Goal: Task Accomplishment & Management: Complete application form

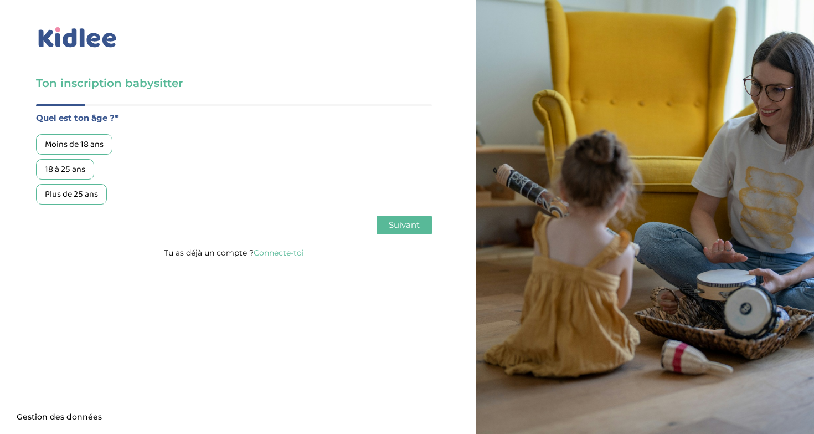
click at [63, 166] on div "18 à 25 ans" at bounding box center [65, 169] width 58 height 20
click at [396, 228] on span "Suivant" at bounding box center [404, 224] width 31 height 11
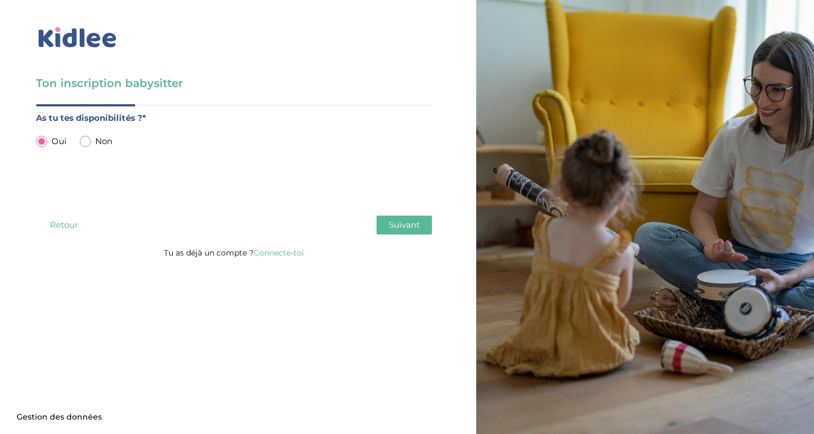
click at [395, 230] on button "Suivant" at bounding box center [404, 224] width 55 height 19
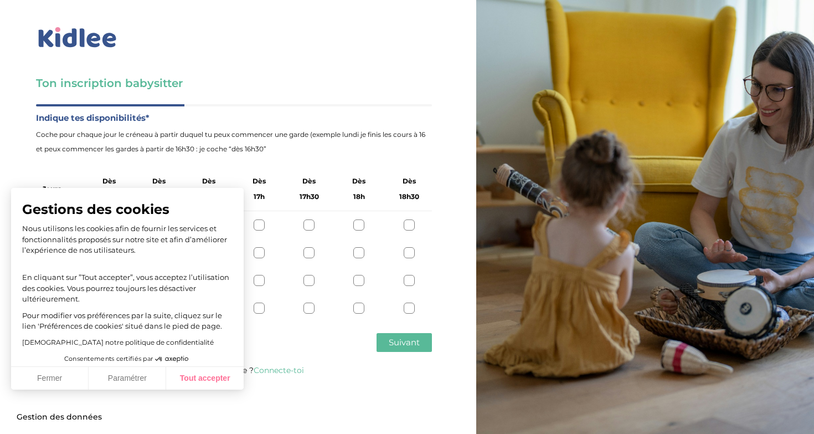
click at [202, 382] on button "Tout accepter" at bounding box center [205, 378] width 78 height 23
checkbox input "true"
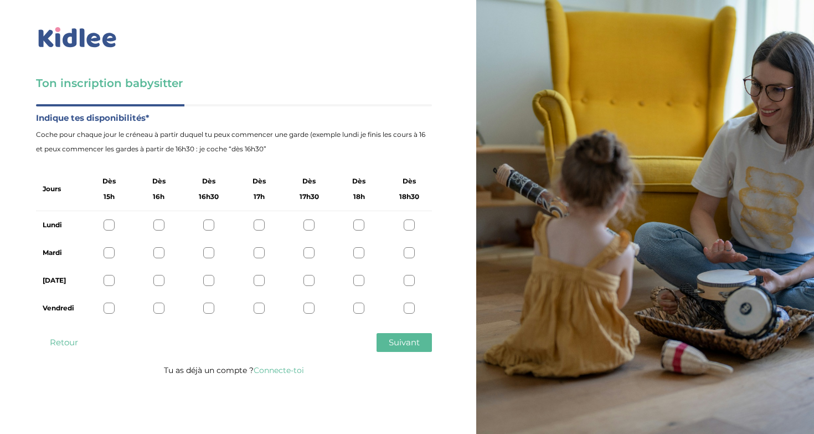
click at [110, 222] on div at bounding box center [109, 224] width 11 height 11
click at [107, 244] on div "Mardi" at bounding box center [234, 253] width 396 height 28
click at [106, 268] on div "Jeudi" at bounding box center [234, 280] width 396 height 28
click at [109, 241] on div "Mardi" at bounding box center [234, 253] width 396 height 28
click at [109, 249] on div at bounding box center [109, 252] width 11 height 11
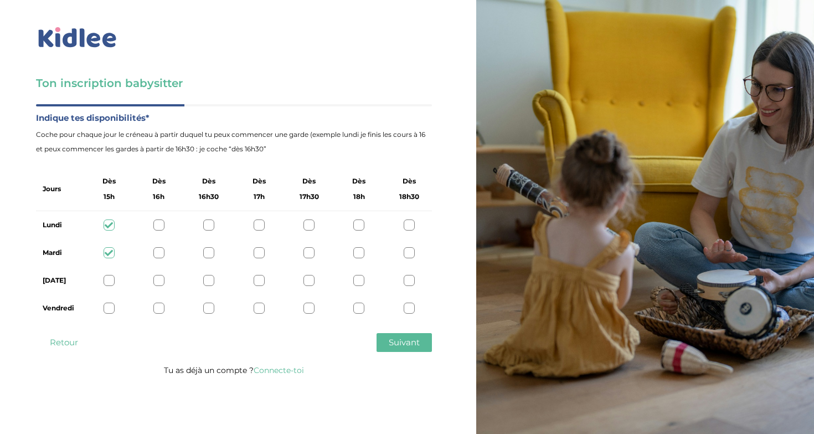
click at [109, 282] on div at bounding box center [109, 280] width 11 height 11
click at [108, 303] on div at bounding box center [109, 307] width 11 height 11
click at [398, 343] on span "Suivant" at bounding box center [404, 342] width 31 height 11
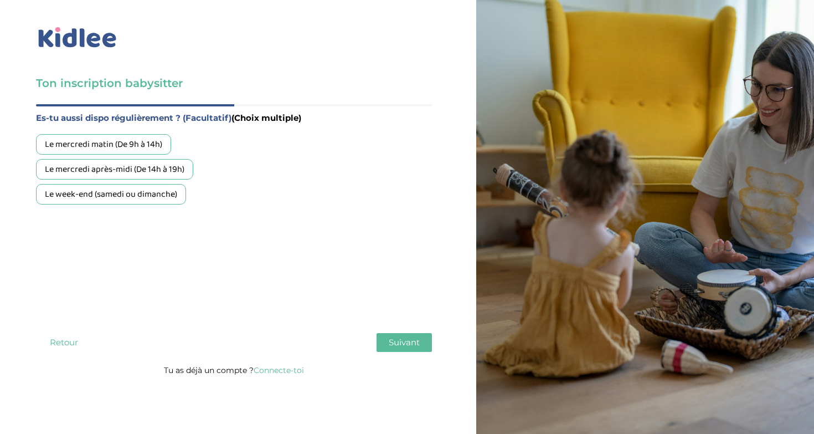
click at [117, 148] on div "Le mercredi matin (De 9h à 14h)" at bounding box center [103, 144] width 135 height 20
click at [116, 172] on div "Le mercredi après-midi (De 14h à 19h)" at bounding box center [114, 169] width 157 height 20
click at [116, 197] on div "Le week-end (samedi ou dimanche)" at bounding box center [111, 194] width 150 height 20
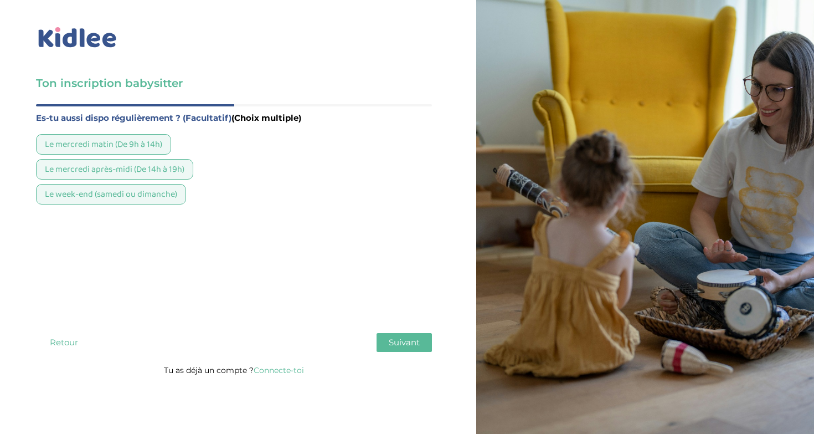
click at [400, 353] on div "Quel est ton âge ?* Moins de 18 ans 18 à 25 ans Plus de 25 ans As tu tes dispon…" at bounding box center [234, 233] width 396 height 259
click at [403, 351] on button "Suivant" at bounding box center [404, 342] width 55 height 19
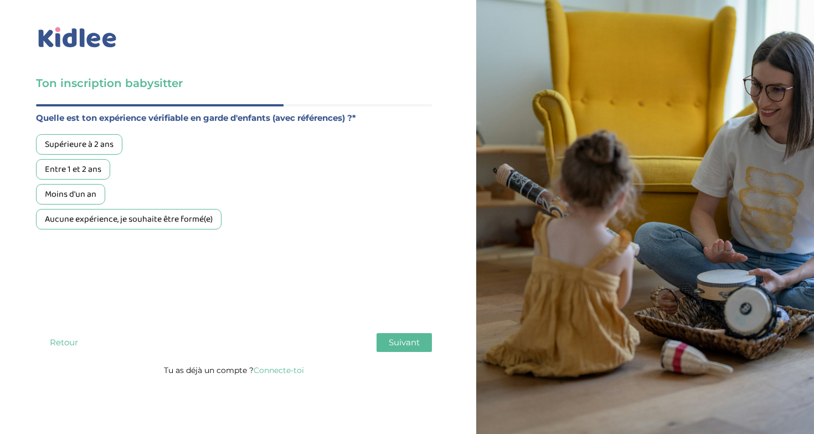
click at [76, 147] on div "Supérieure à 2 ans" at bounding box center [79, 144] width 86 height 20
click at [393, 342] on span "Suivant" at bounding box center [404, 342] width 31 height 11
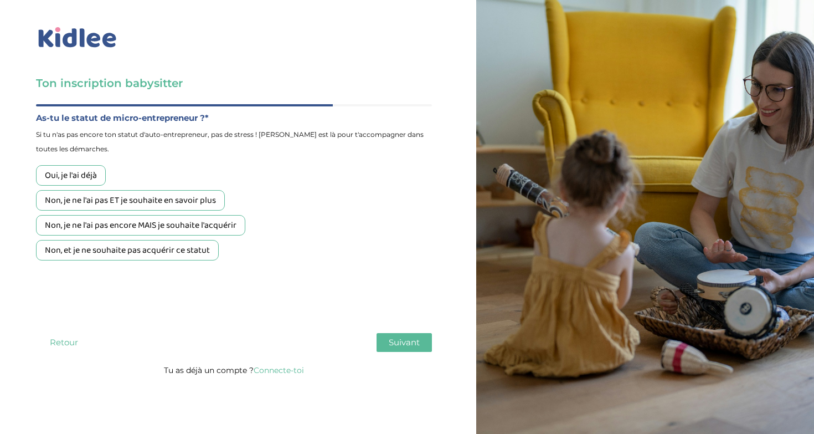
click at [97, 202] on div "Non, je ne l'ai pas ET je souhaite en savoir plus" at bounding box center [130, 200] width 189 height 20
click at [402, 346] on span "Suivant" at bounding box center [404, 342] width 31 height 11
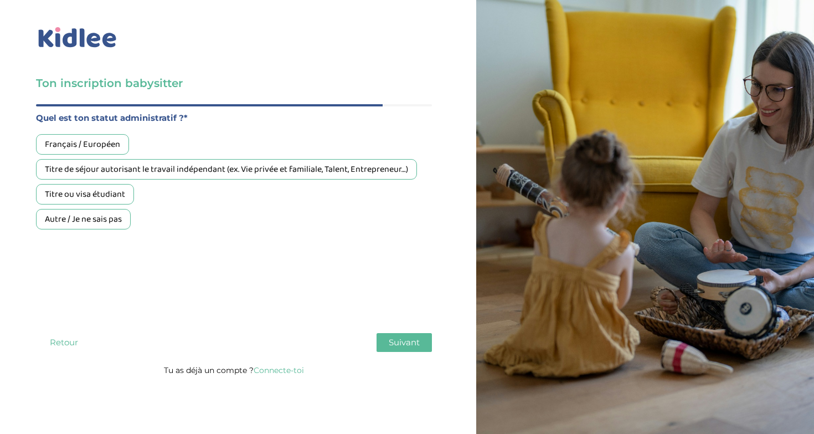
click at [85, 143] on div "Français / Européen" at bounding box center [82, 144] width 93 height 20
click at [404, 344] on span "Suivant" at bounding box center [404, 342] width 31 height 11
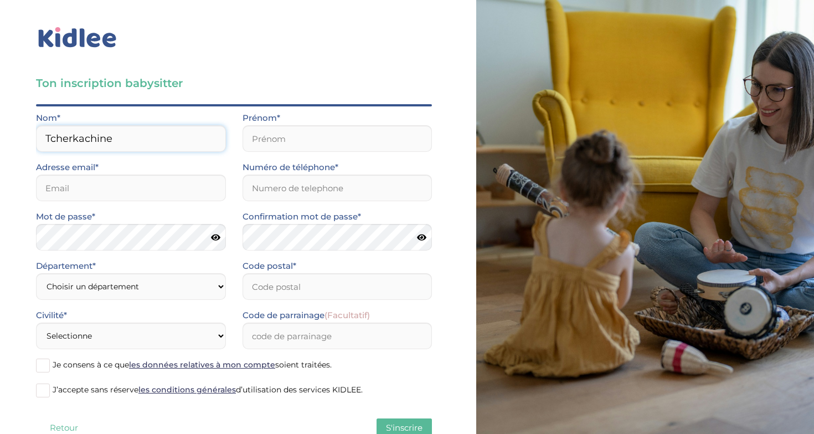
type input "Tcherkachine"
type input "Zoé"
type input "[EMAIL_ADDRESS][DOMAIN_NAME]"
type input "0637083684"
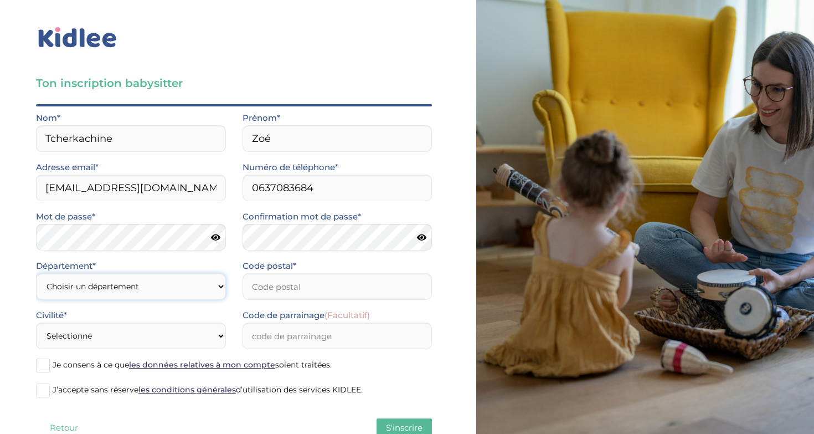
select select "0"
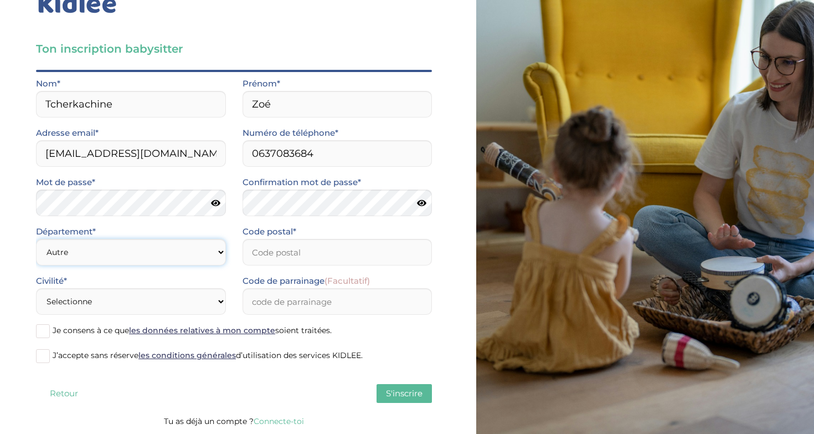
scroll to position [34, 0]
click at [348, 277] on span "(Facultatif)" at bounding box center [347, 280] width 45 height 11
click at [348, 288] on input "Code de parrainage (Facultatif)" at bounding box center [338, 301] width 190 height 27
click at [351, 255] on input "Code postal*" at bounding box center [338, 252] width 190 height 27
type input "13004"
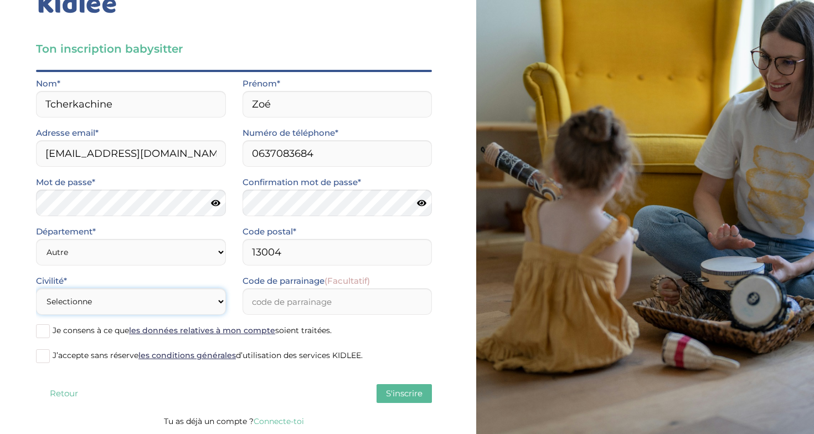
select select "1"
click at [292, 309] on input "Code de parrainage (Facultatif)" at bounding box center [338, 301] width 190 height 27
click at [96, 332] on span "Je consens à ce que les données relatives à mon compte soient traitées." at bounding box center [192, 330] width 279 height 10
click at [0, 0] on input "Je consens à ce que les données relatives à mon compte soient traitées." at bounding box center [0, 0] width 0 height 0
click at [96, 357] on span "J’accepte sans réserve les conditions générales d’utilisation des services KIDL…" at bounding box center [208, 355] width 310 height 10
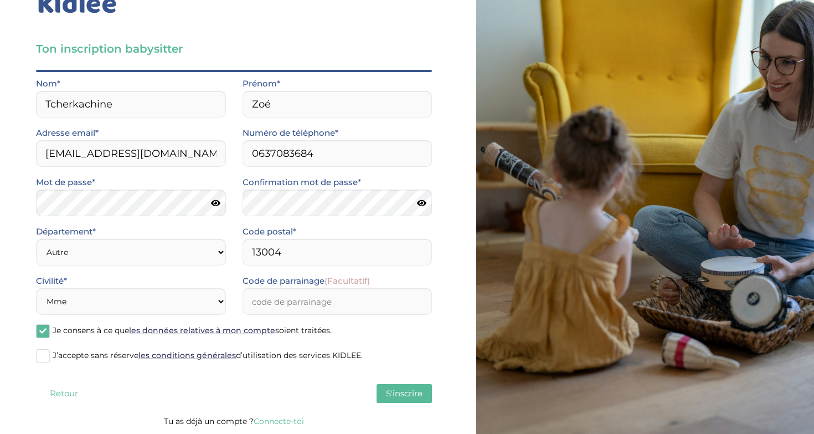
click at [0, 0] on input "J’accepte sans réserve les conditions générales d’utilisation des services KIDL…" at bounding box center [0, 0] width 0 height 0
click at [404, 377] on div "Quel est ton âge ?* Moins de 18 ans 18 à 25 ans Plus de 25 ans As tu tes dispon…" at bounding box center [234, 242] width 396 height 344
click at [402, 387] on button "S'inscrire" at bounding box center [404, 393] width 55 height 19
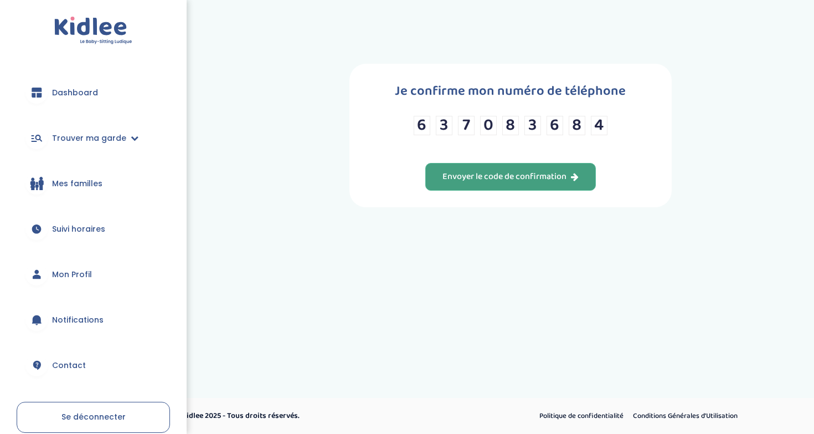
click at [507, 183] on div "Envoyer le code de confirmation" at bounding box center [510, 177] width 136 height 13
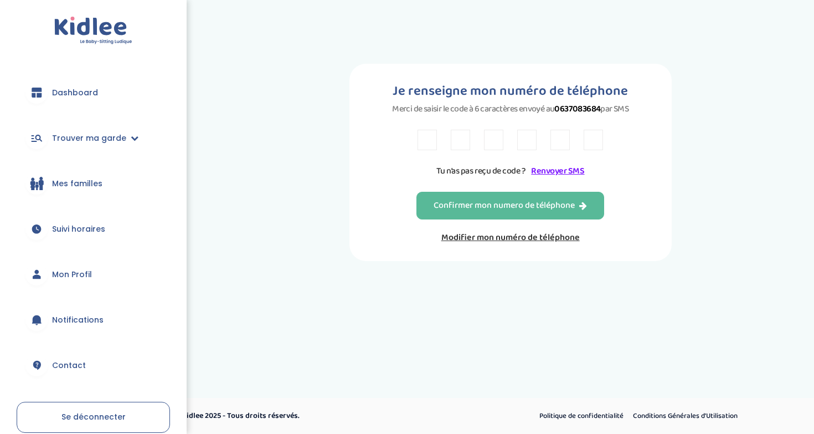
click at [423, 150] on input "text" at bounding box center [427, 140] width 19 height 20
click at [425, 143] on input "text" at bounding box center [427, 140] width 19 height 20
paste input "Y"
type input "Y"
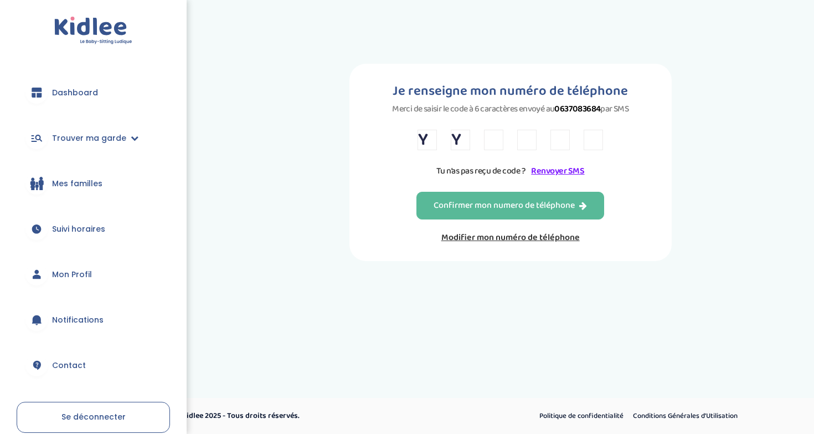
type input "B"
type input "6"
type input "P"
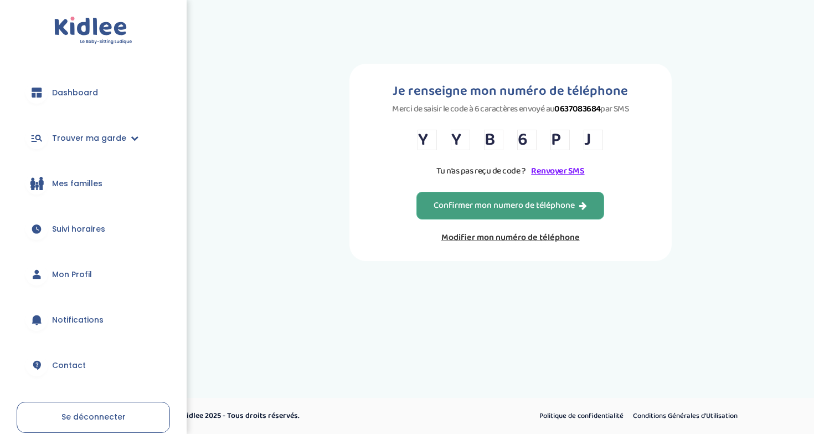
type input "J"
click at [450, 212] on div "Confirmer mon numero de téléphone" at bounding box center [510, 205] width 153 height 13
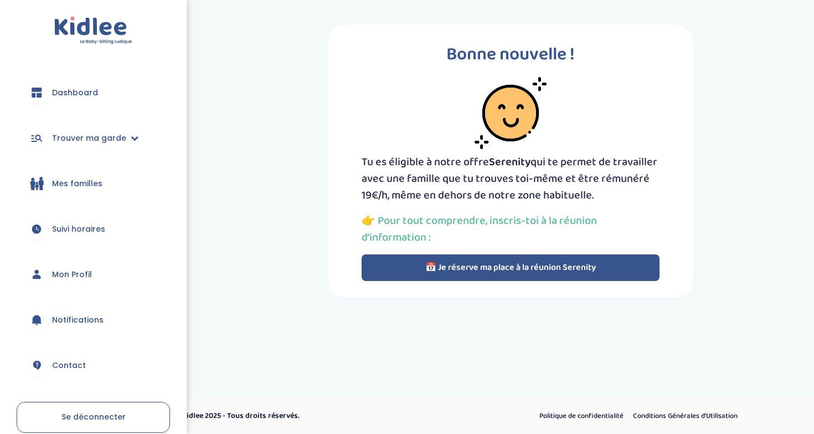
click at [437, 261] on button "📅 Je réserve ma place à la réunion Serenity" at bounding box center [511, 267] width 298 height 27
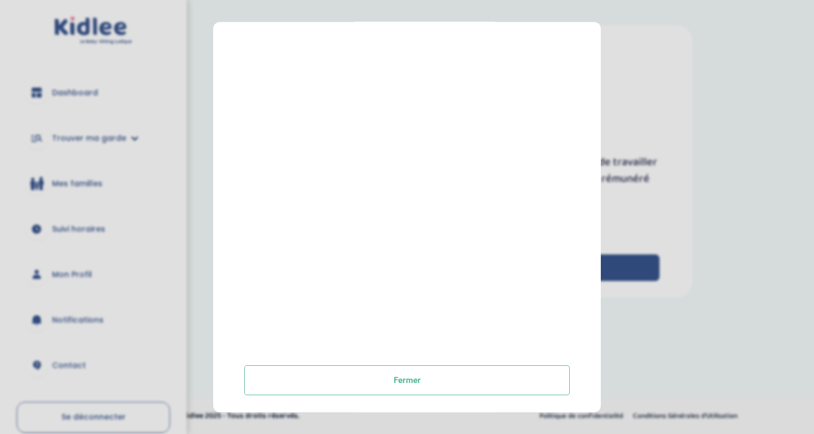
scroll to position [173, 0]
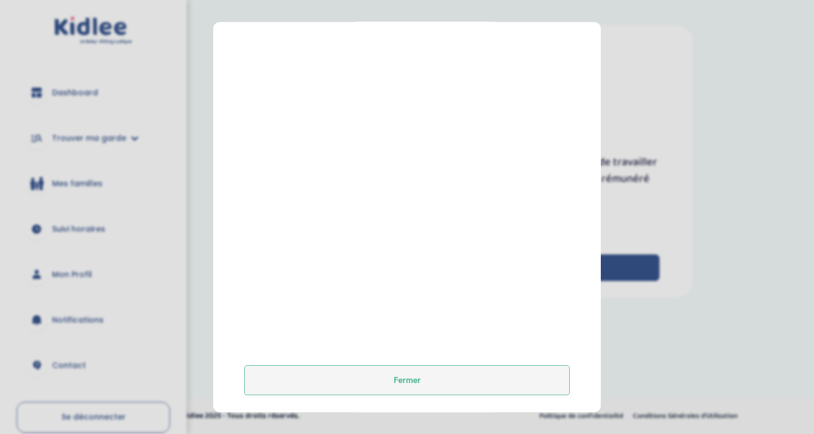
click at [405, 371] on button "Fermer" at bounding box center [407, 379] width 326 height 30
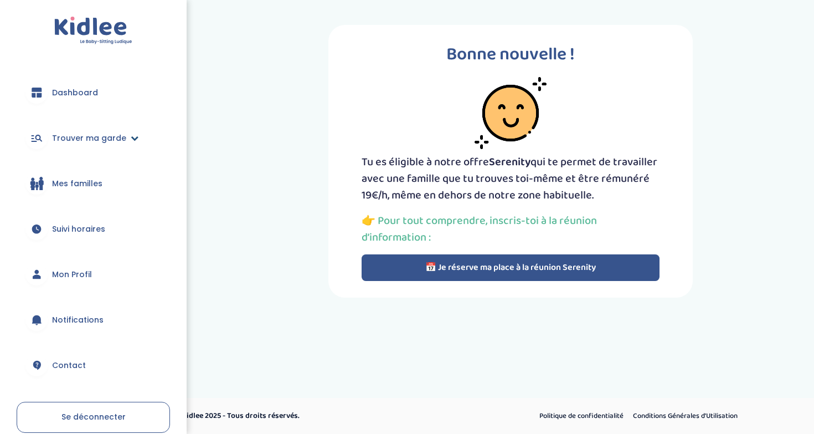
click at [106, 137] on span "Trouver ma garde" at bounding box center [89, 138] width 74 height 12
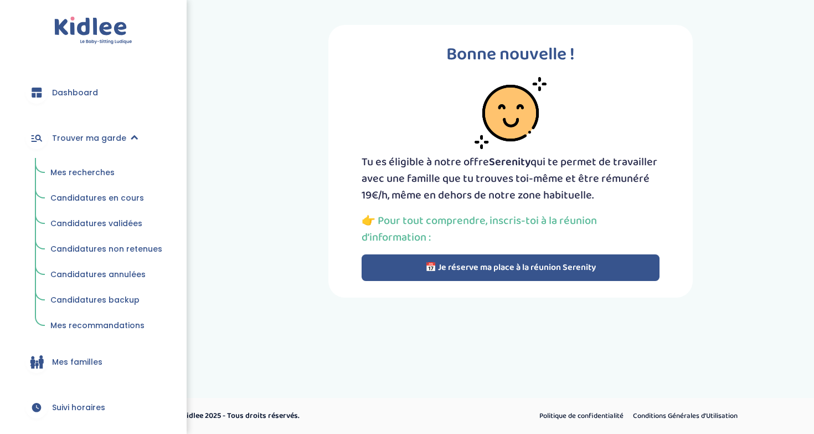
click at [106, 171] on span "Mes recherches" at bounding box center [82, 172] width 64 height 11
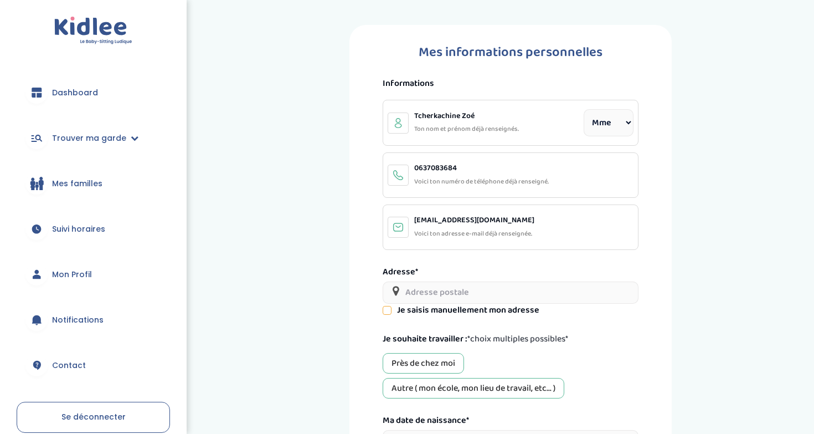
select select "1"
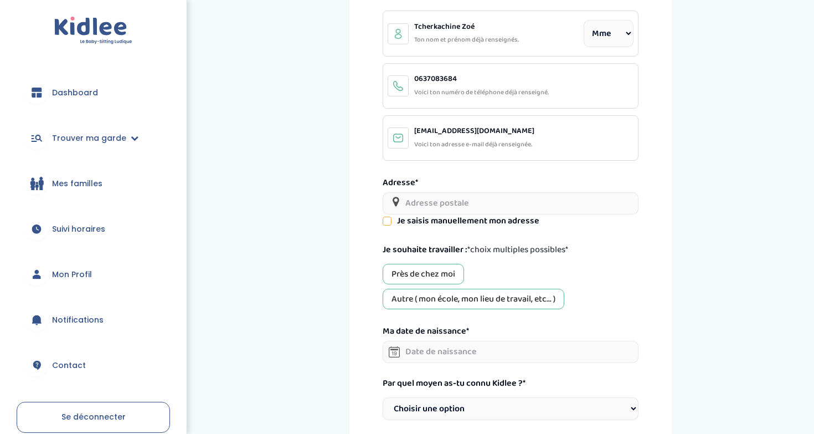
scroll to position [95, 0]
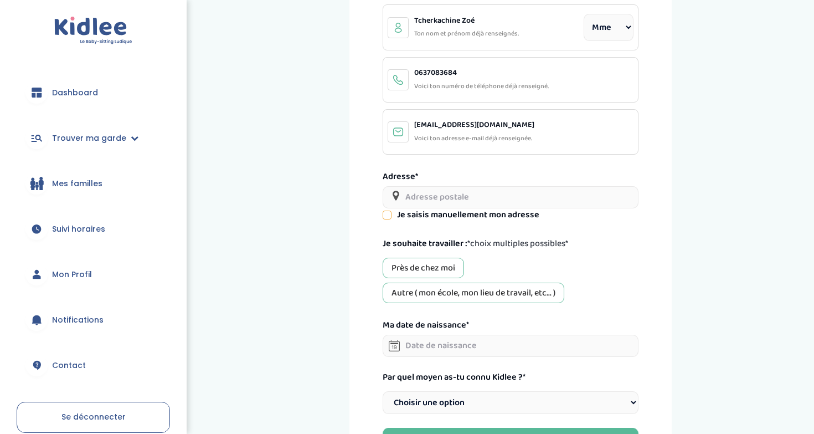
click at [435, 213] on label "Je saisis manuellement mon adresse" at bounding box center [468, 214] width 142 height 13
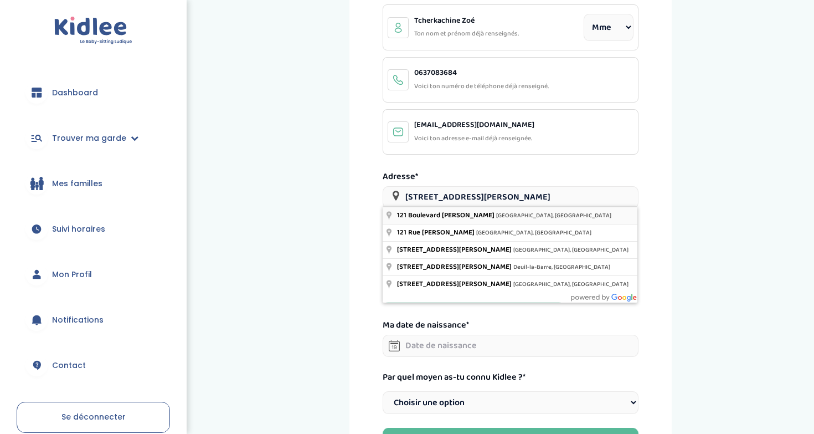
type input "[STREET_ADDRESS][PERSON_NAME]"
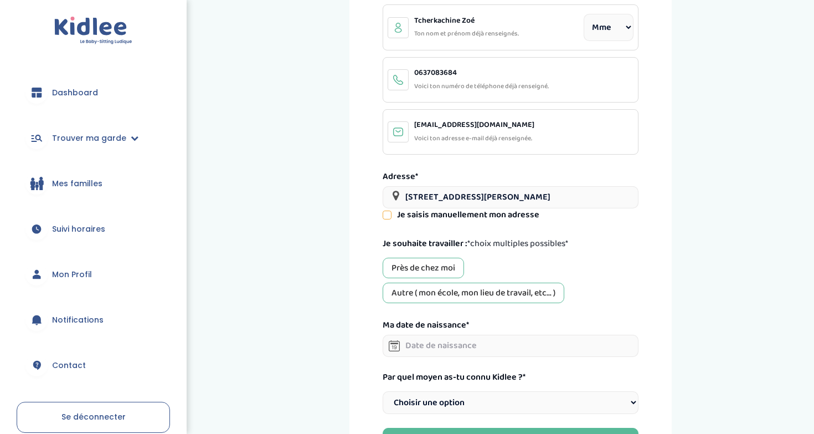
click at [440, 266] on div "Près de chez moi" at bounding box center [423, 268] width 81 height 20
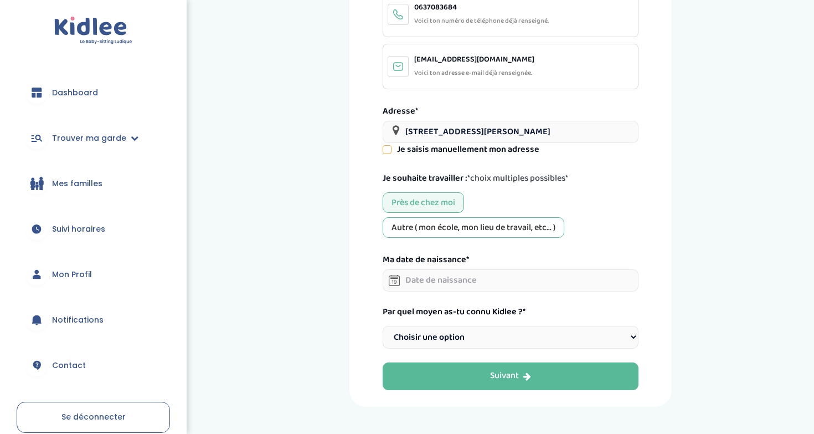
scroll to position [178, 0]
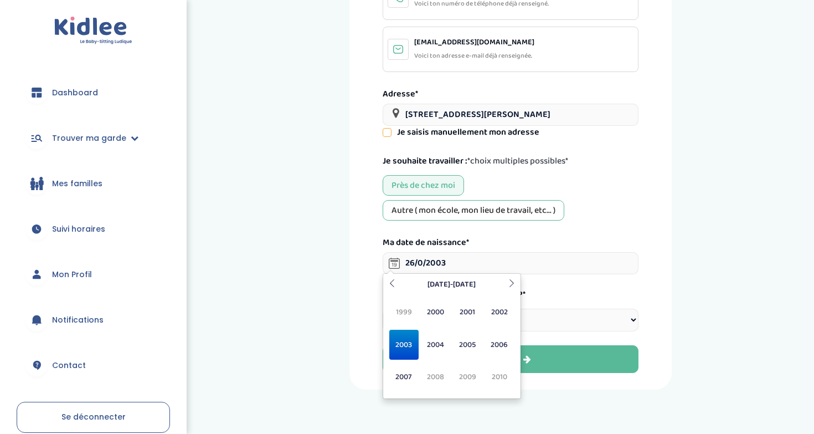
click at [407, 349] on span "2003" at bounding box center [403, 344] width 29 height 30
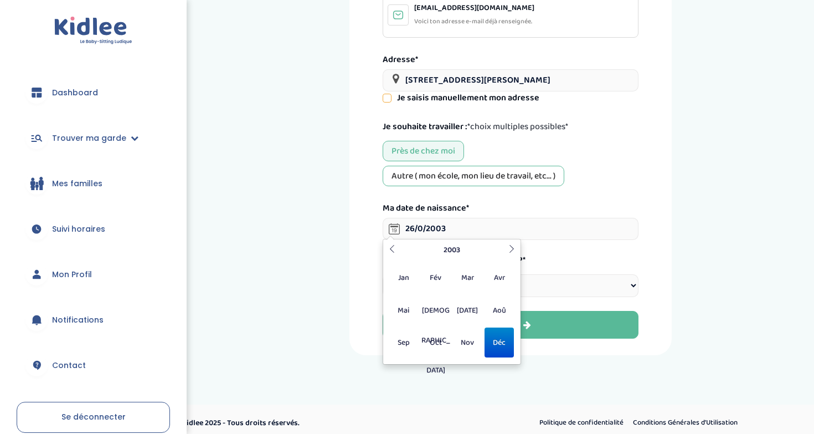
scroll to position [211, 0]
click at [423, 230] on input "26/0/2003" at bounding box center [511, 230] width 256 height 22
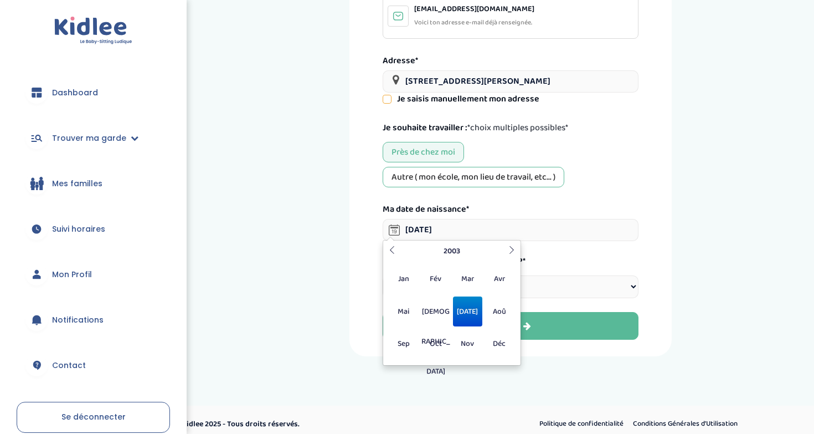
click at [468, 313] on span "[DATE]" at bounding box center [467, 311] width 29 height 30
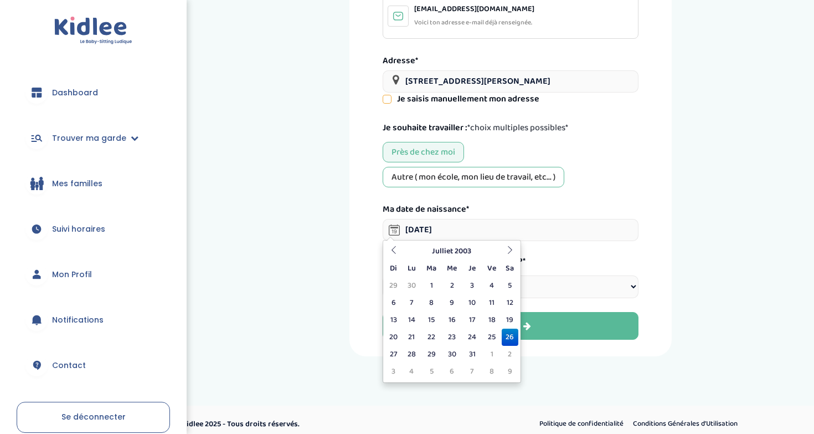
click at [512, 338] on td "26" at bounding box center [510, 336] width 17 height 17
type input "26-07-2003"
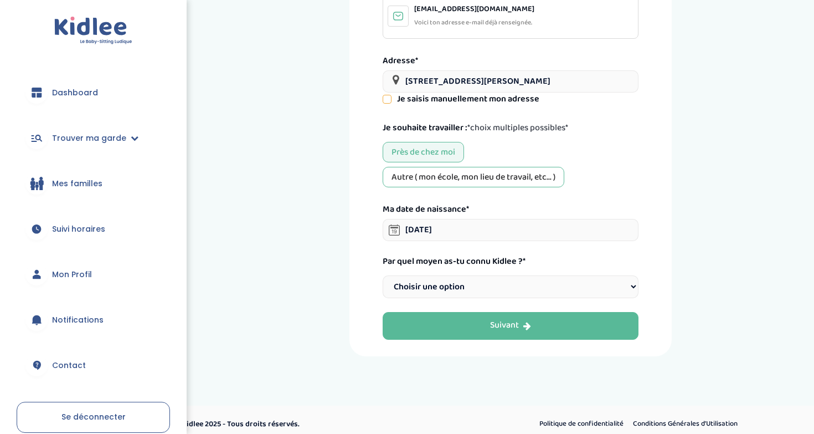
select select "6"
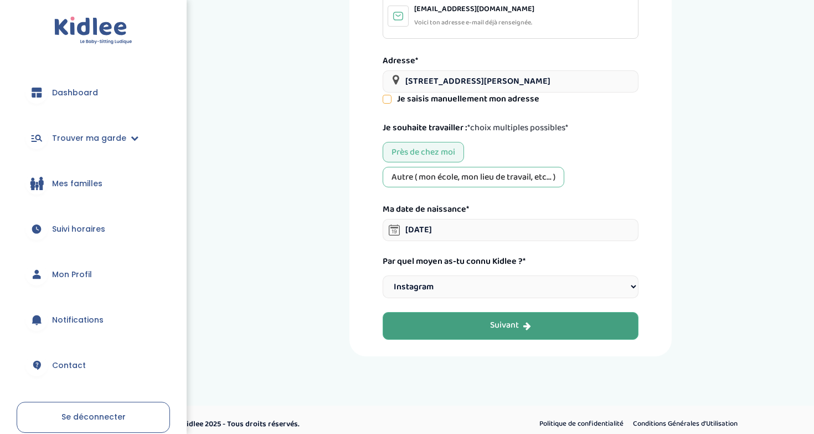
click at [513, 319] on div "Suivant" at bounding box center [510, 325] width 41 height 13
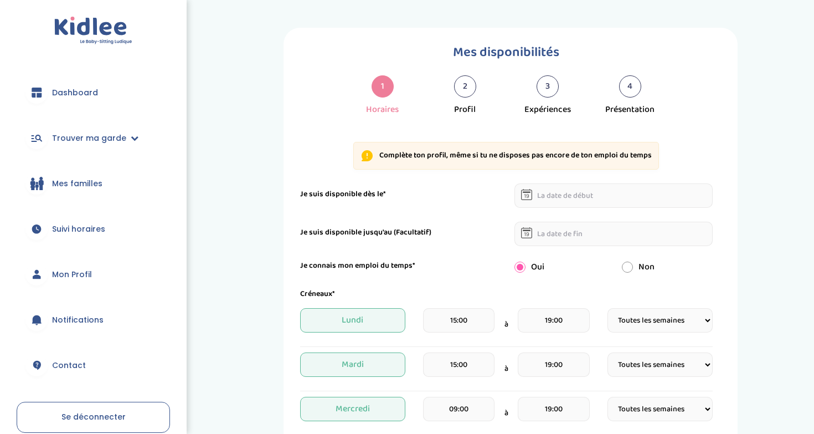
select select "1"
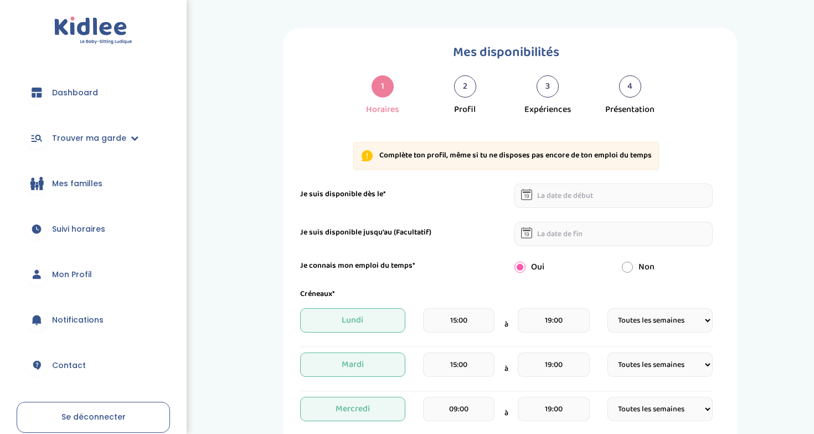
select select "1"
click at [568, 200] on input "text" at bounding box center [613, 195] width 198 height 24
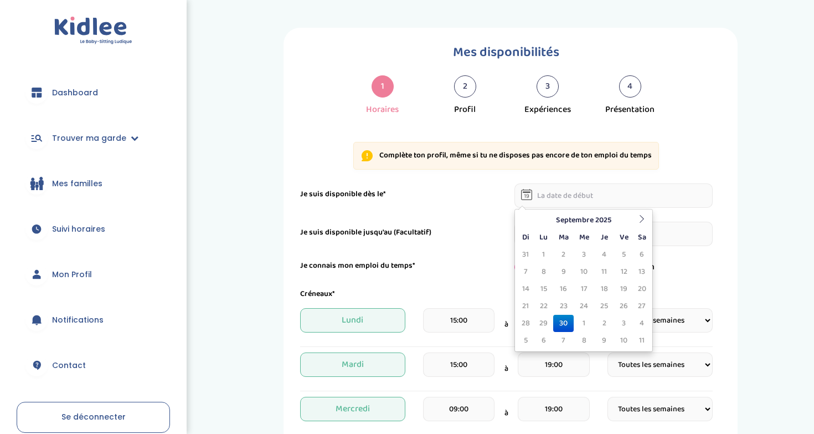
click at [564, 322] on td "30" at bounding box center [563, 323] width 20 height 17
type input "30-09-2025"
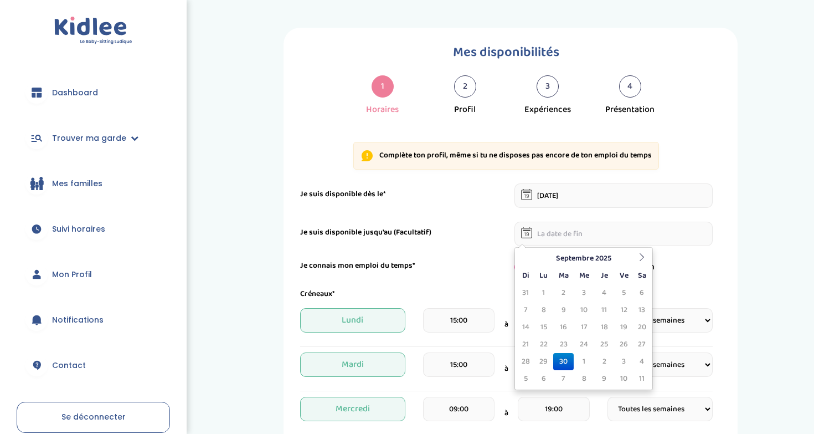
click at [549, 234] on input "text" at bounding box center [613, 234] width 198 height 24
click at [472, 242] on div "Je suis disponible jusqu'au (Facultatif)" at bounding box center [506, 234] width 429 height 24
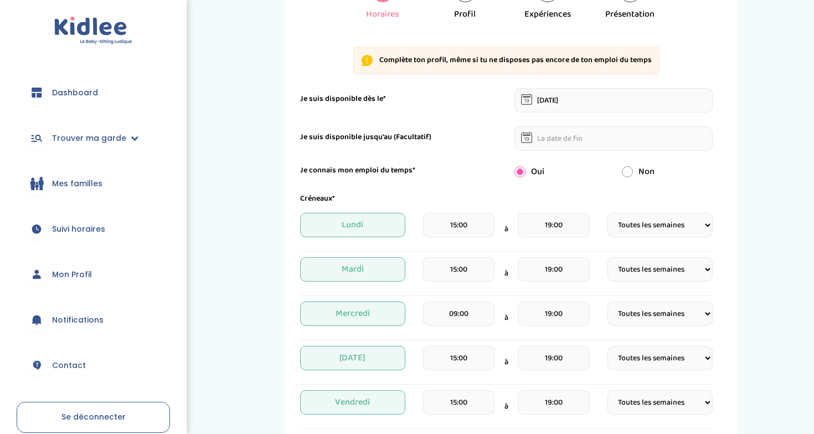
scroll to position [99, 0]
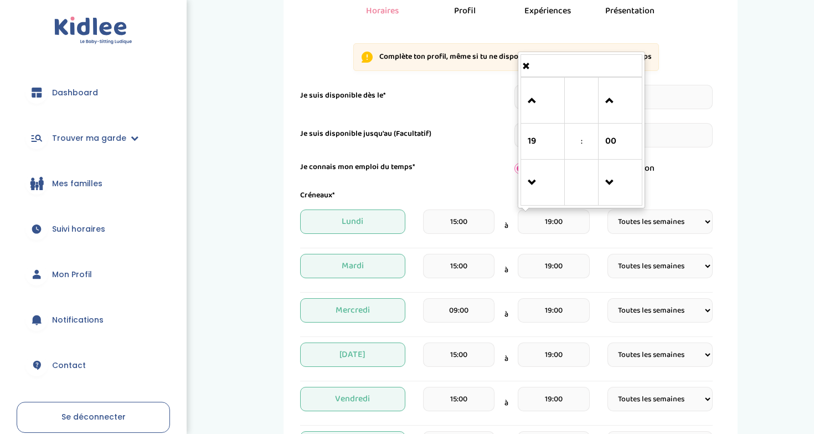
click at [575, 217] on input "19:00" at bounding box center [553, 221] width 71 height 24
click at [527, 181] on link at bounding box center [543, 182] width 33 height 40
click at [533, 183] on span at bounding box center [543, 183] width 30 height 30
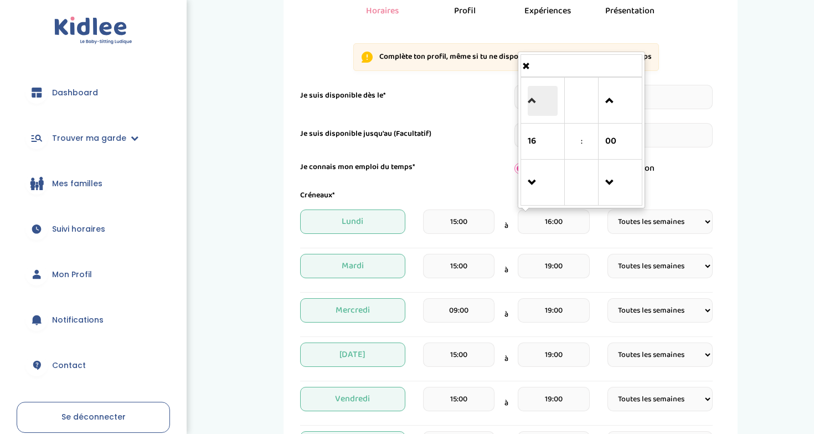
click at [533, 92] on span at bounding box center [543, 101] width 30 height 30
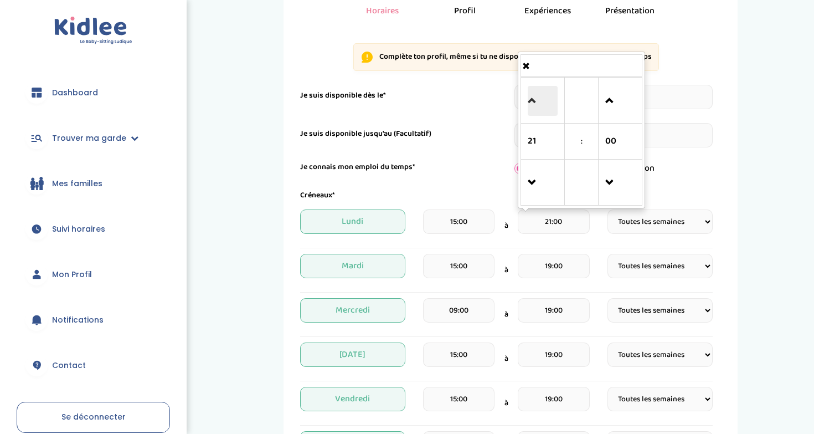
click at [533, 92] on span at bounding box center [543, 101] width 30 height 30
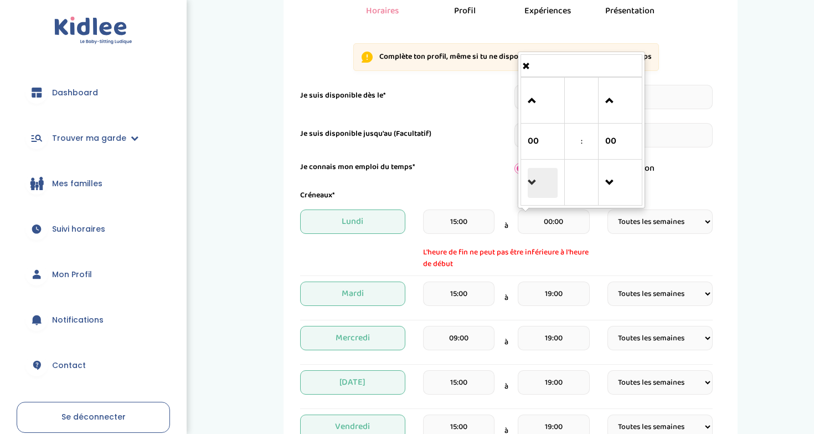
click at [537, 186] on span at bounding box center [543, 183] width 30 height 30
type input "23:00"
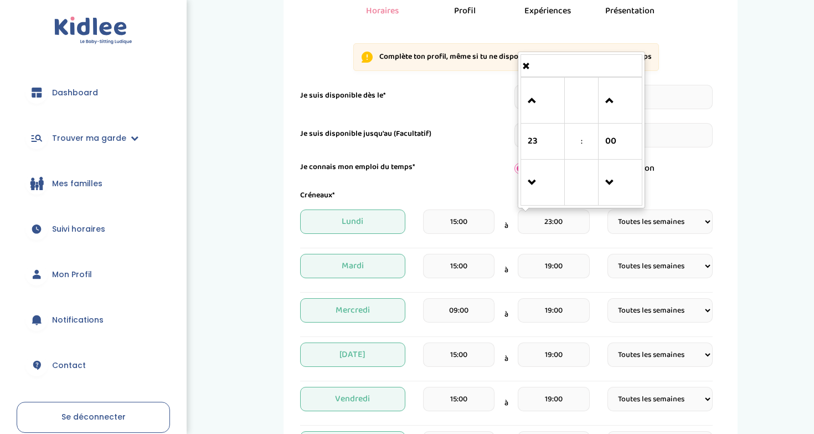
click at [481, 268] on input "15:00" at bounding box center [458, 266] width 71 height 24
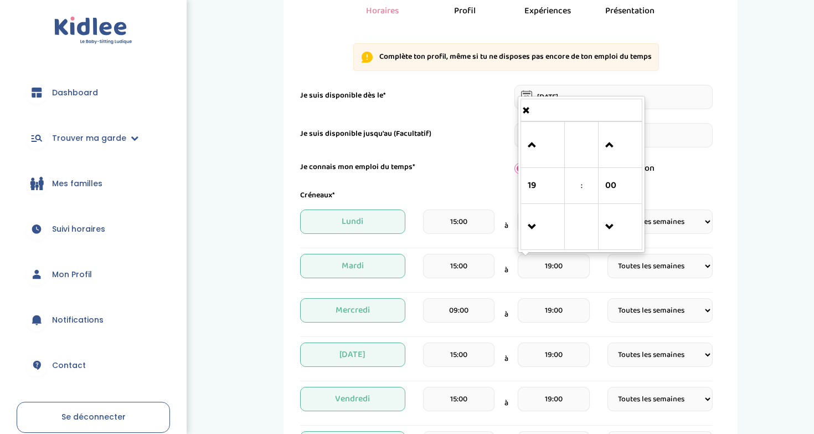
click at [555, 272] on input "19:00" at bounding box center [553, 266] width 71 height 24
click at [540, 139] on span at bounding box center [543, 145] width 30 height 30
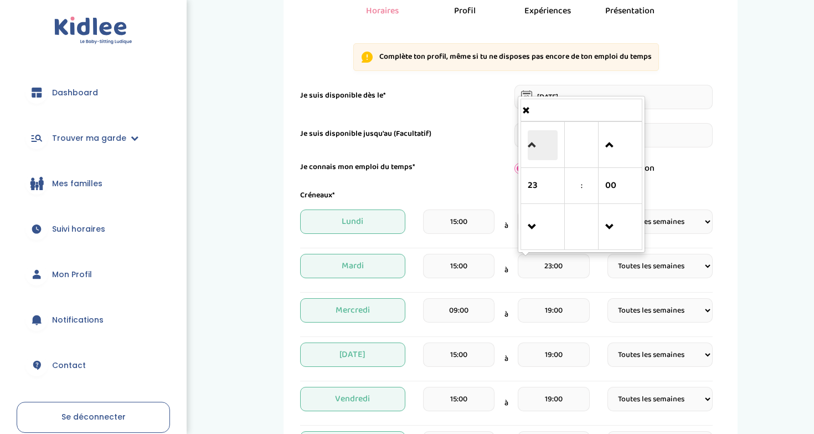
click at [540, 139] on span at bounding box center [543, 145] width 30 height 30
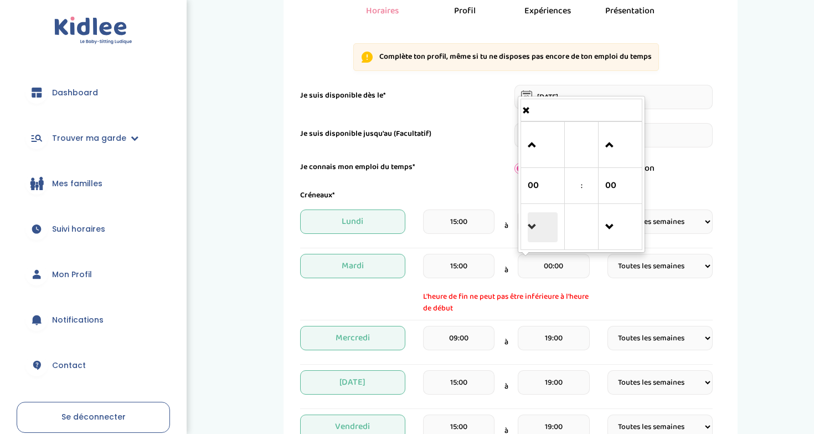
click at [537, 227] on span at bounding box center [543, 227] width 30 height 30
type input "23:00"
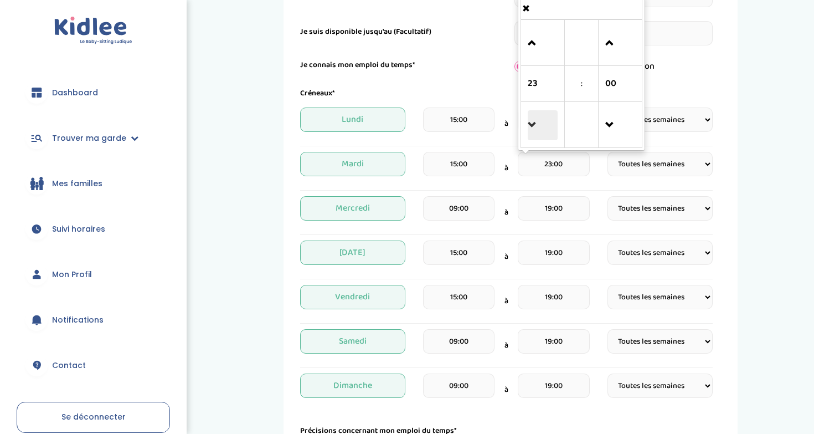
scroll to position [203, 0]
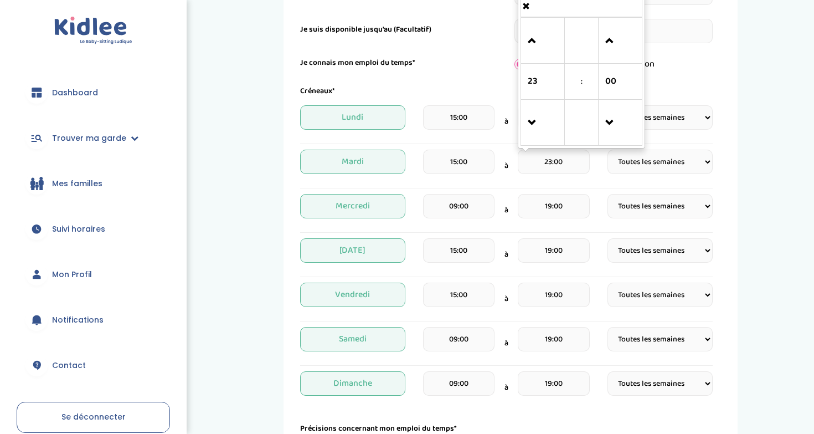
click at [545, 210] on input "19:00" at bounding box center [553, 206] width 71 height 24
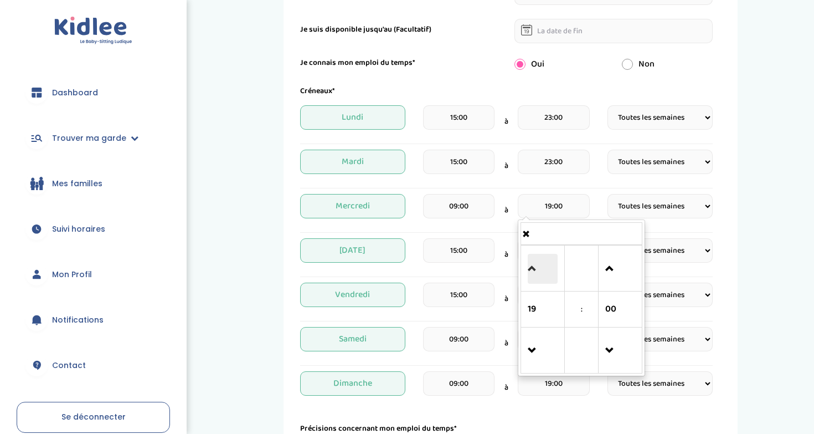
click at [540, 262] on span at bounding box center [543, 269] width 30 height 30
type input "23:00"
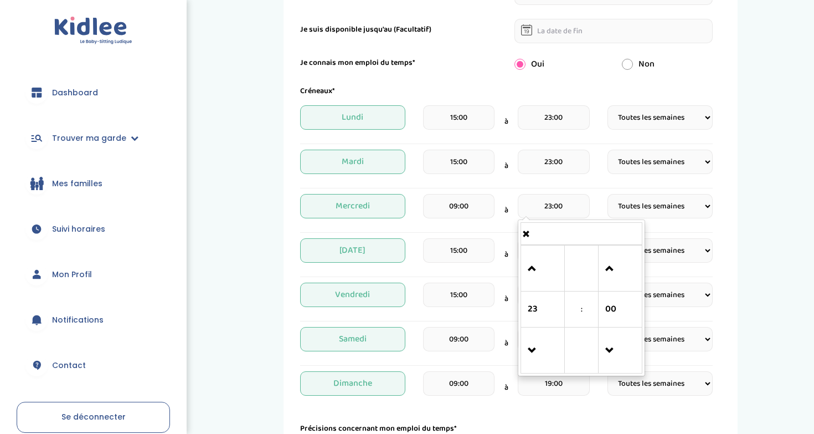
click at [594, 188] on hr at bounding box center [506, 188] width 413 height 1
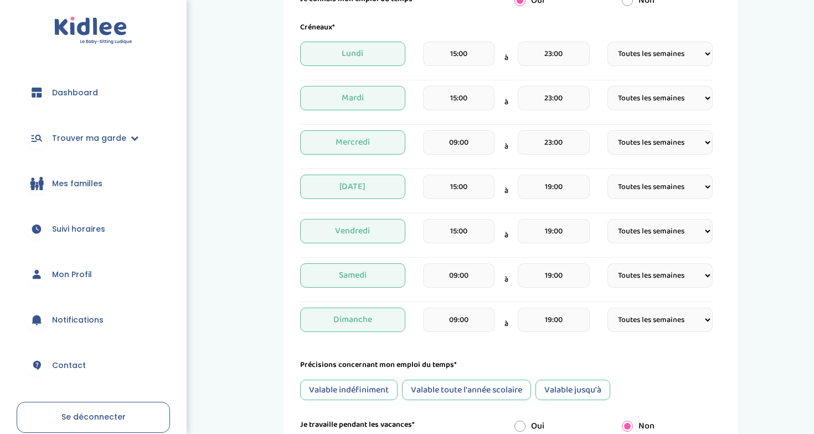
scroll to position [270, 0]
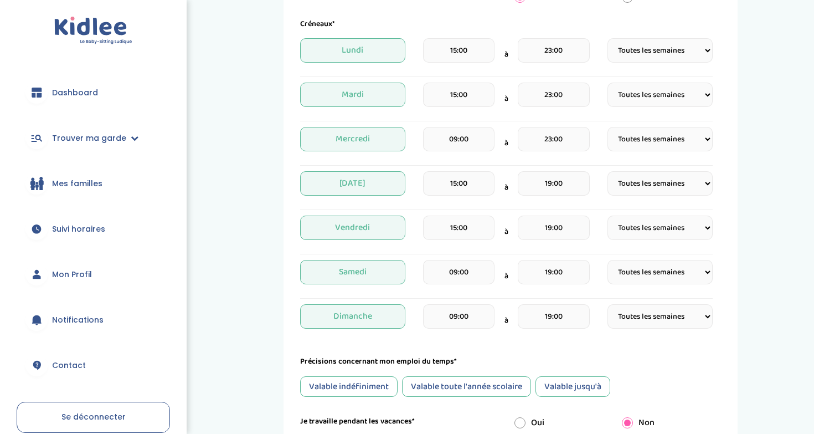
click at [552, 181] on input "19:00" at bounding box center [553, 183] width 71 height 24
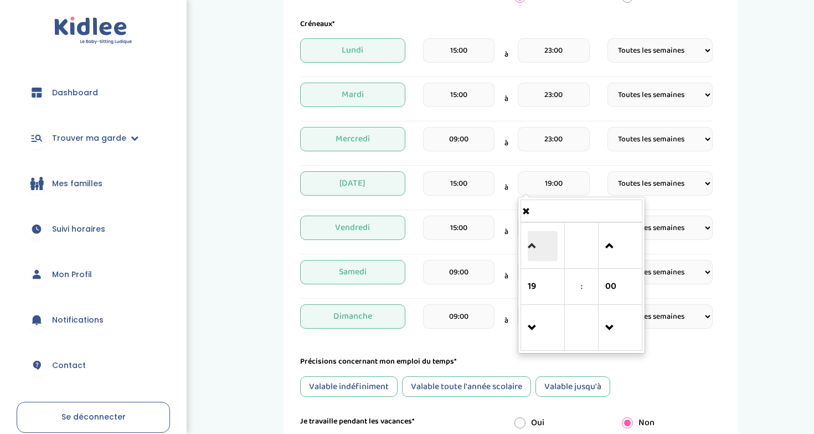
click at [543, 238] on span at bounding box center [543, 246] width 30 height 30
type input "23:00"
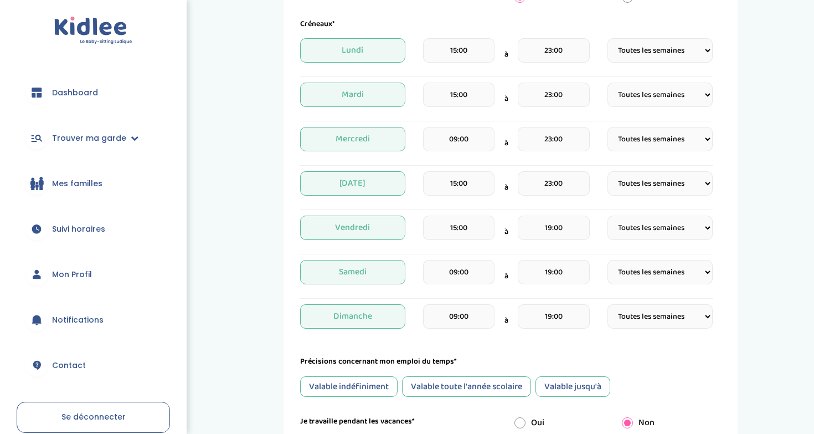
click at [598, 189] on div "Jeudi 15:00 à 23:00 Fréquence Toutes les semaines Toutes les 2 semaines Tous le…" at bounding box center [506, 187] width 413 height 33
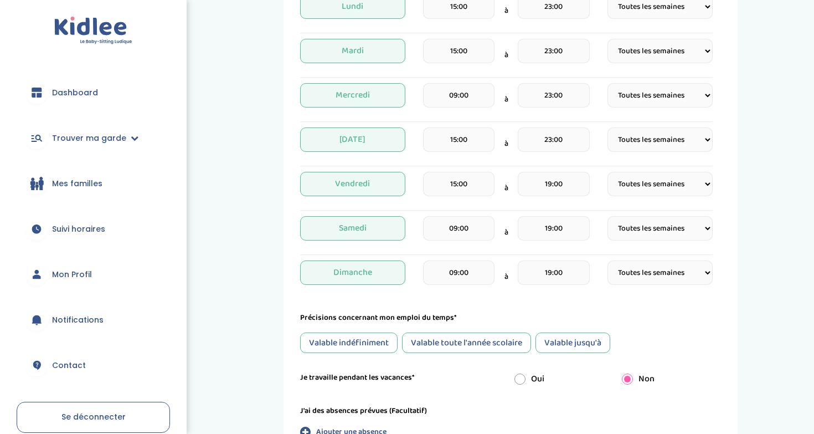
scroll to position [330, 0]
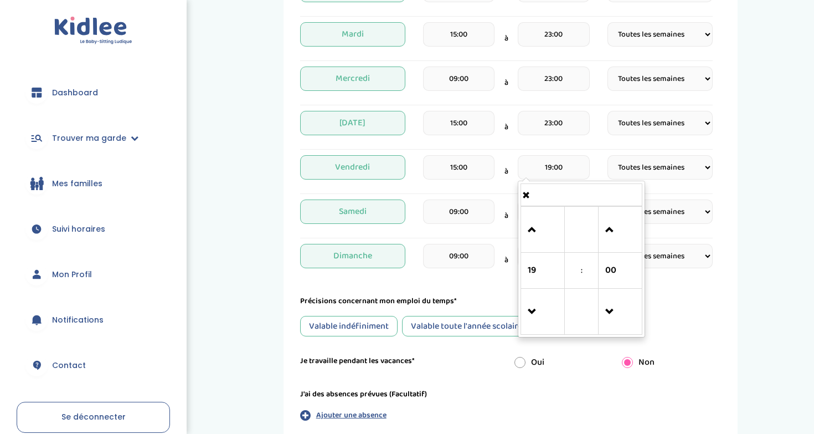
click at [552, 160] on input "19:00" at bounding box center [553, 167] width 71 height 24
click at [537, 234] on span at bounding box center [543, 230] width 30 height 30
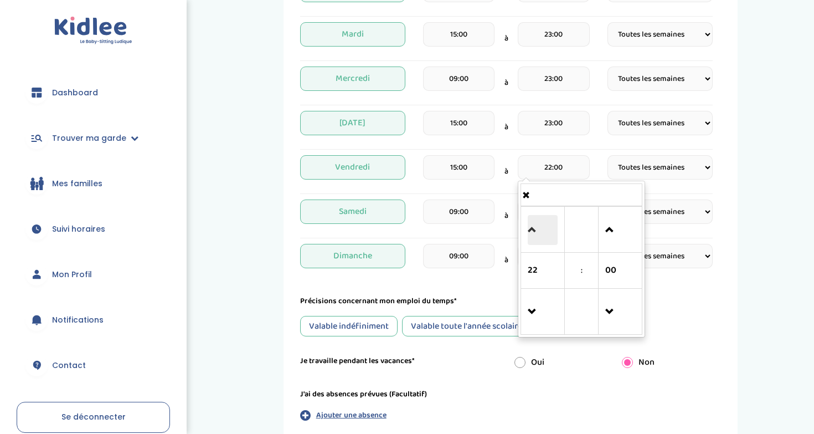
type input "23:00"
click at [597, 173] on div "Vendredi 15:00 à 23:00 23 : 00 00 01 02 03 04 05 06 07 08 09 10 11 12 13 14 15 …" at bounding box center [506, 171] width 413 height 33
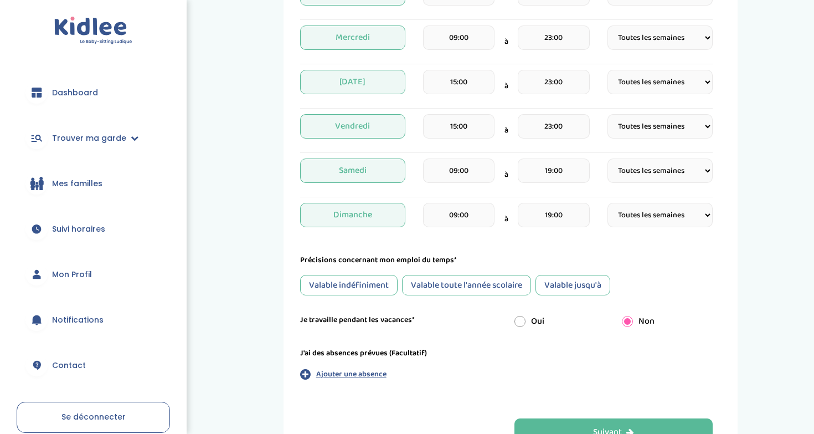
scroll to position [383, 0]
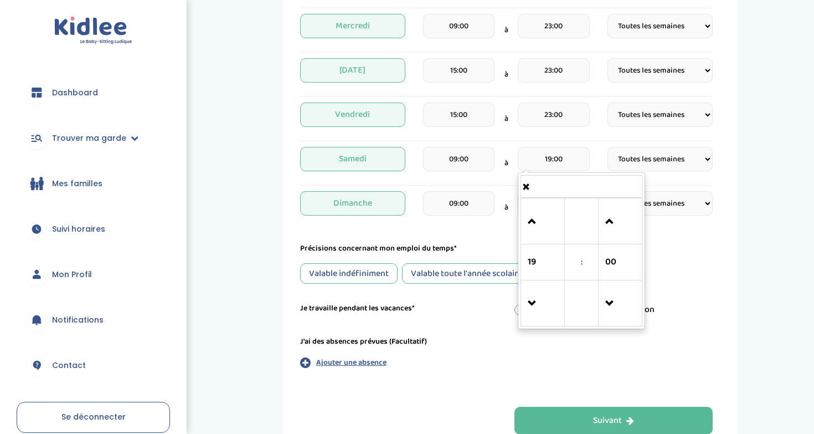
click at [555, 165] on input "19:00" at bounding box center [553, 159] width 71 height 24
click at [546, 218] on span at bounding box center [543, 222] width 30 height 30
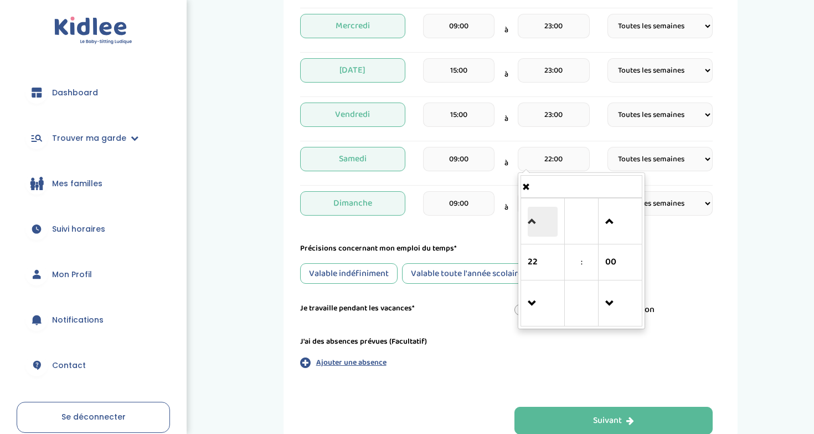
type input "23:00"
click at [598, 150] on div "Samedi 09:00 à 23:00 23 : 00 00 01 02 03 04 05 06 07 08 09 10 11 12 13 14 15 16…" at bounding box center [506, 163] width 413 height 33
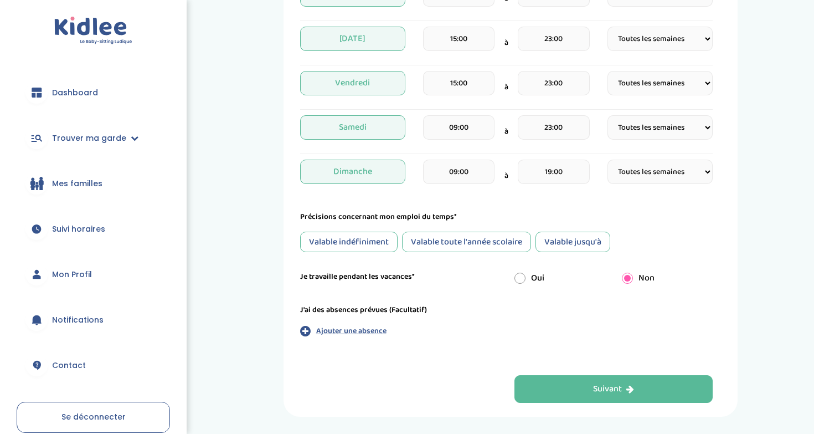
scroll to position [427, 0]
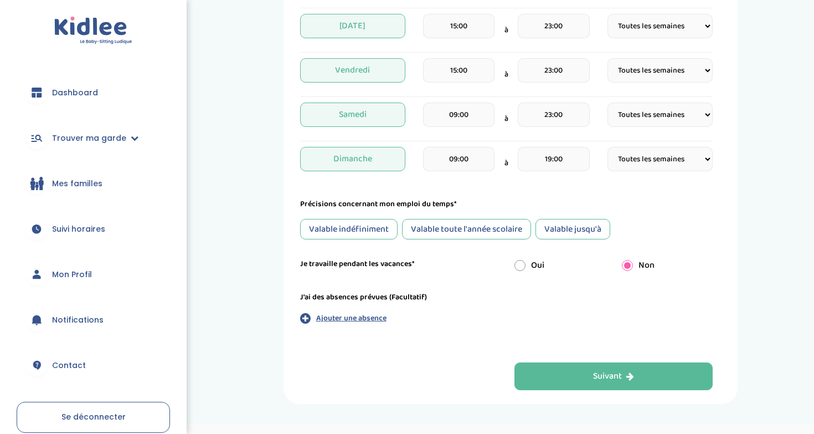
click at [462, 120] on input "09:00" at bounding box center [458, 114] width 71 height 24
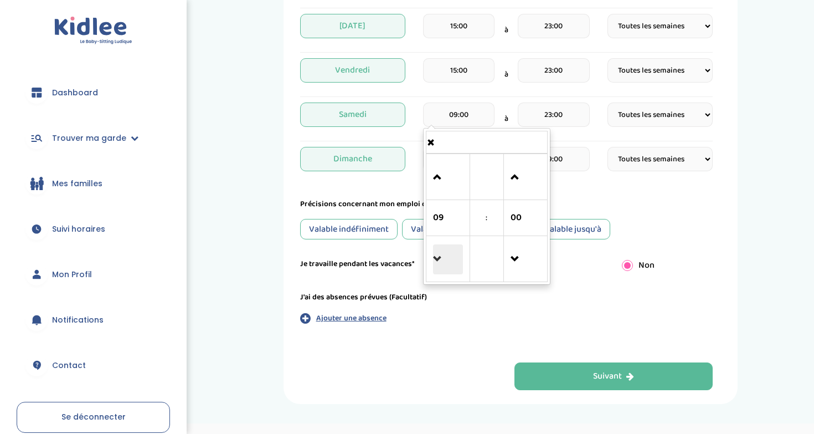
click at [445, 256] on span at bounding box center [448, 259] width 30 height 30
type input "07:00"
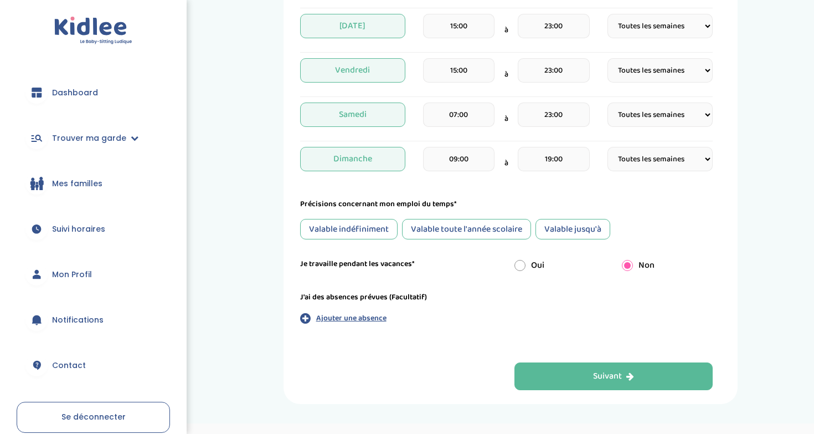
click at [594, 126] on div "Samedi 07:00 à 23:00 Fréquence Toutes les semaines Toutes les 2 semaines Tous l…" at bounding box center [506, 118] width 413 height 33
click at [475, 158] on input "09:00" at bounding box center [458, 159] width 71 height 24
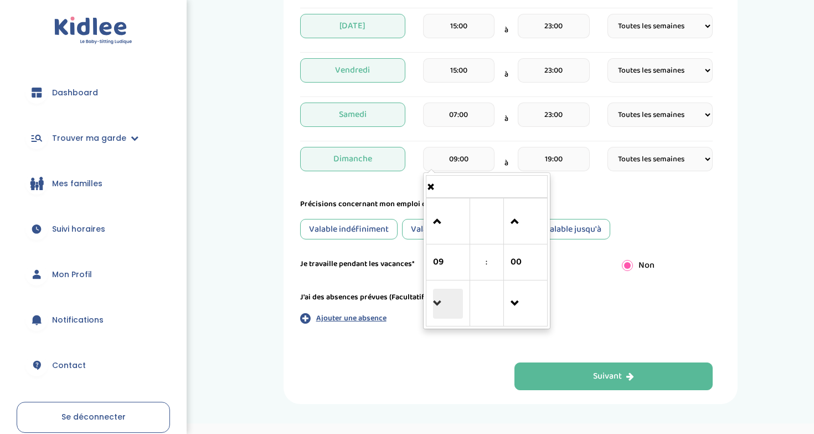
click at [443, 294] on span at bounding box center [448, 304] width 30 height 30
type input "07:00"
click at [591, 153] on div "Dimanche 07:00 07 : 00 00 01 02 03 04 05 06 07 08 09 10 11 12 13 14 15 16 17 18…" at bounding box center [506, 163] width 413 height 33
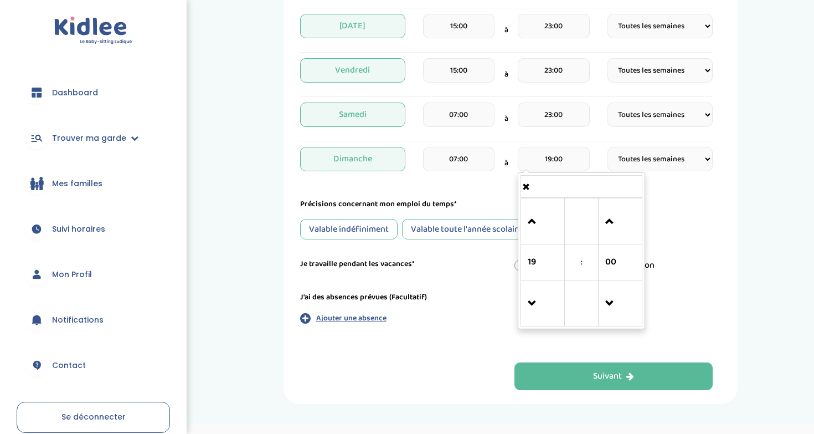
click at [557, 153] on input "19:00" at bounding box center [553, 159] width 71 height 24
click at [537, 208] on span at bounding box center [543, 222] width 30 height 30
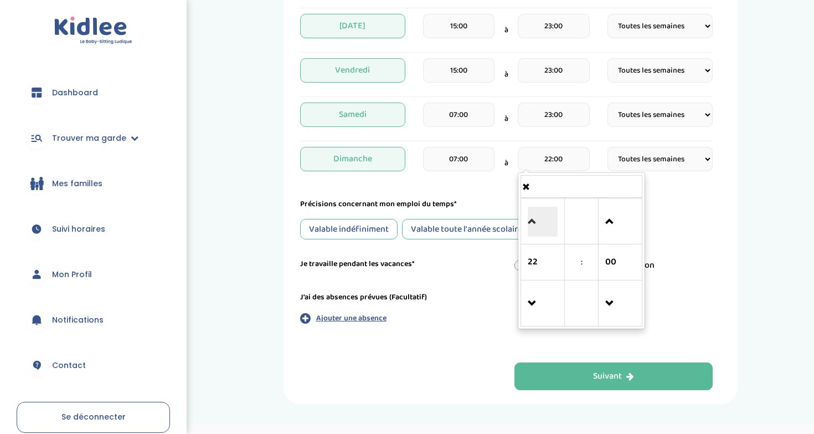
type input "23:00"
click at [604, 148] on div "Dimanche 07:00 à 23:00 23 : 00 00 01 02 03 04 05 06 07 08 09 10 11 12 13 14 15 …" at bounding box center [506, 163] width 413 height 33
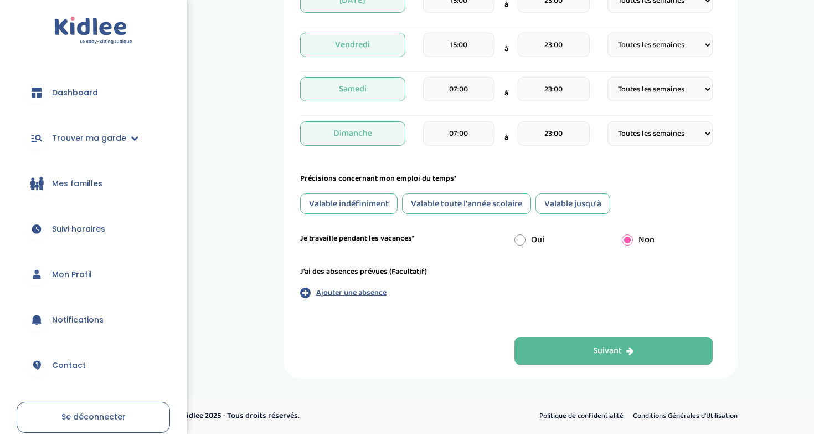
scroll to position [452, 0]
click at [526, 240] on div "Oui" at bounding box center [559, 239] width 107 height 13
click at [518, 242] on input "radio" at bounding box center [519, 239] width 11 height 11
radio input "true"
radio input "false"
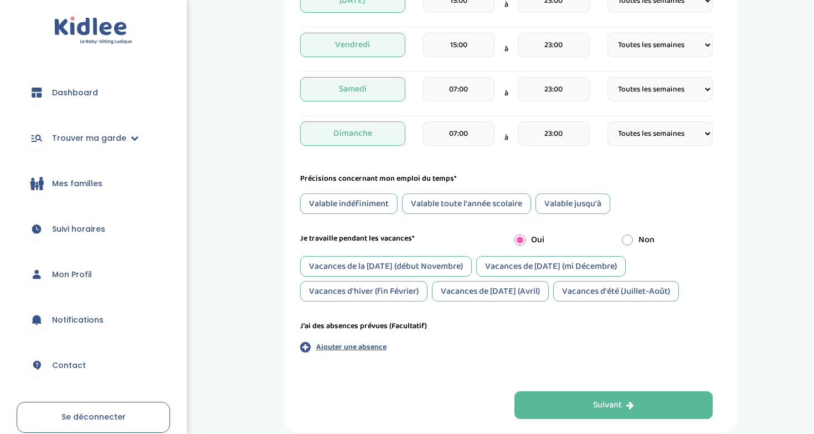
scroll to position [460, 0]
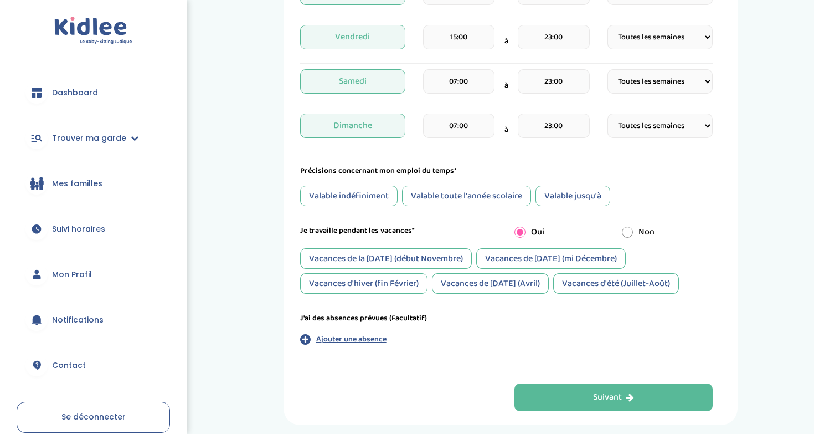
click at [554, 258] on div "Vacances de Noël (mi Décembre)" at bounding box center [551, 258] width 150 height 20
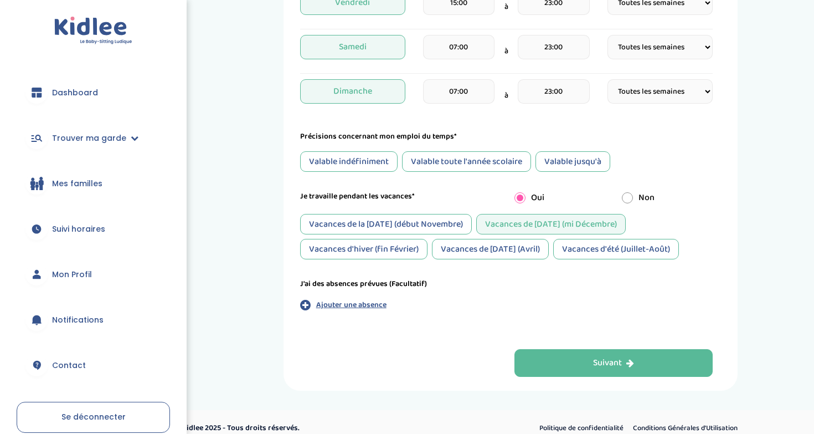
scroll to position [496, 0]
click at [386, 245] on div "Vacances d'hiver (fin Février)" at bounding box center [363, 248] width 127 height 20
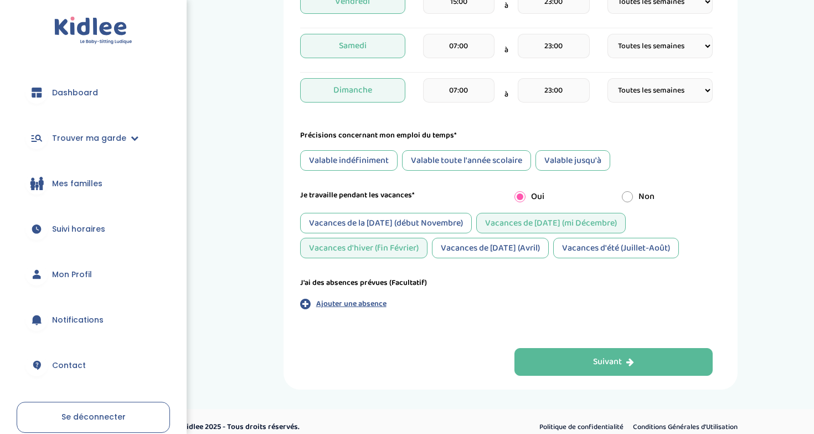
click at [488, 243] on div "Vacances de Pâques (Avril)" at bounding box center [490, 248] width 117 height 20
click at [436, 247] on div "Vacances de Pâques (Avril)" at bounding box center [490, 248] width 117 height 20
click at [400, 247] on div "Vacances d'hiver (fin Février)" at bounding box center [363, 248] width 127 height 20
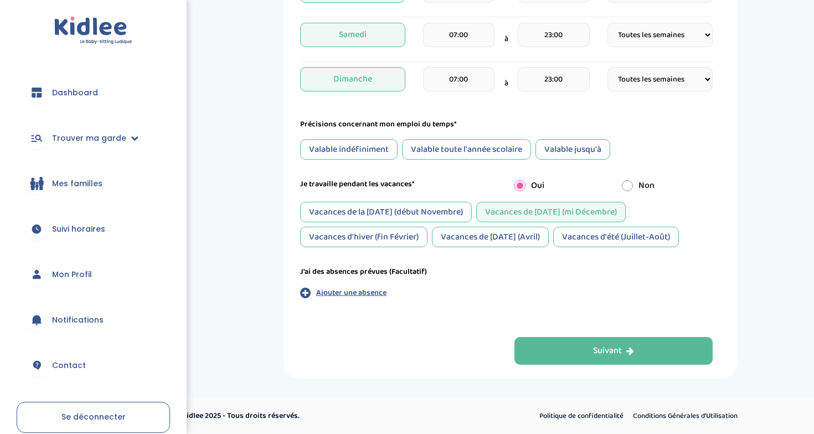
scroll to position [507, 0]
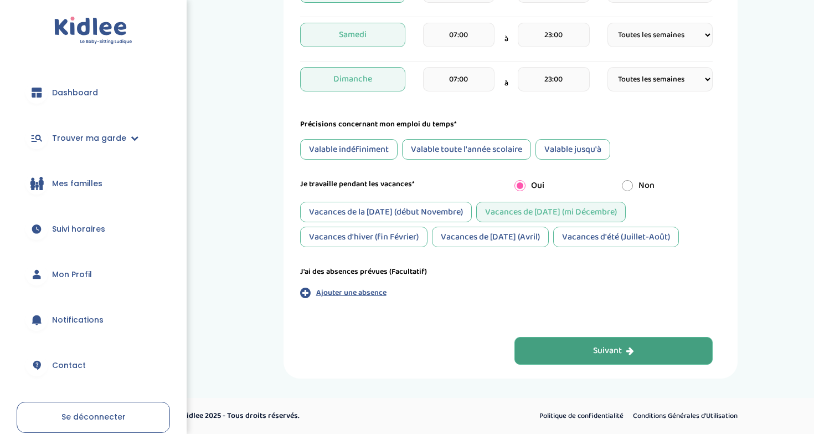
click at [560, 351] on button "Suivant" at bounding box center [613, 351] width 198 height 28
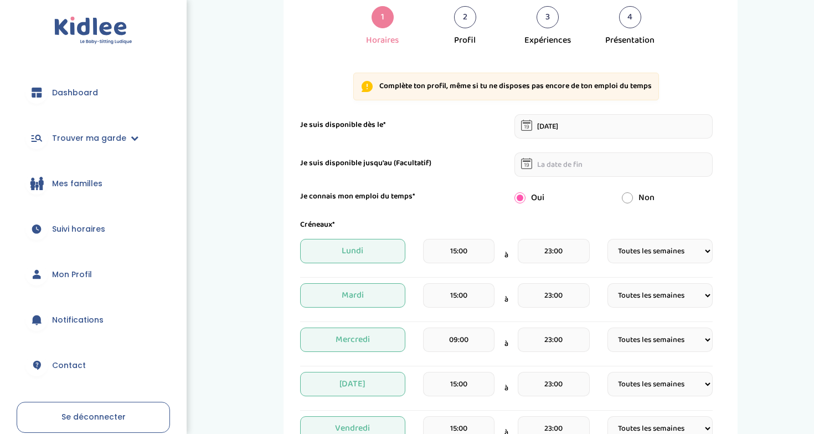
scroll to position [78, 0]
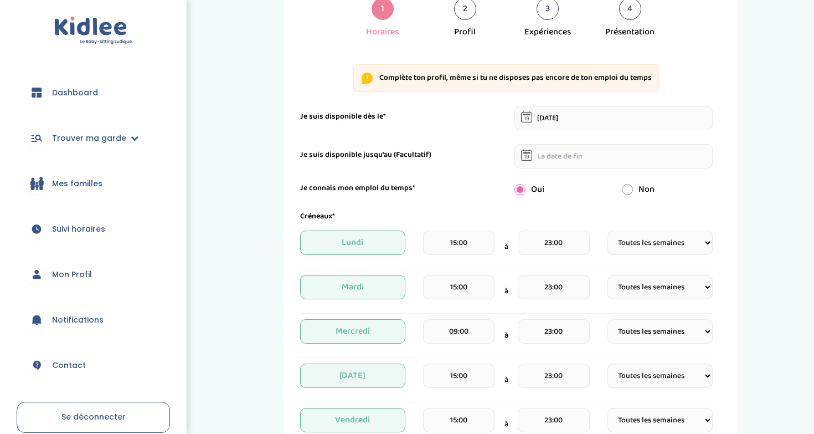
click at [351, 242] on span "Lundi" at bounding box center [352, 242] width 105 height 24
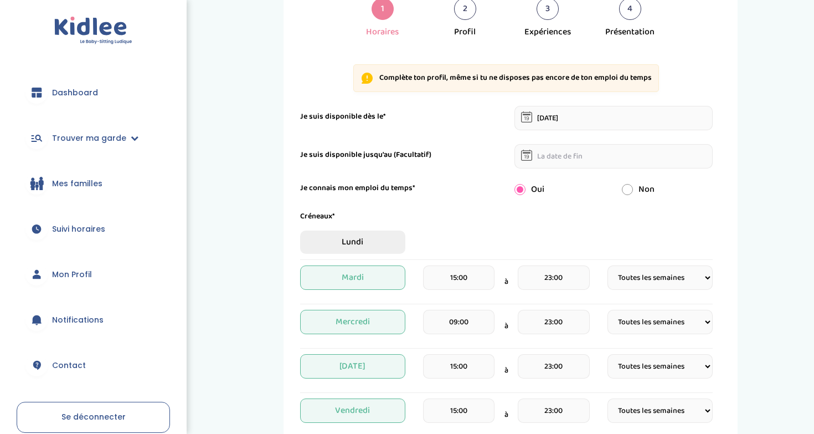
click at [364, 238] on span "Lundi" at bounding box center [352, 241] width 105 height 23
select select "1"
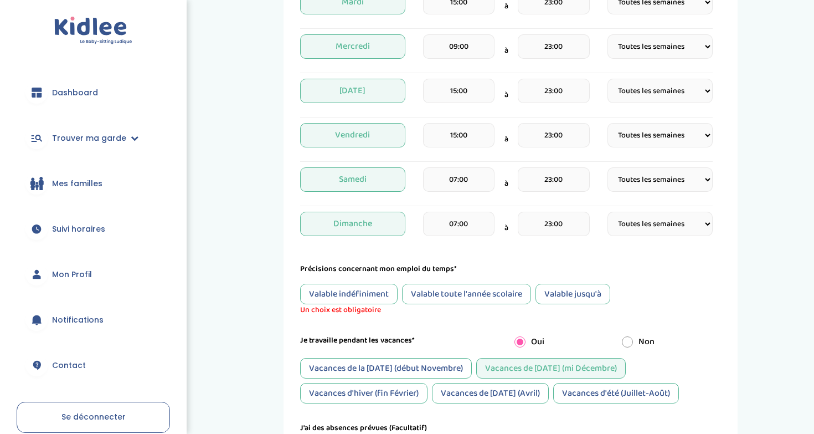
scroll to position [378, 0]
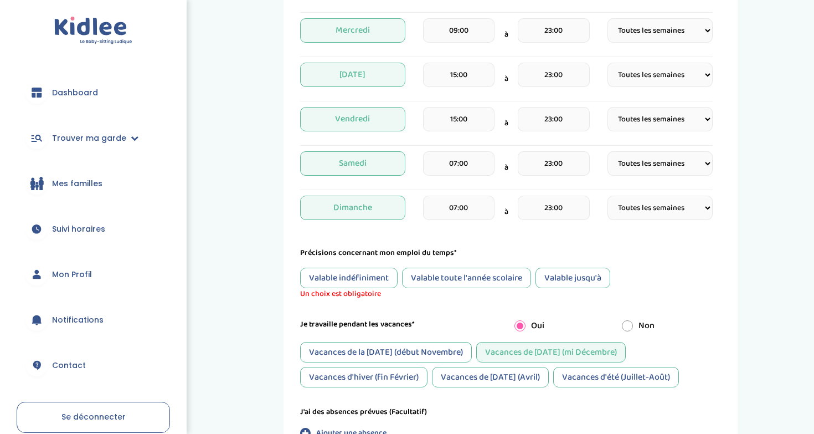
click at [356, 276] on div "Valable indéfiniment" at bounding box center [348, 277] width 97 height 20
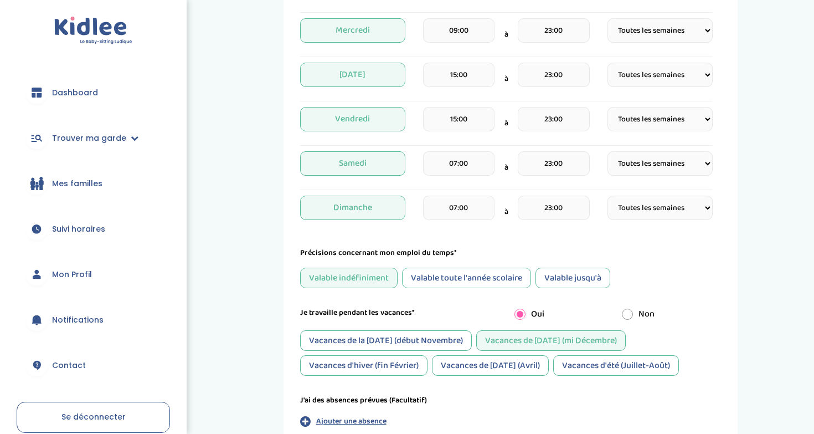
click at [442, 290] on form "Je suis disponible dès le* 30-09-2025 Je suis disponible jusqu'au (Facultatif) …" at bounding box center [506, 125] width 413 height 641
click at [445, 280] on div "Valable toute l'année scolaire" at bounding box center [466, 277] width 129 height 20
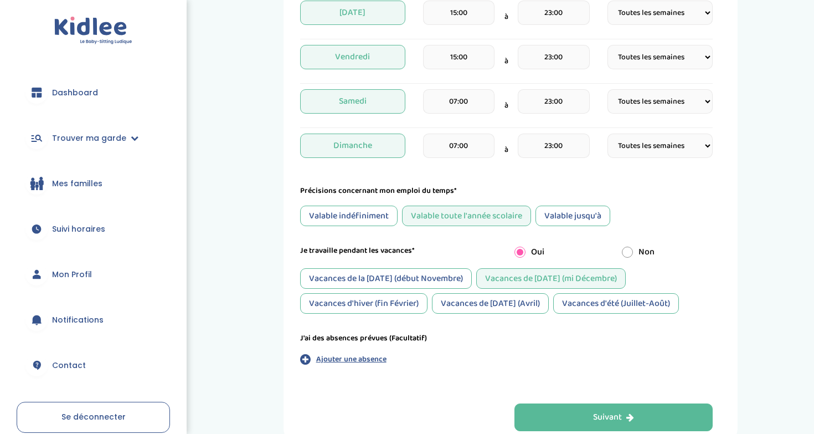
scroll to position [441, 0]
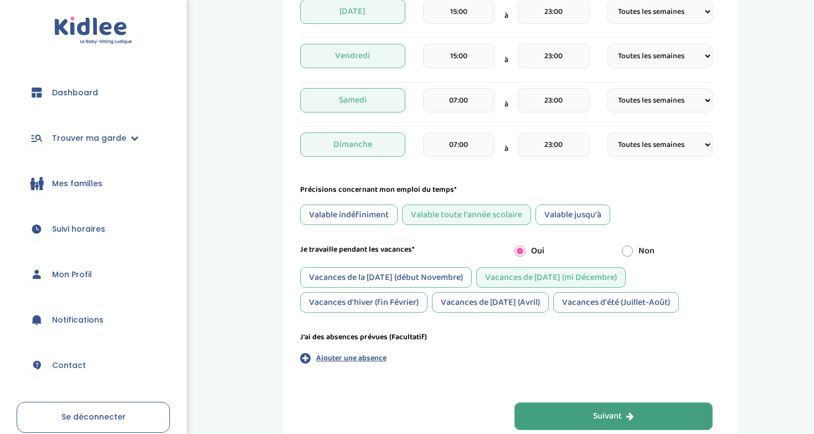
click at [611, 415] on div "Suivant" at bounding box center [613, 416] width 41 height 13
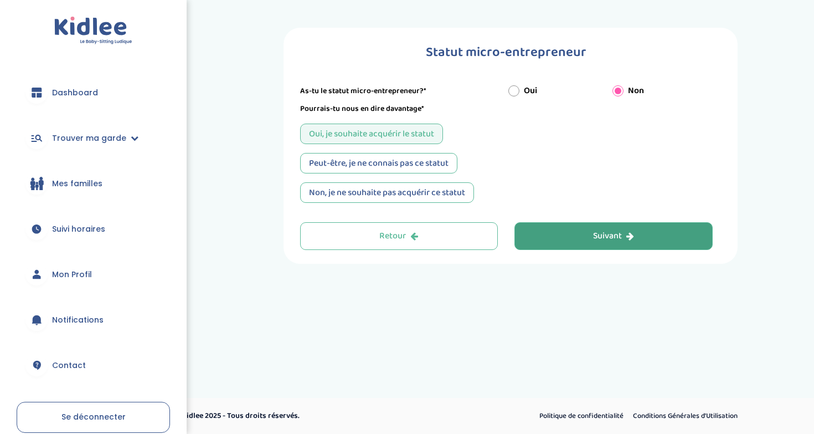
scroll to position [0, 0]
click at [547, 239] on button "Suivant" at bounding box center [613, 236] width 198 height 28
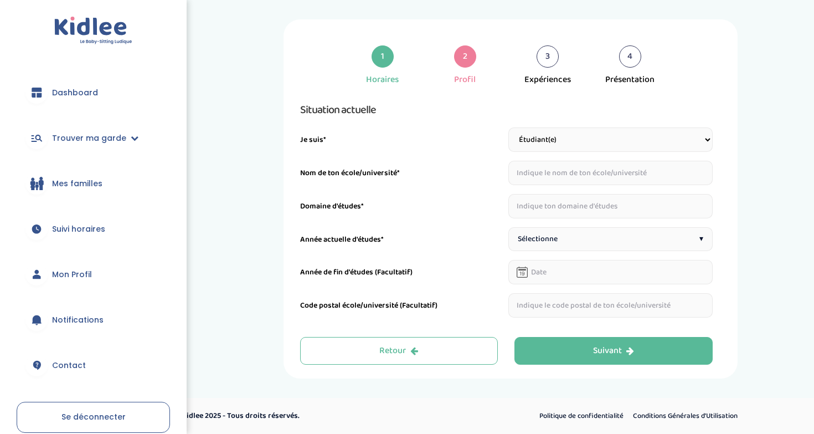
scroll to position [8, 0]
drag, startPoint x: 610, startPoint y: 169, endPoint x: 499, endPoint y: 169, distance: 110.8
click at [498, 169] on div "Nom de ton école/université* AMU Grand port maritime de Marseille - Centre de d…" at bounding box center [506, 173] width 413 height 24
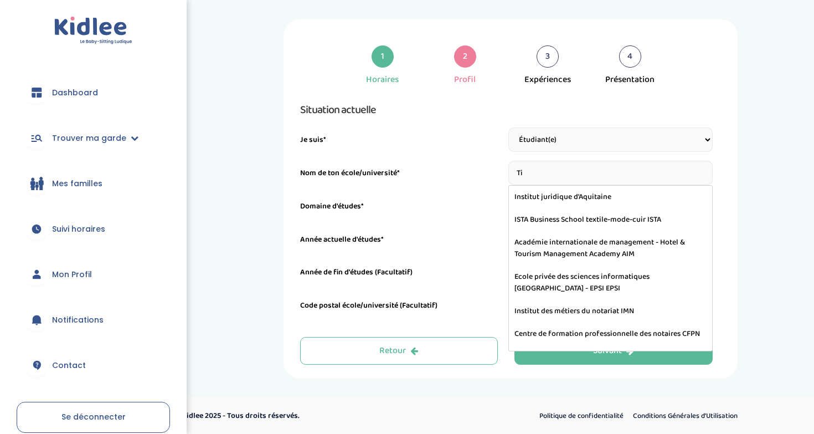
type input "T"
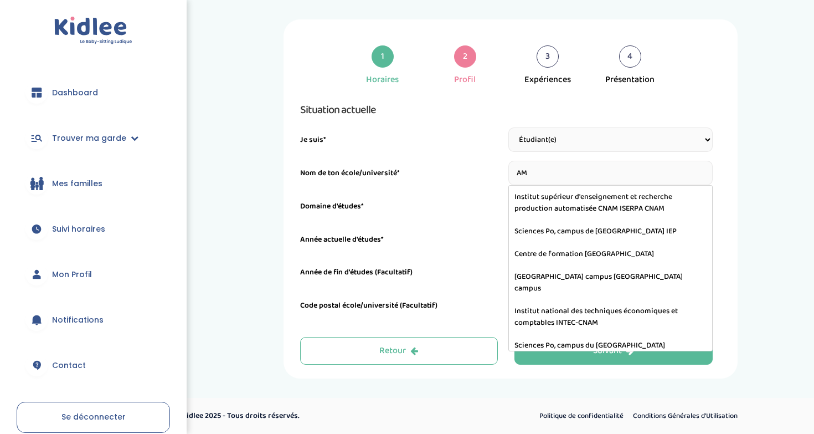
type input "AMU"
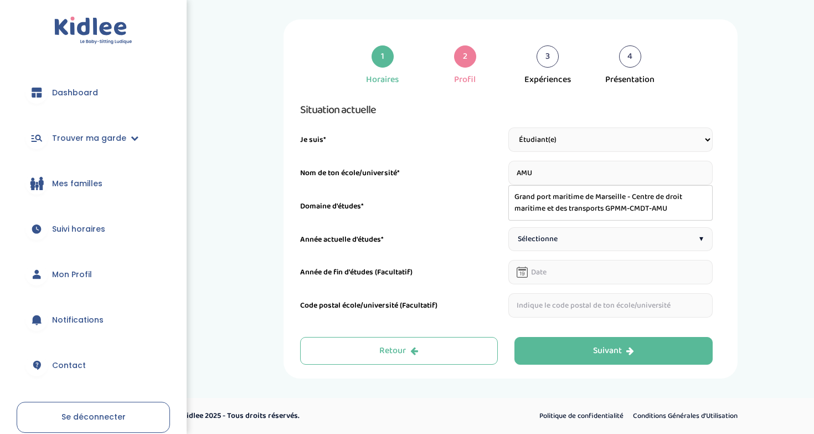
drag, startPoint x: 595, startPoint y: 167, endPoint x: 476, endPoint y: 166, distance: 119.1
click at [476, 166] on div "Nom de ton école/université* AMU Grand port maritime de Marseille - Centre de d…" at bounding box center [506, 173] width 413 height 24
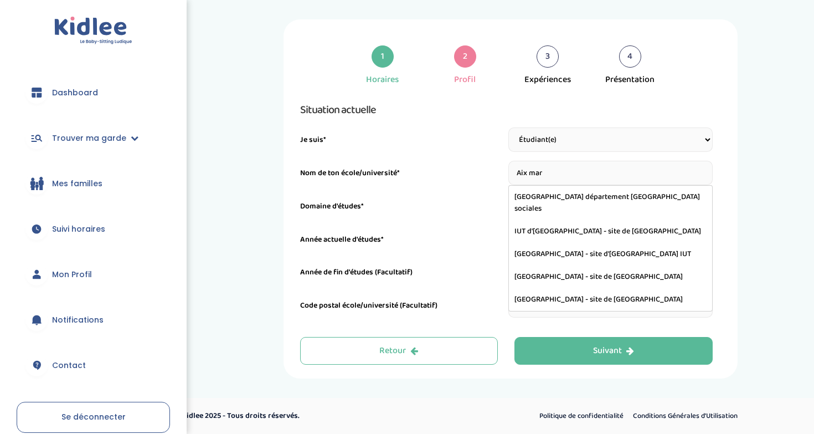
click at [668, 171] on input "Aix mar" at bounding box center [610, 173] width 204 height 24
click at [704, 177] on input "Aix mar" at bounding box center [610, 173] width 204 height 24
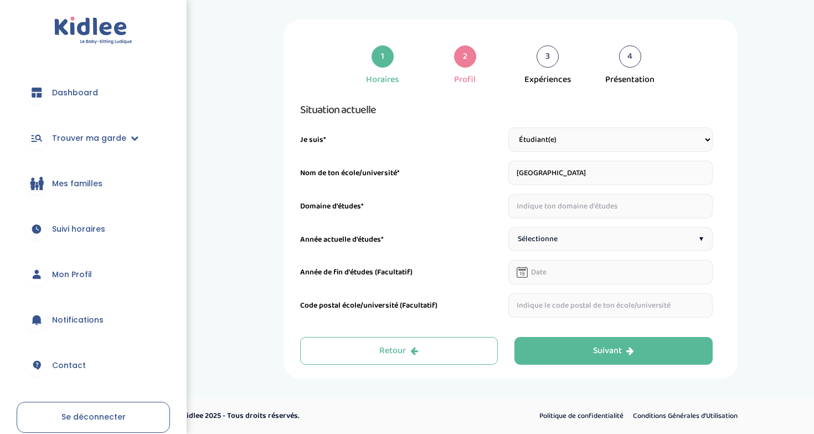
type input "Aix marseille université"
click at [583, 213] on input "text" at bounding box center [610, 206] width 204 height 24
type input "Master Santé"
click at [570, 233] on div "Sélectionne ▾" at bounding box center [610, 239] width 204 height 24
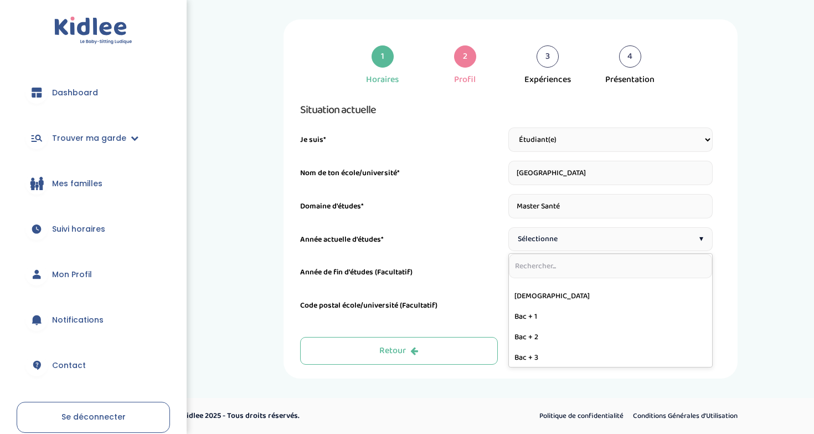
scroll to position [115, 0]
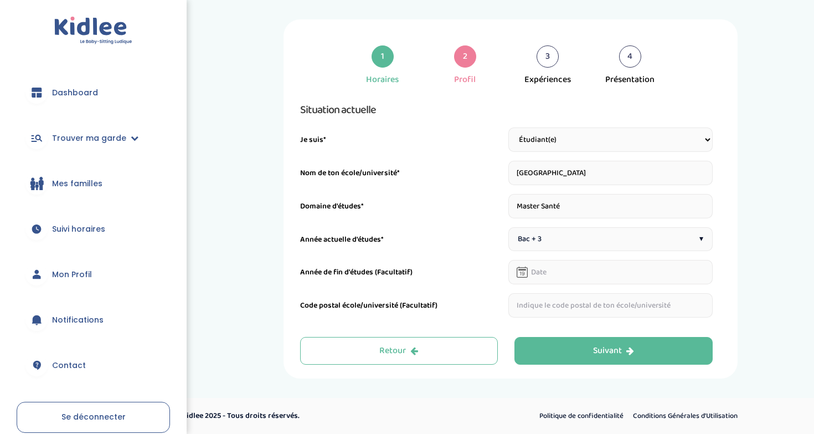
click at [563, 279] on input "text" at bounding box center [610, 272] width 204 height 24
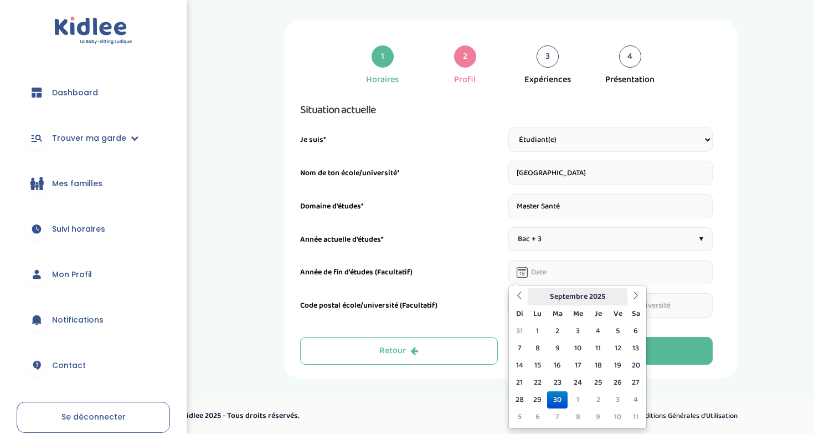
click at [596, 299] on th "Septembre 2025" at bounding box center [578, 296] width 100 height 17
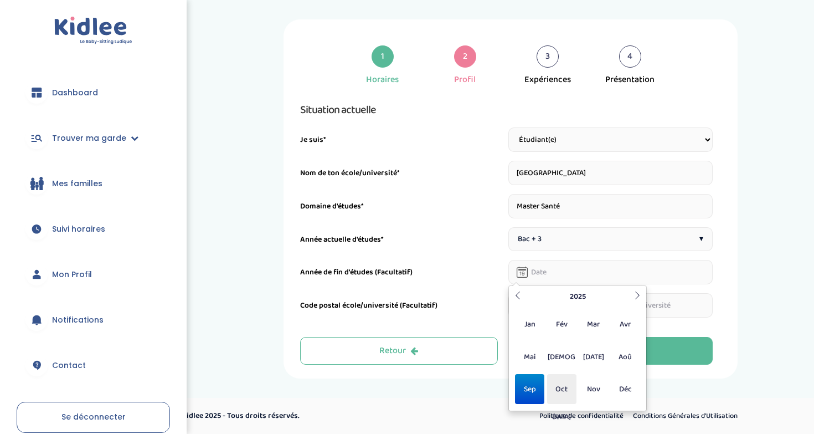
scroll to position [8, 0]
click at [538, 354] on span "Mai" at bounding box center [529, 357] width 29 height 30
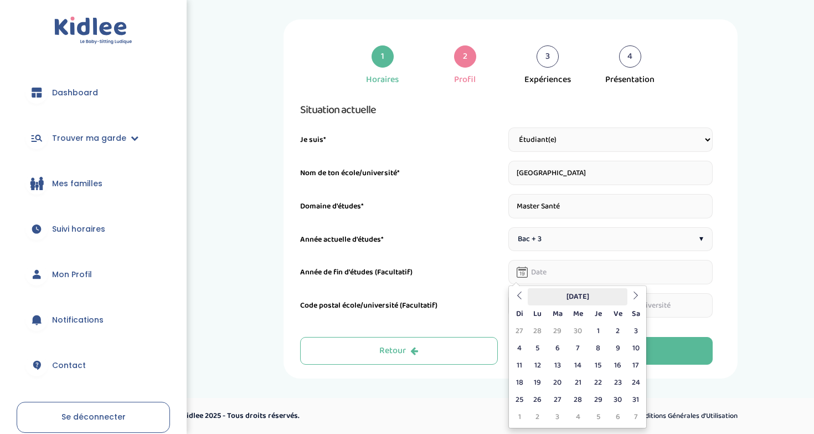
click at [599, 293] on th "Mai 2025" at bounding box center [578, 296] width 100 height 17
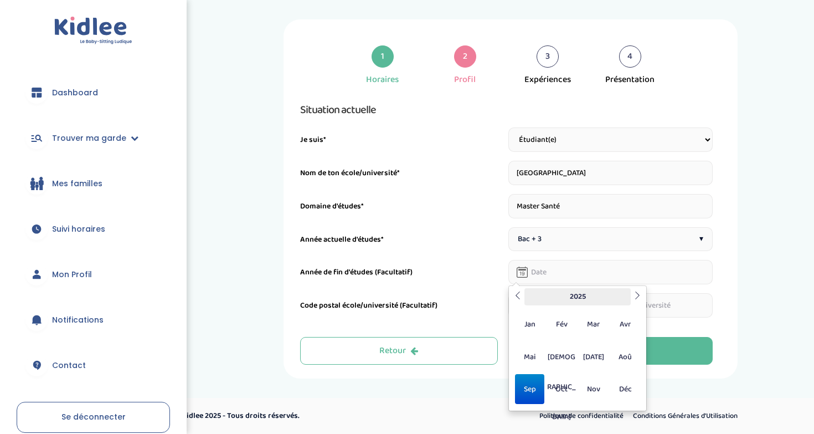
click at [578, 294] on th "2025" at bounding box center [577, 296] width 106 height 17
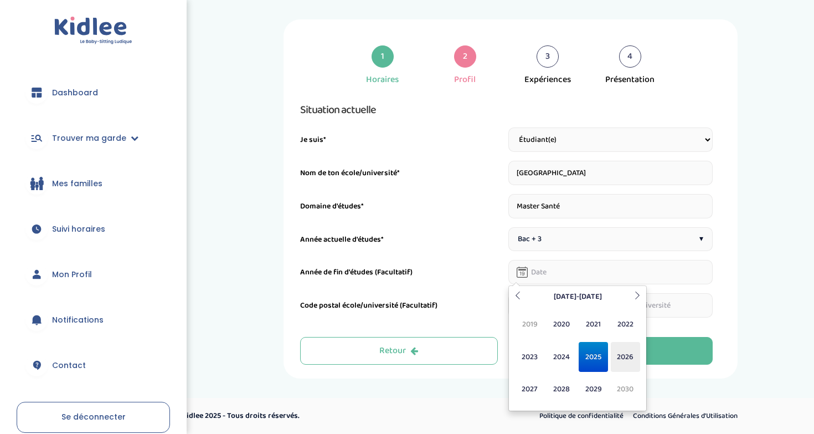
click at [628, 362] on span "2026" at bounding box center [625, 357] width 29 height 30
click at [586, 292] on th "2026" at bounding box center [577, 296] width 106 height 17
click at [528, 386] on span "2027" at bounding box center [529, 389] width 29 height 30
click at [533, 357] on span "Mai" at bounding box center [529, 357] width 29 height 30
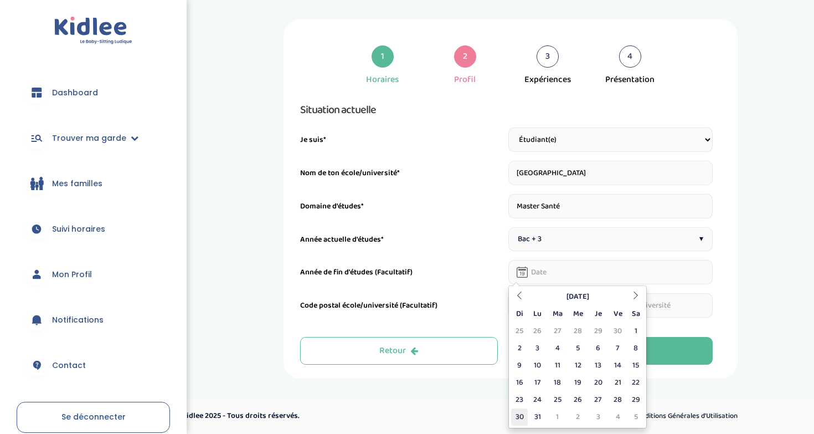
click at [520, 414] on td "30" at bounding box center [519, 416] width 17 height 17
type input "30-05-2027"
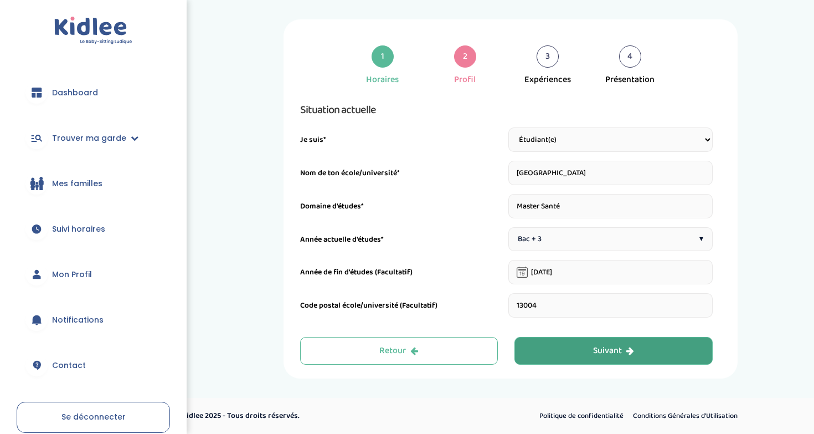
type input "13004"
click at [581, 350] on button "Suivant" at bounding box center [613, 351] width 198 height 28
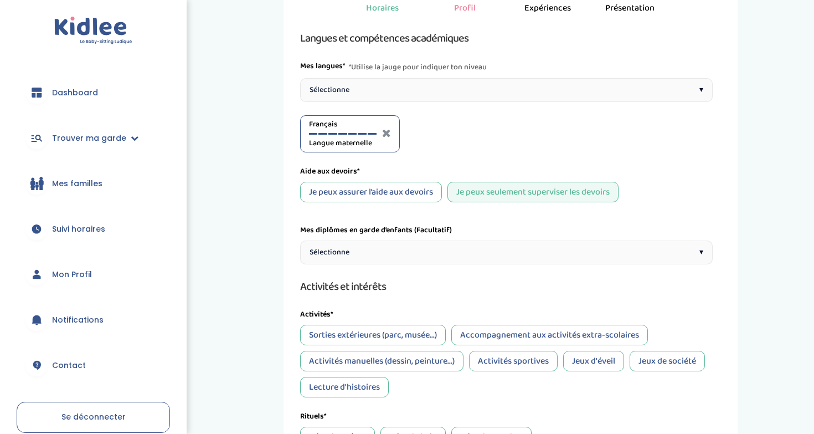
scroll to position [101, 0]
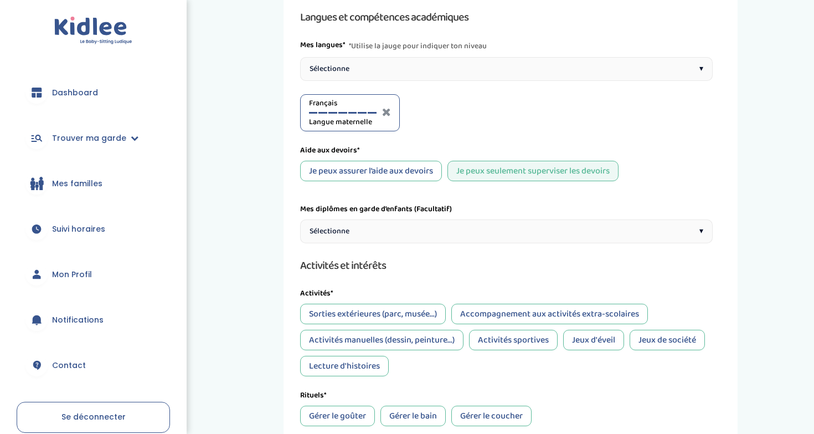
click at [400, 71] on div "Sélectionne ▾" at bounding box center [506, 69] width 413 height 24
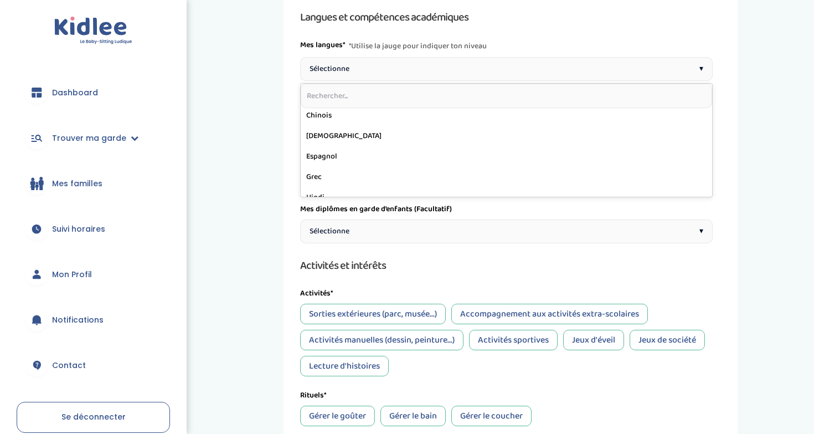
scroll to position [132, 0]
click at [380, 90] on input "text" at bounding box center [506, 96] width 411 height 24
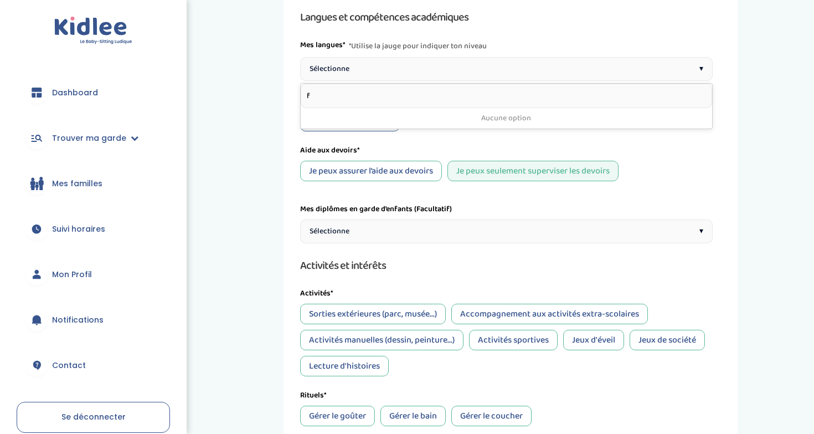
scroll to position [0, 0]
type input "f"
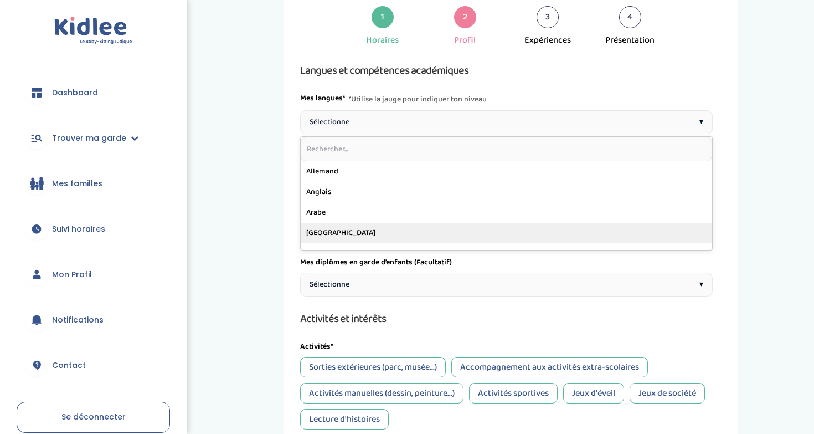
scroll to position [47, 0]
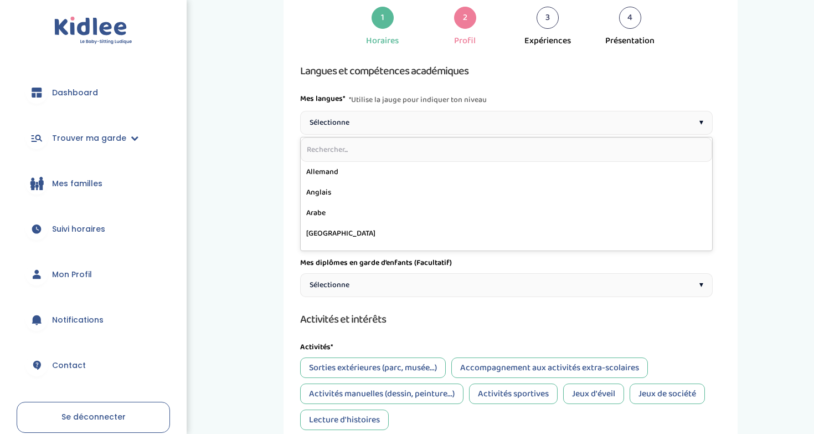
click at [483, 123] on div "Sélectionne ▾" at bounding box center [506, 123] width 413 height 24
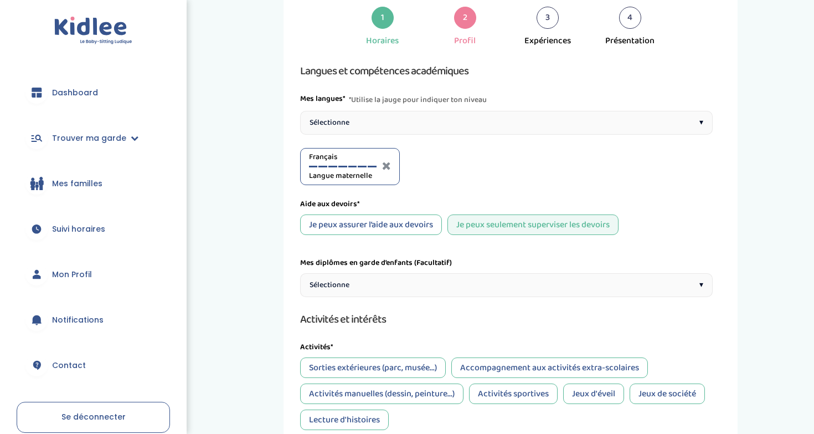
click at [395, 127] on div "Sélectionne ▾" at bounding box center [506, 123] width 413 height 24
click at [442, 165] on div "Anglais A1" at bounding box center [448, 166] width 68 height 30
click at [449, 167] on div "Anglais A1" at bounding box center [448, 166] width 68 height 30
click at [449, 167] on div at bounding box center [448, 167] width 9 height 2
click at [426, 225] on div "Je peux assurer l’aide aux devoirs" at bounding box center [371, 224] width 142 height 20
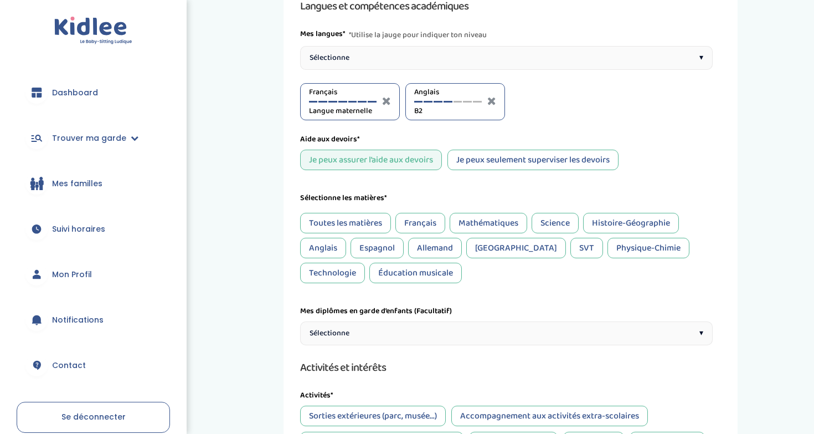
scroll to position [113, 0]
click at [359, 224] on div "Toutes les matières" at bounding box center [345, 222] width 91 height 20
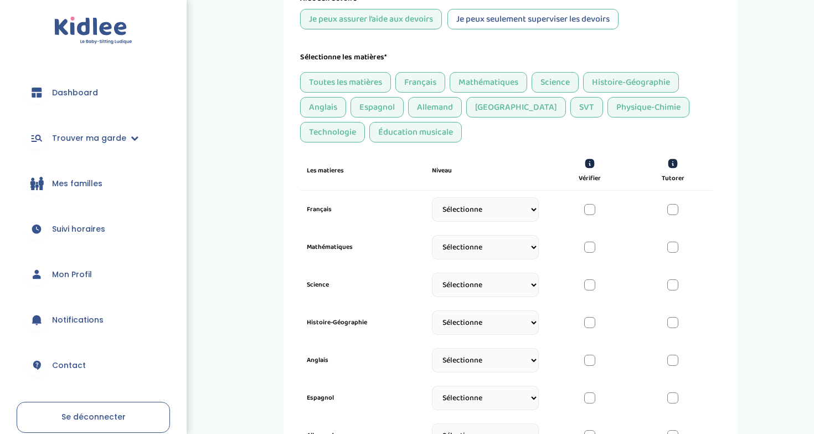
scroll to position [255, 0]
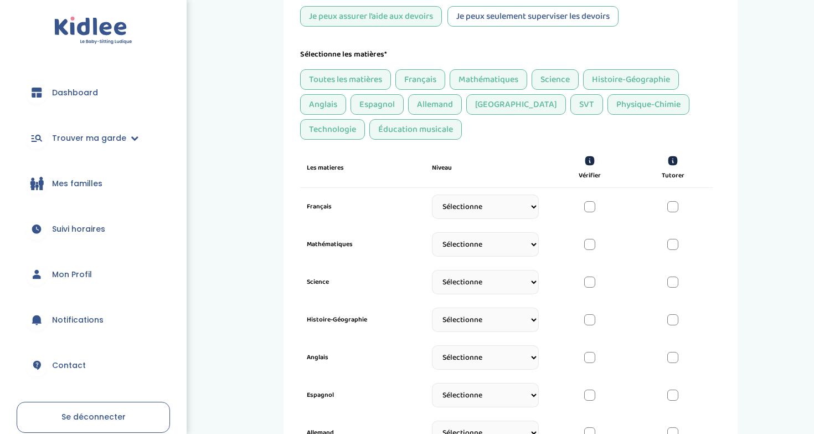
click at [369, 134] on div "Éducation musicale" at bounding box center [415, 129] width 92 height 20
click at [494, 107] on div "Italien" at bounding box center [516, 104] width 100 height 20
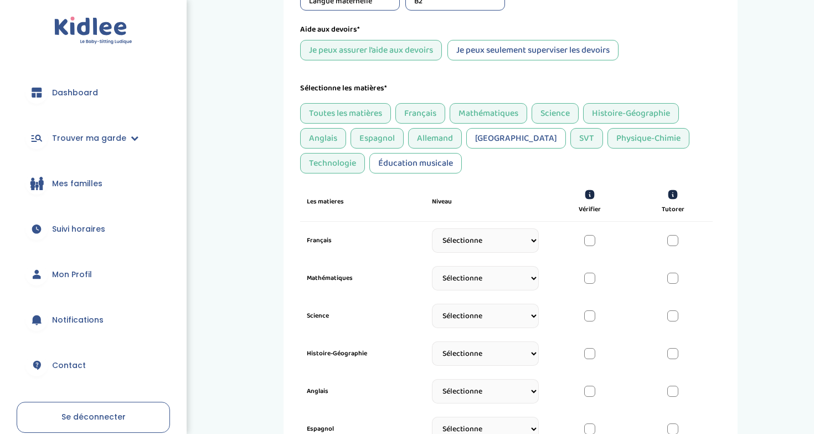
scroll to position [205, 0]
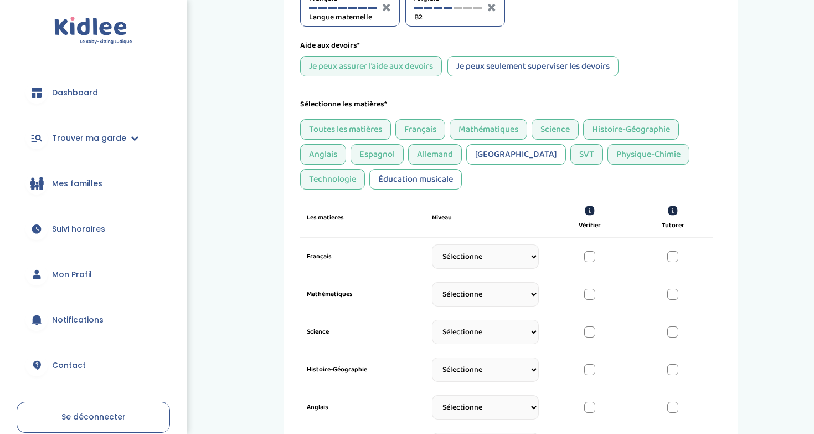
click at [427, 152] on div "Allemand" at bounding box center [435, 154] width 54 height 20
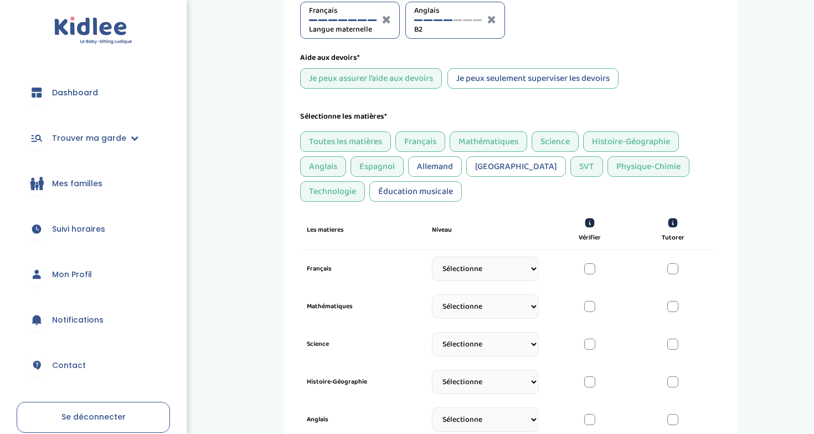
scroll to position [196, 0]
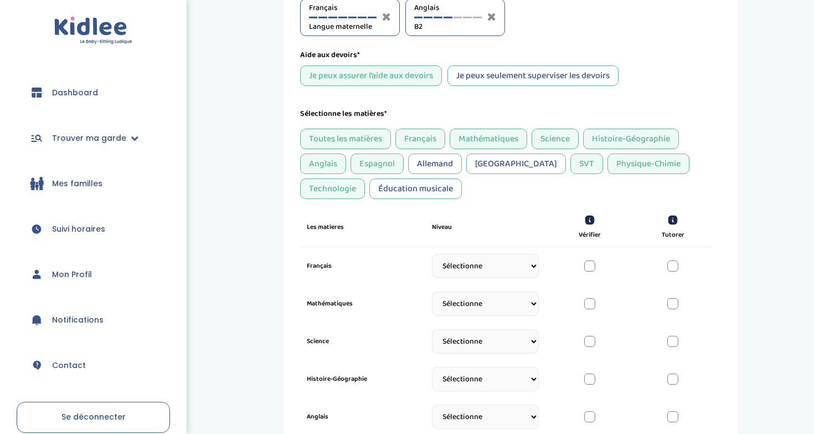
click at [359, 137] on div "Toutes les matières" at bounding box center [345, 138] width 91 height 20
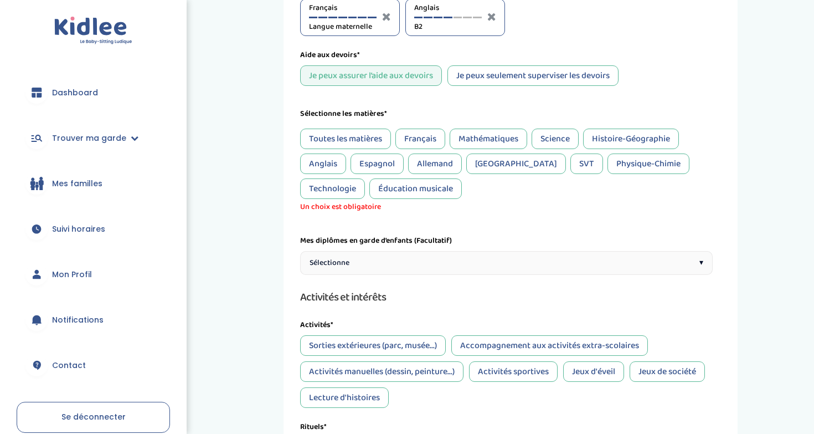
click at [359, 137] on div "Toutes les matières" at bounding box center [345, 138] width 91 height 20
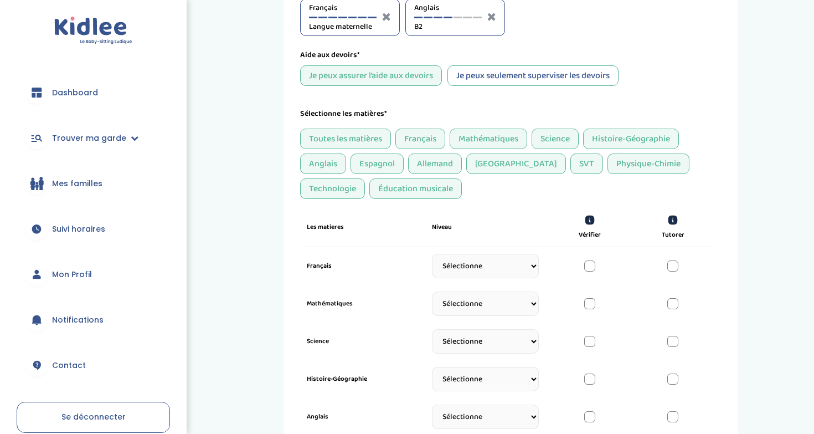
click at [430, 164] on div "Allemand" at bounding box center [435, 163] width 54 height 20
click at [481, 165] on div "Italien" at bounding box center [516, 163] width 100 height 20
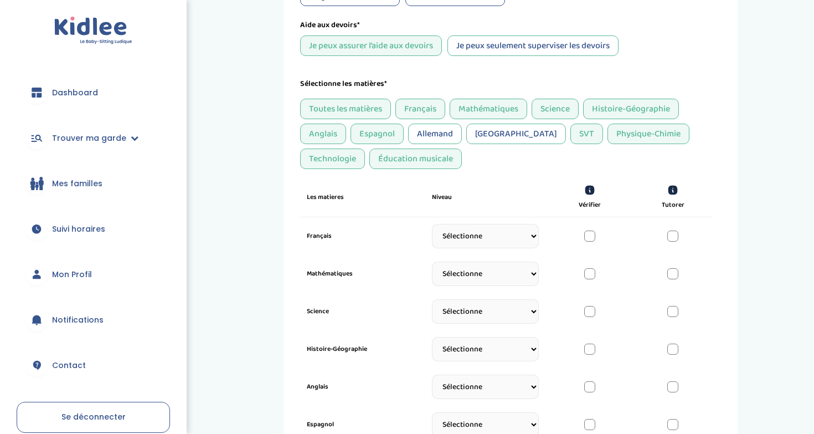
scroll to position [226, 0]
click at [369, 161] on div "Éducation musicale" at bounding box center [415, 158] width 92 height 20
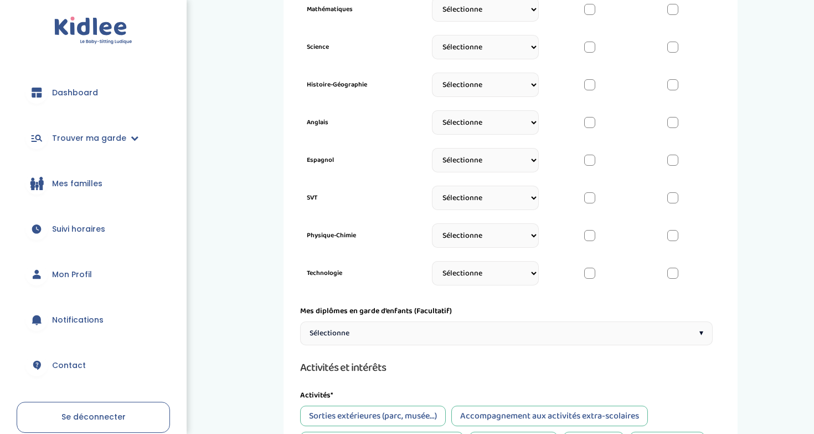
scroll to position [491, 0]
select select "CM2"
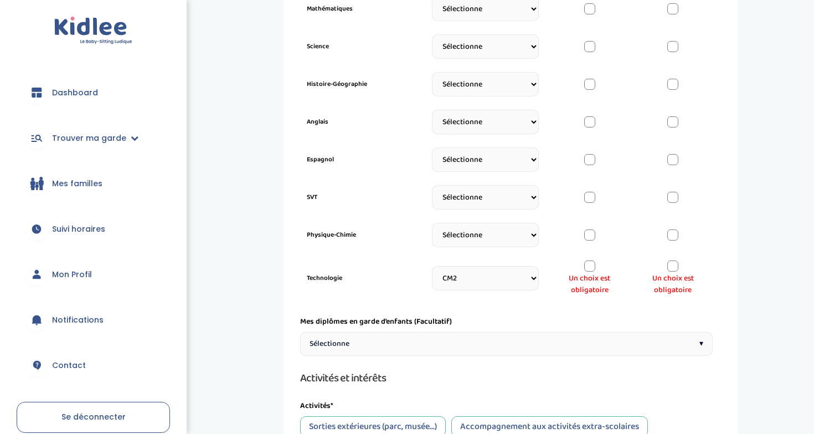
select select "CM2"
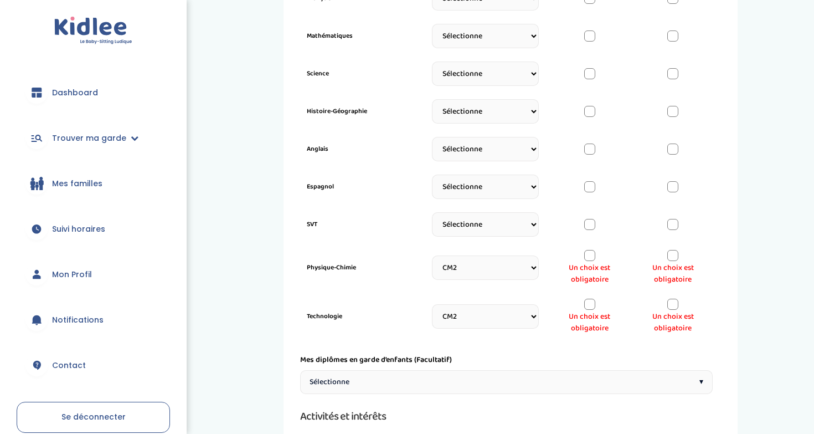
scroll to position [464, 0]
click at [593, 302] on div at bounding box center [589, 303] width 11 height 11
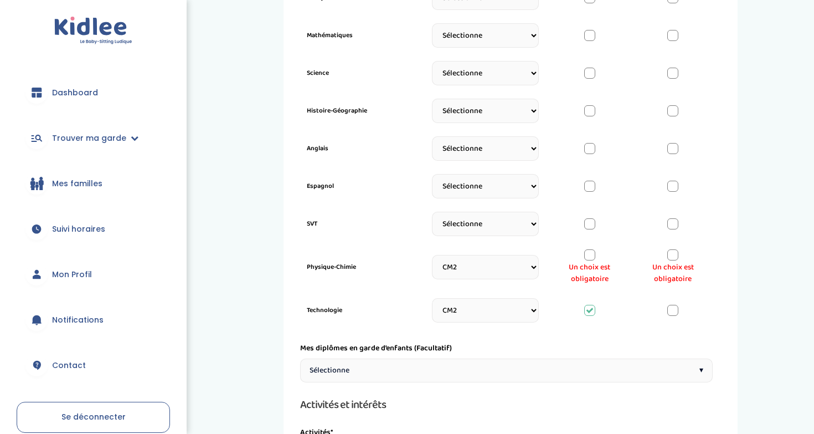
click at [593, 256] on div at bounding box center [589, 254] width 11 height 11
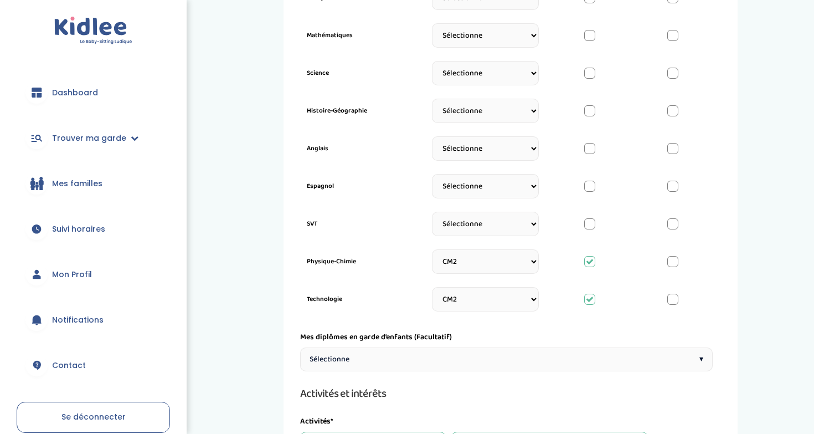
select select "CM2"
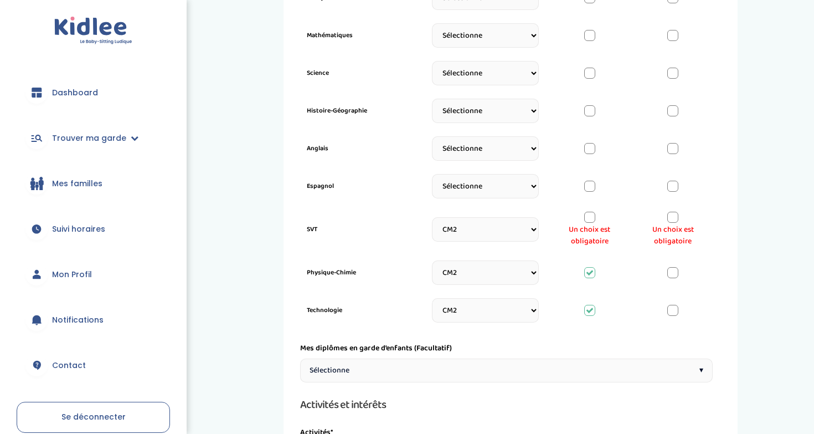
click at [580, 218] on div "Un choix est obligatoire" at bounding box center [590, 229] width 66 height 35
click at [586, 217] on div at bounding box center [589, 217] width 11 height 11
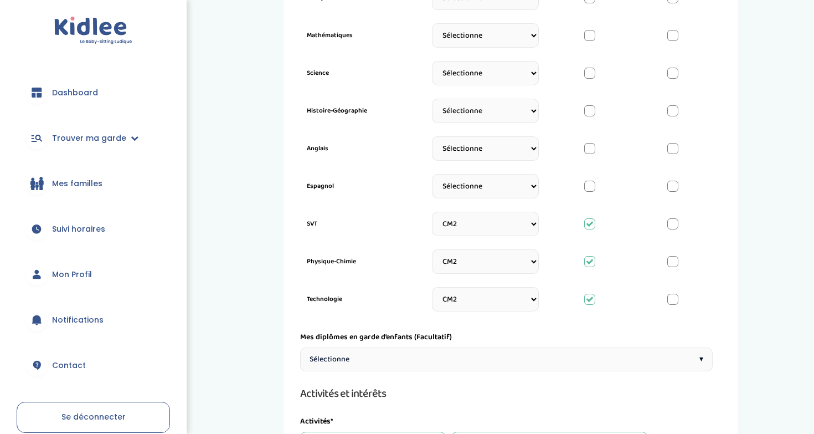
select select "CM2"
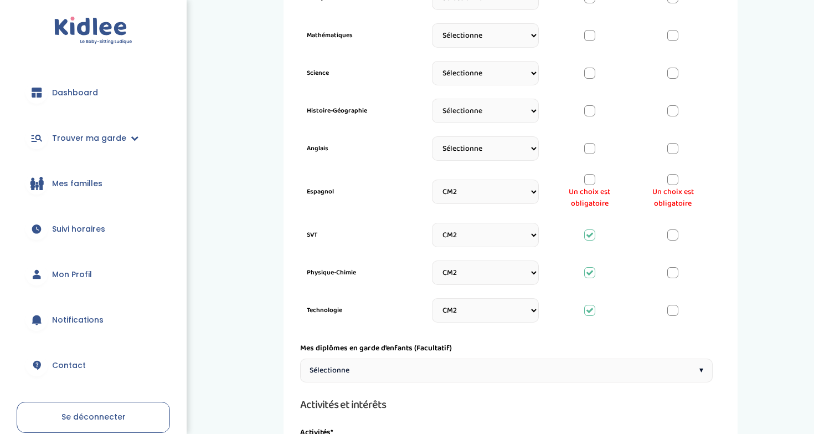
click at [590, 179] on div at bounding box center [589, 179] width 11 height 11
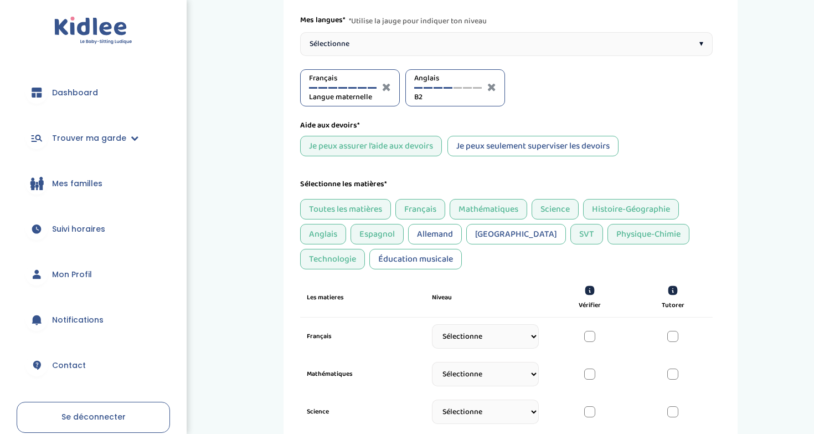
scroll to position [128, 0]
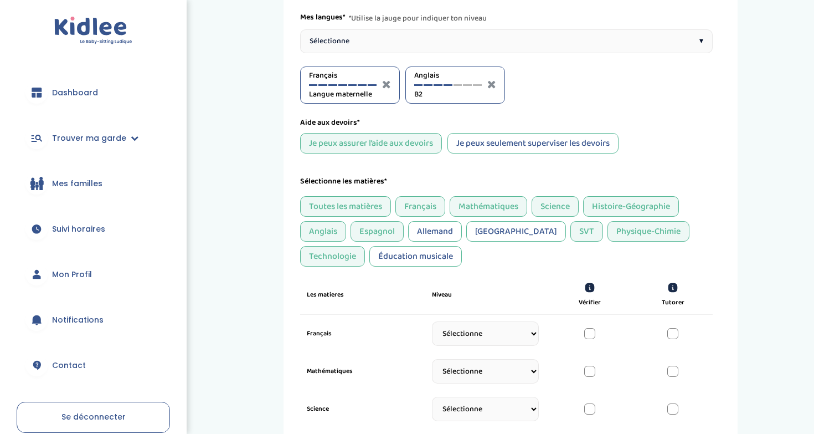
click at [380, 232] on div "Espagnol" at bounding box center [377, 231] width 53 height 20
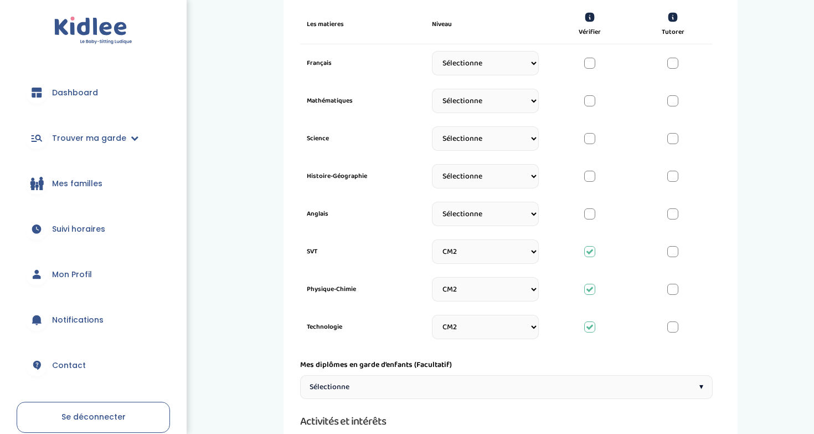
scroll to position [398, 0]
select select "CM2"
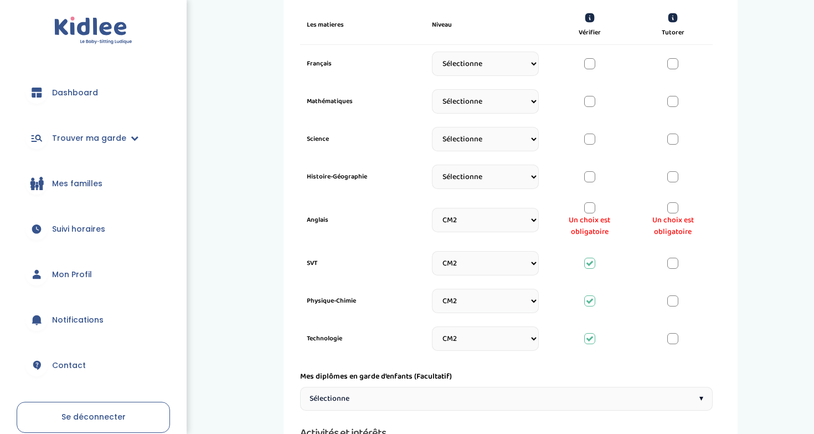
click at [591, 210] on div at bounding box center [589, 207] width 11 height 11
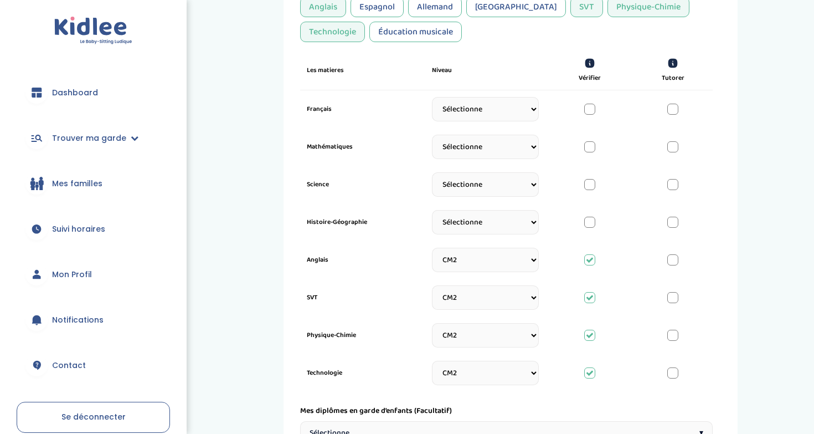
scroll to position [346, 0]
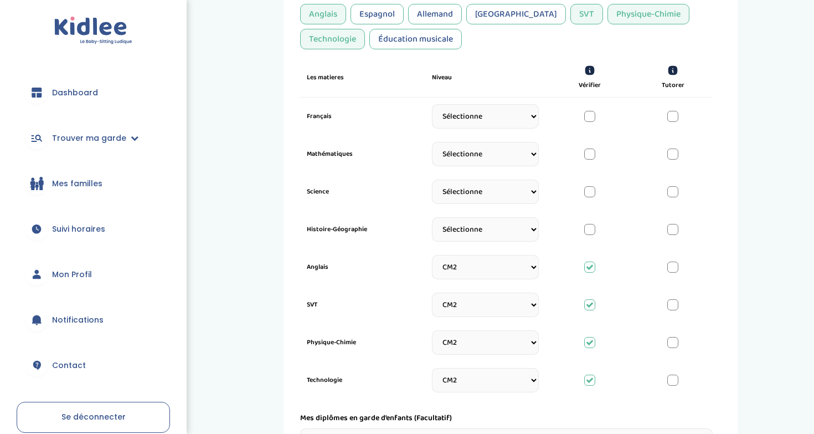
select select "CM2"
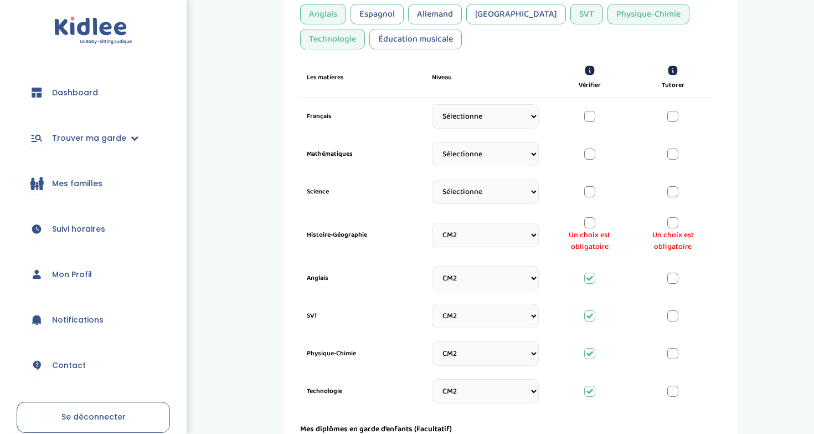
click at [591, 229] on span "Un choix est obligatoire" at bounding box center [590, 240] width 66 height 23
click at [591, 225] on div at bounding box center [589, 222] width 11 height 11
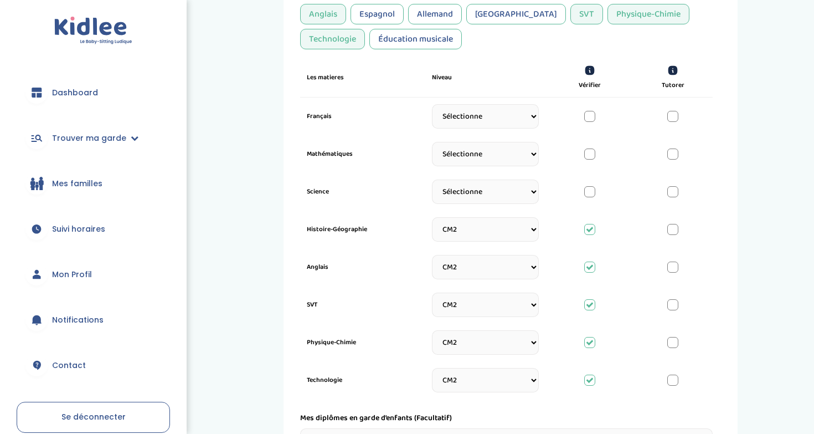
select select "5eme"
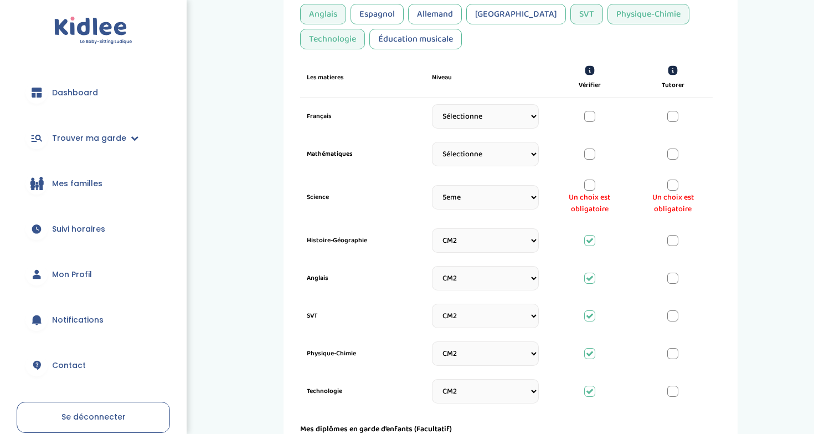
click at [590, 189] on div at bounding box center [589, 184] width 11 height 11
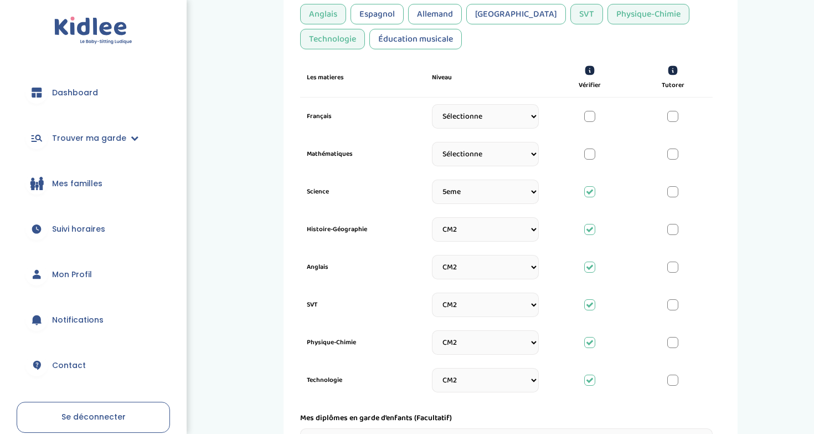
select select "5eme"
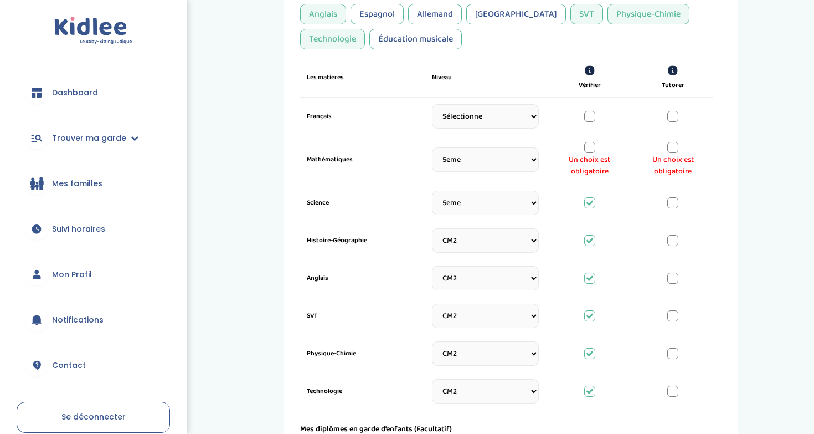
click at [591, 142] on div at bounding box center [589, 147] width 11 height 11
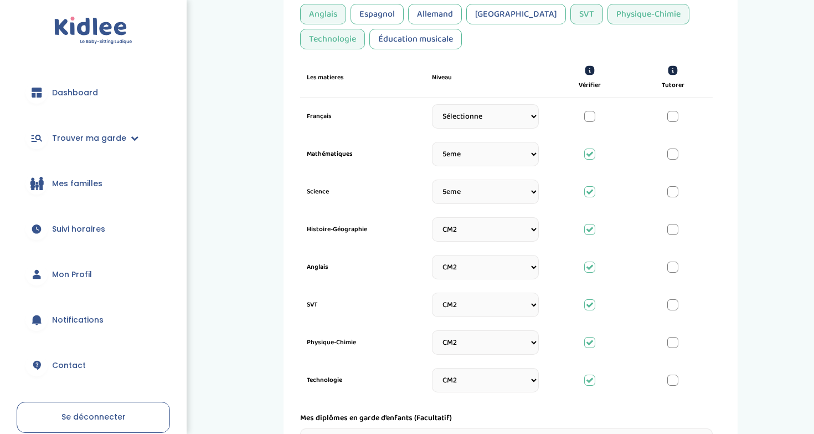
select select "5eme"
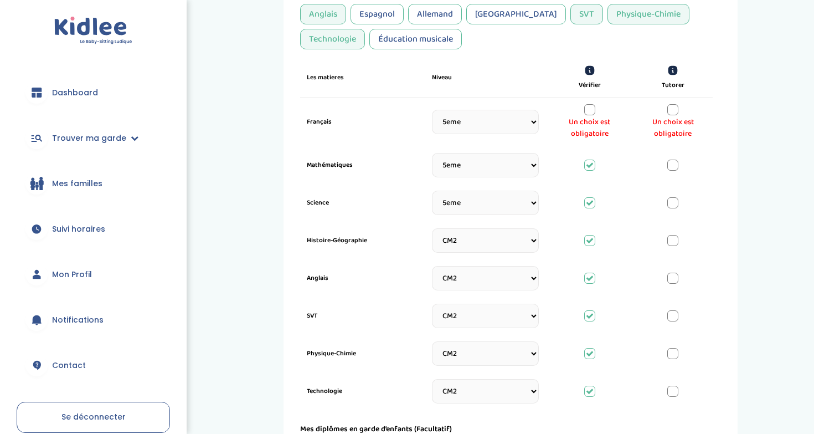
click at [590, 109] on div at bounding box center [589, 109] width 11 height 11
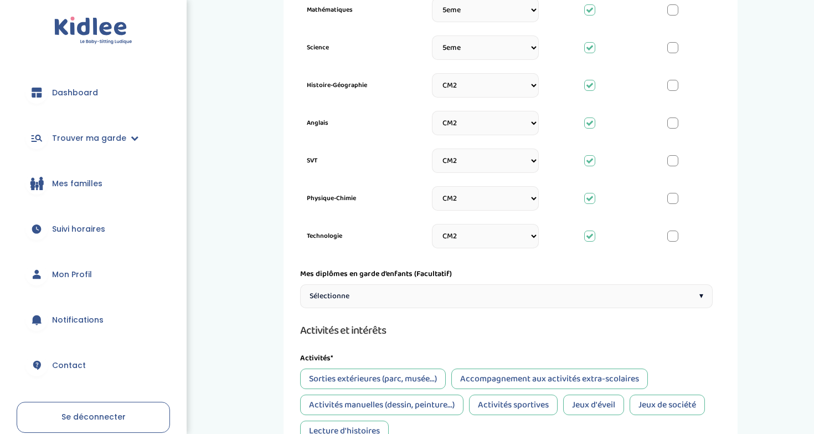
scroll to position [505, 0]
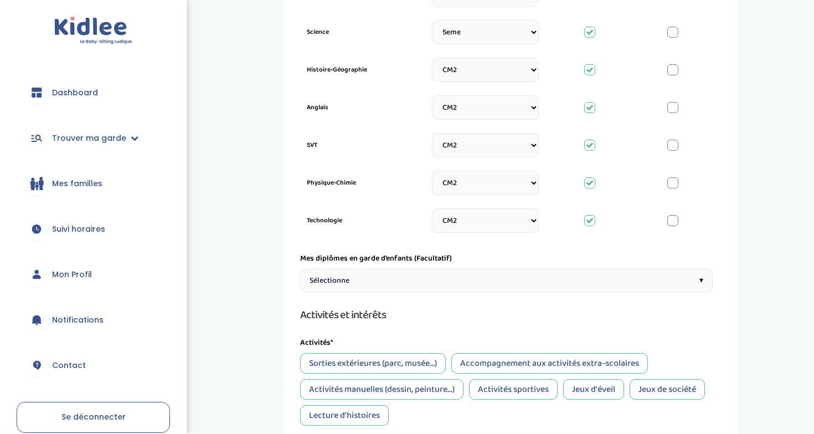
click at [476, 286] on div "Sélectionne ▾" at bounding box center [506, 281] width 413 height 24
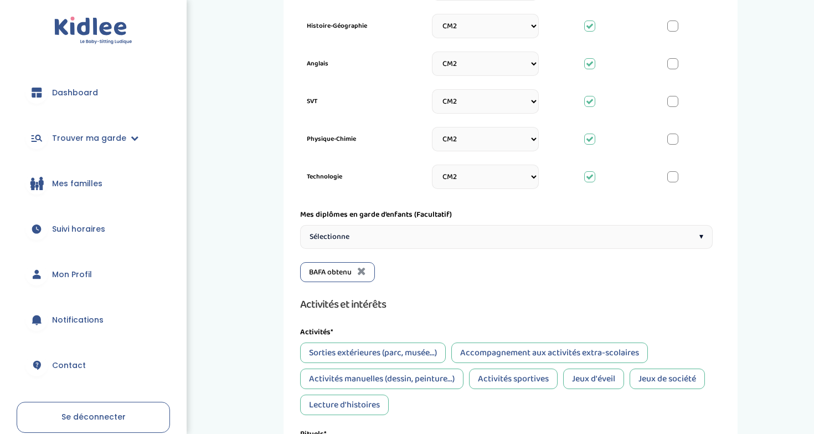
scroll to position [563, 0]
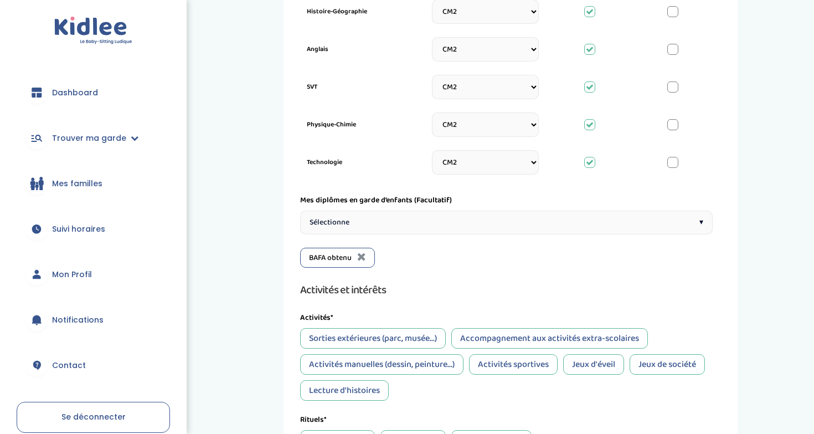
click at [432, 218] on div "Sélectionne ▾" at bounding box center [506, 222] width 413 height 24
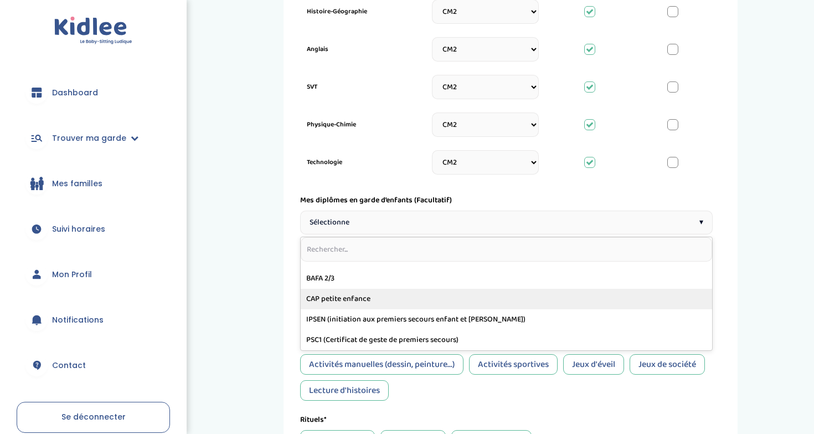
scroll to position [55, 0]
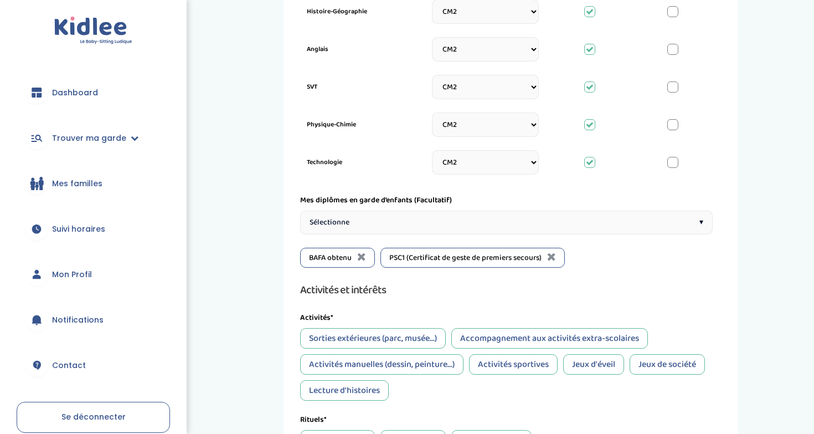
click at [400, 217] on div "Sélectionne ▾" at bounding box center [506, 222] width 413 height 24
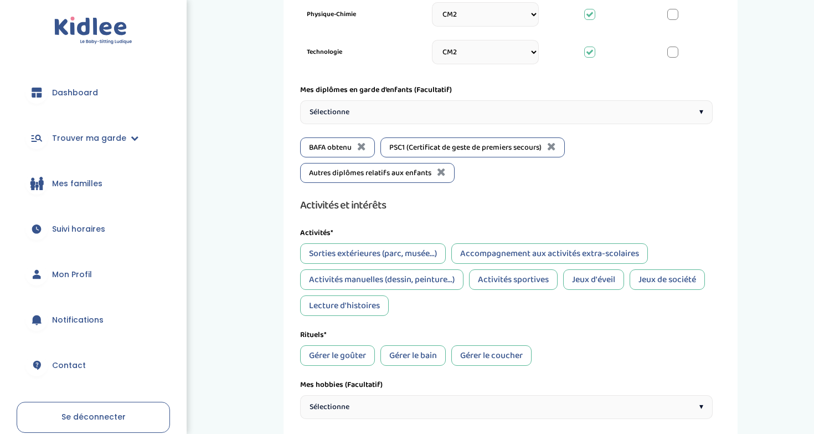
scroll to position [686, 0]
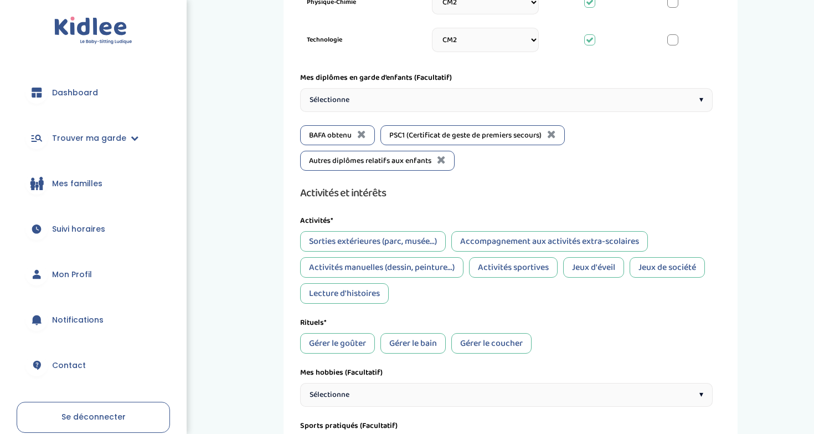
click at [419, 236] on div "Sorties extérieures (parc, musée...)" at bounding box center [373, 241] width 146 height 20
click at [500, 237] on div "Accompagnement aux activités extra-scolaires" at bounding box center [549, 241] width 197 height 20
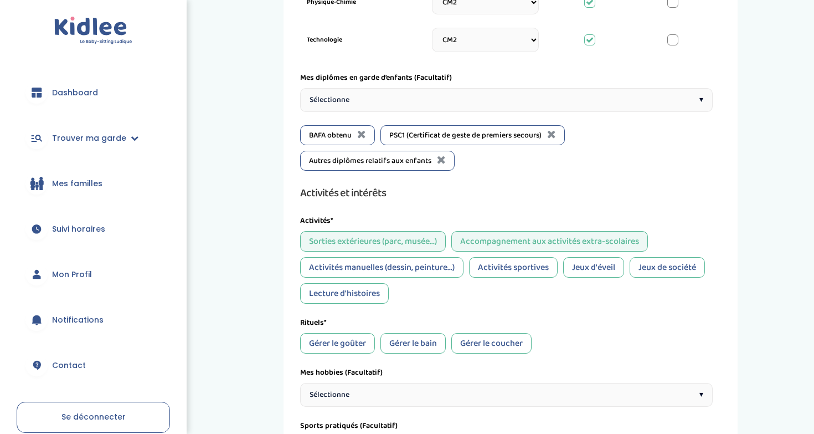
click at [375, 275] on div "Activités manuelles (dessin, peinture...)" at bounding box center [381, 267] width 163 height 20
click at [517, 275] on div "Activités sportives" at bounding box center [513, 267] width 89 height 20
click at [607, 275] on div "Jeux d'éveil" at bounding box center [593, 267] width 61 height 20
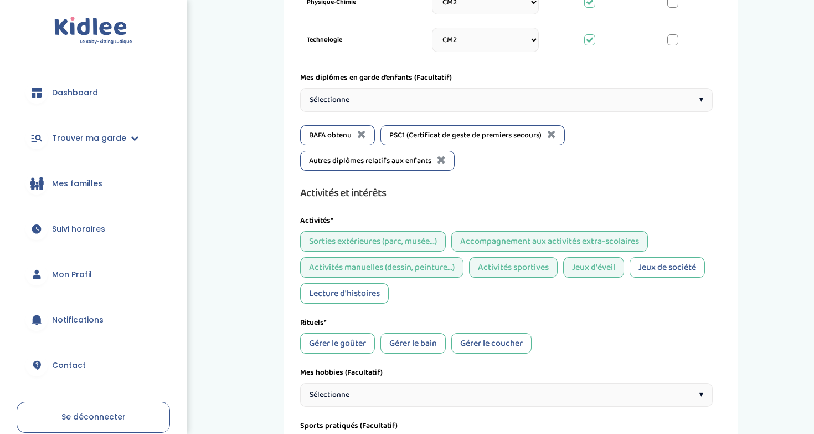
click at [665, 270] on div "Jeux de société" at bounding box center [667, 267] width 75 height 20
click at [359, 292] on div "Lecture d'histoires" at bounding box center [344, 293] width 89 height 20
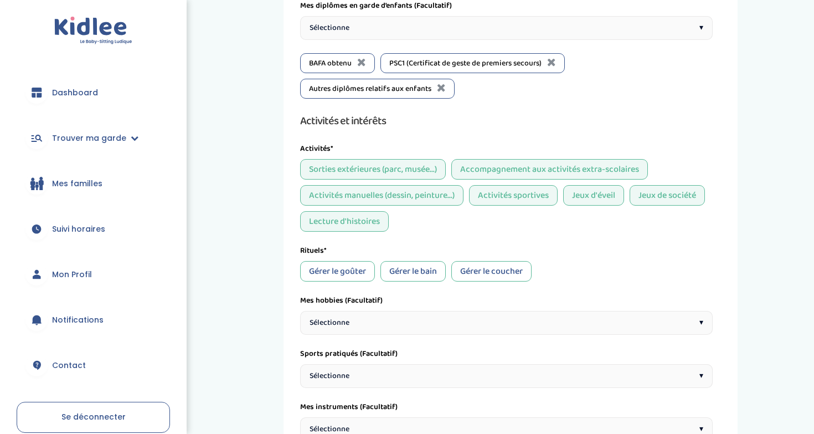
scroll to position [760, 0]
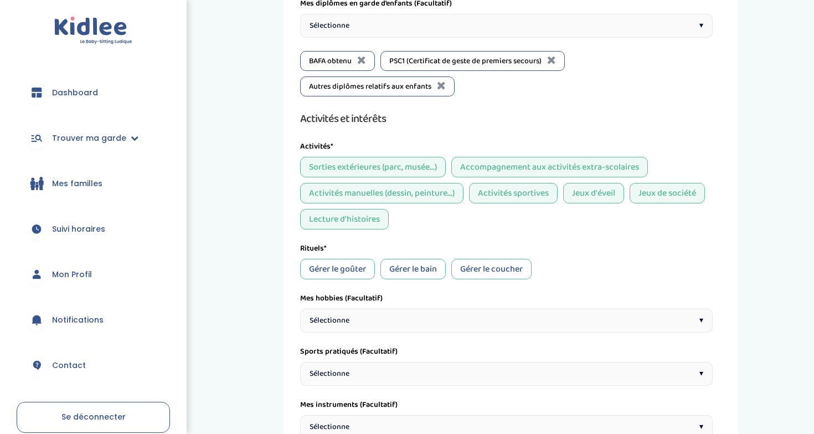
click at [344, 272] on div "Gérer le goûter" at bounding box center [337, 269] width 75 height 20
click at [415, 272] on div "Gérer le bain" at bounding box center [412, 269] width 65 height 20
click at [477, 272] on div "Gérer le coucher" at bounding box center [491, 269] width 80 height 20
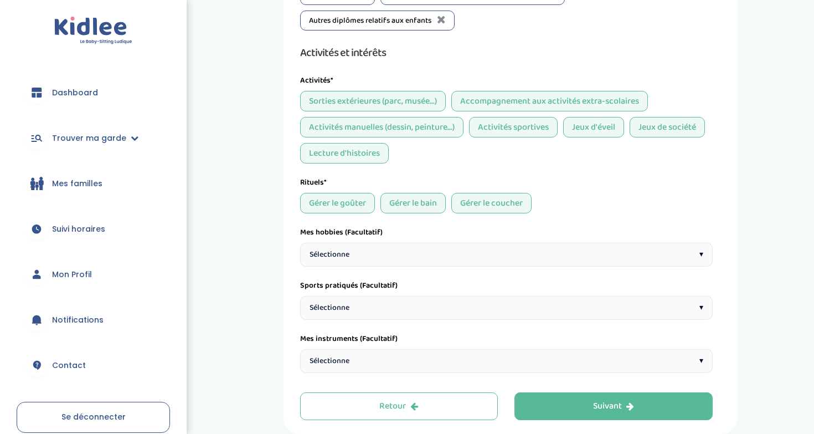
scroll to position [834, 0]
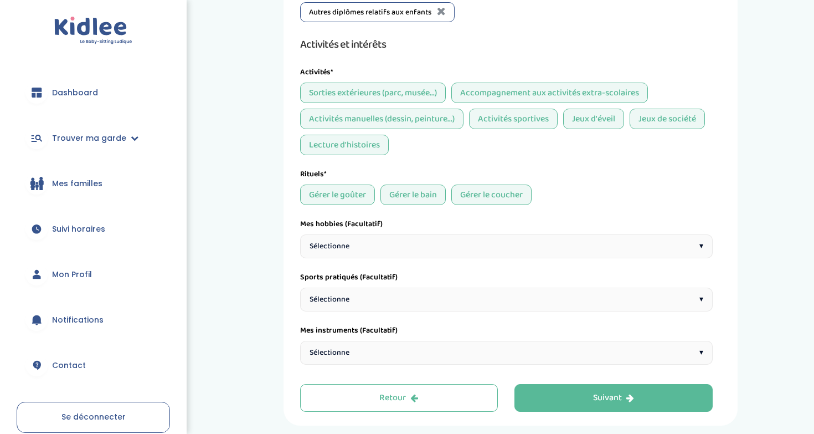
click at [439, 238] on div "Sélectionne ▾" at bounding box center [506, 246] width 413 height 24
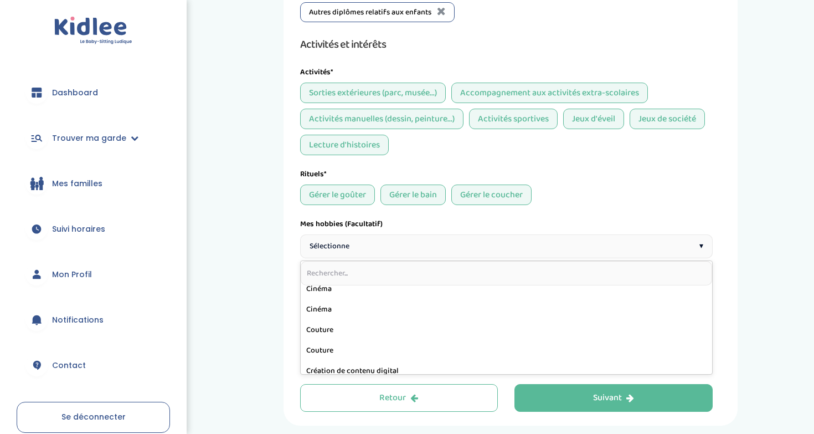
scroll to position [89, 0]
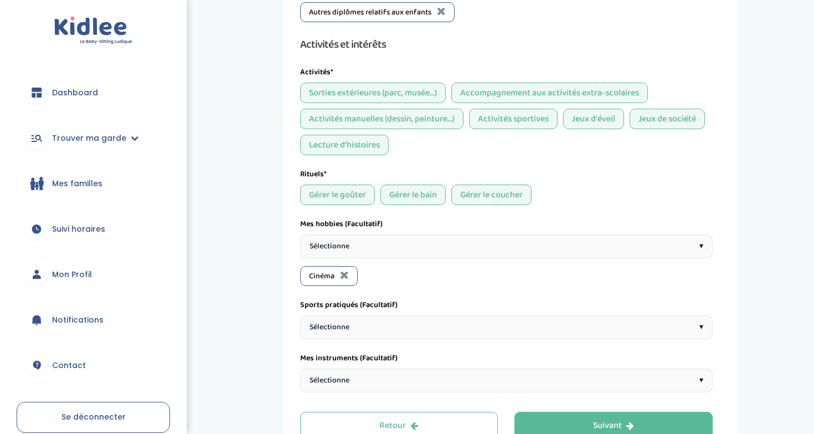
click at [392, 243] on div "Sélectionne ▾" at bounding box center [506, 246] width 413 height 24
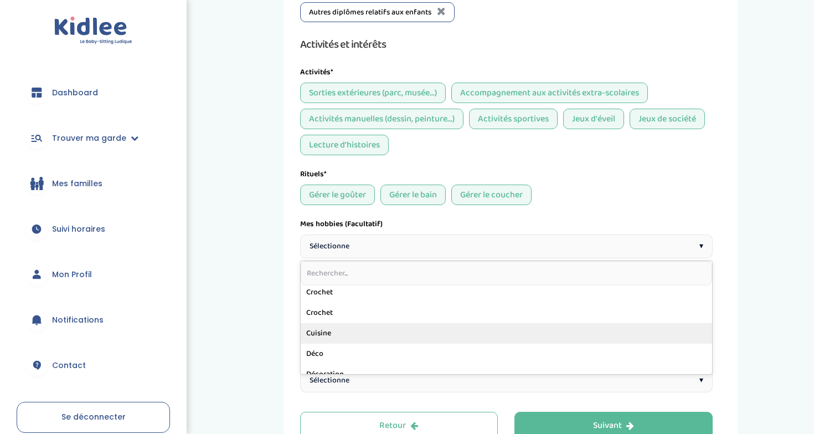
scroll to position [186, 0]
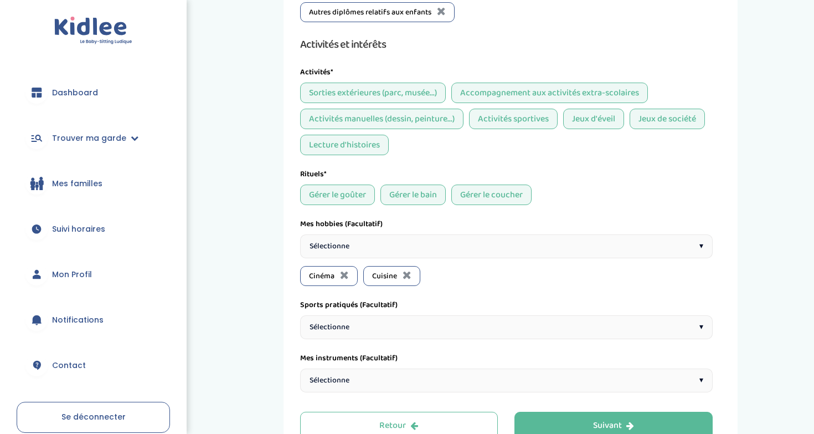
click at [365, 248] on div "Sélectionne ▾" at bounding box center [506, 246] width 413 height 24
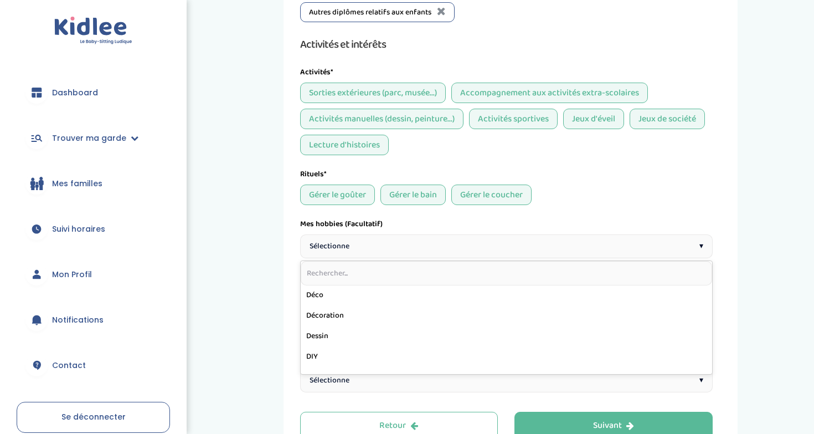
scroll to position [203, 0]
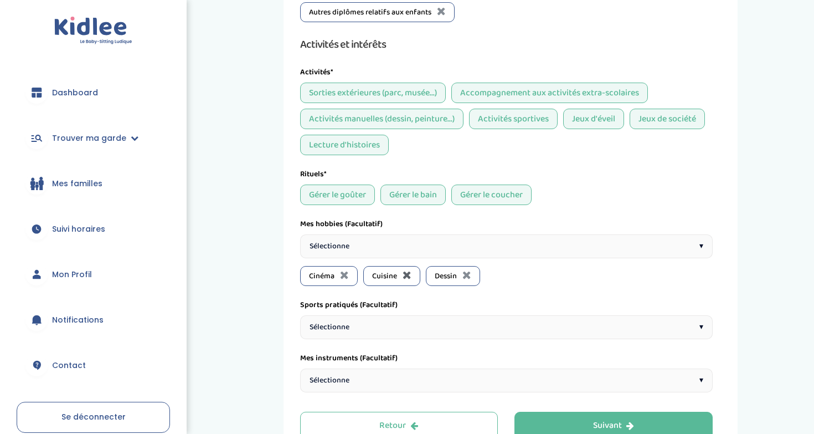
click at [407, 274] on icon at bounding box center [407, 274] width 9 height 11
click at [406, 253] on div "Sélectionne ▾" at bounding box center [506, 246] width 413 height 24
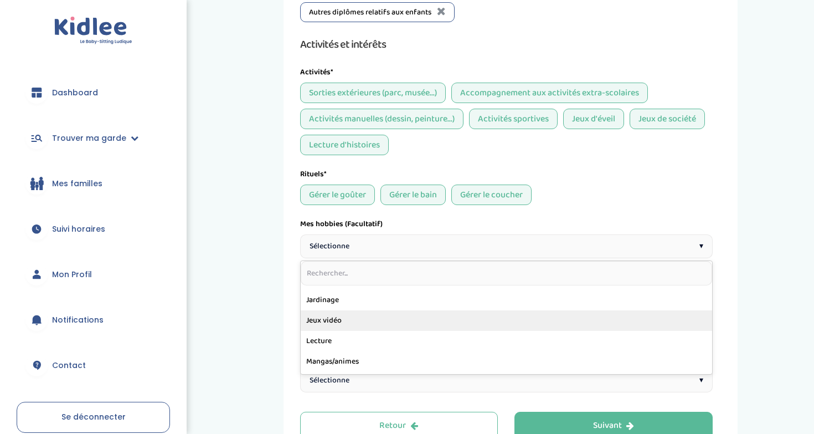
scroll to position [325, 0]
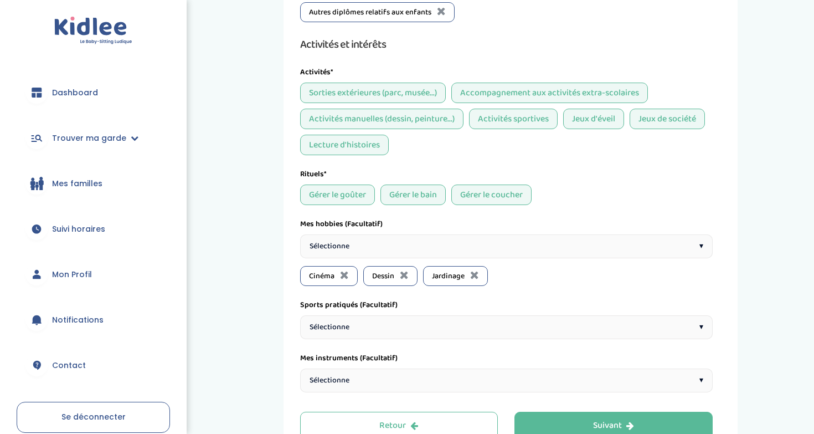
click at [404, 253] on div "Sélectionne ▾" at bounding box center [506, 246] width 413 height 24
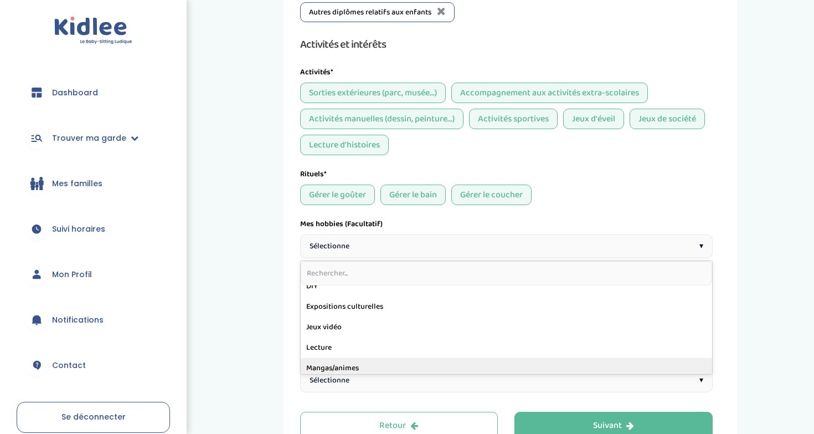
scroll to position [273, 0]
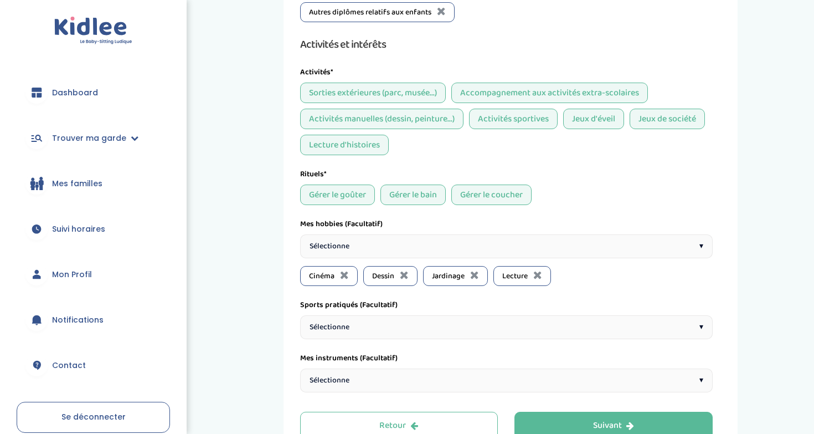
click at [375, 244] on div "Sélectionne ▾" at bounding box center [506, 246] width 413 height 24
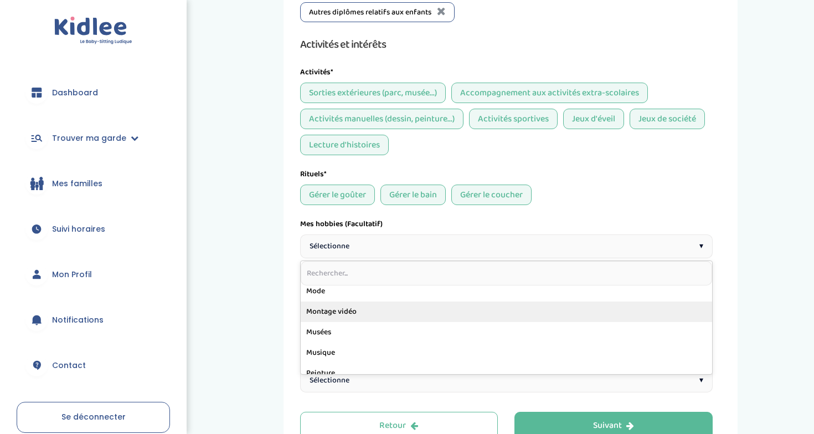
scroll to position [429, 0]
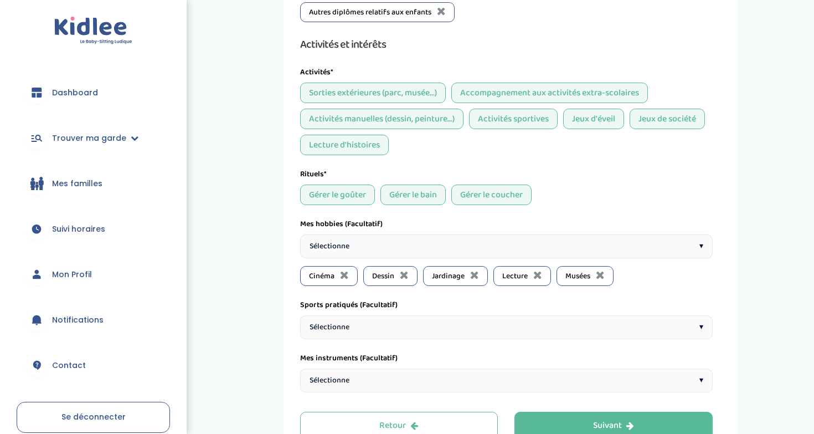
click at [382, 241] on div "Sélectionne ▾" at bounding box center [506, 246] width 413 height 24
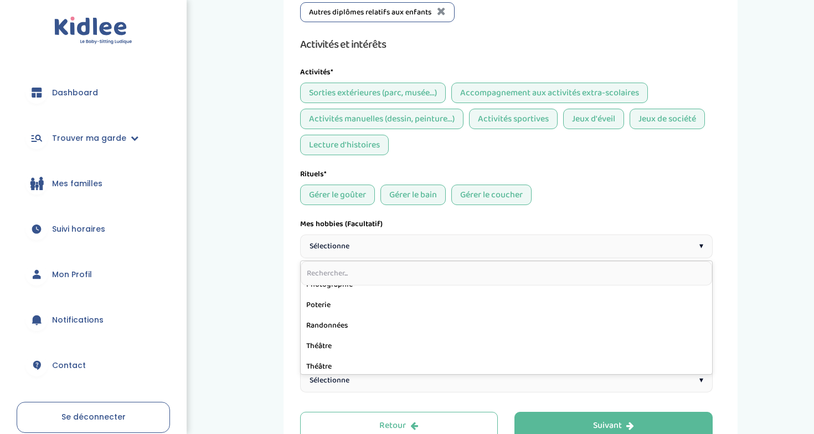
scroll to position [504, 0]
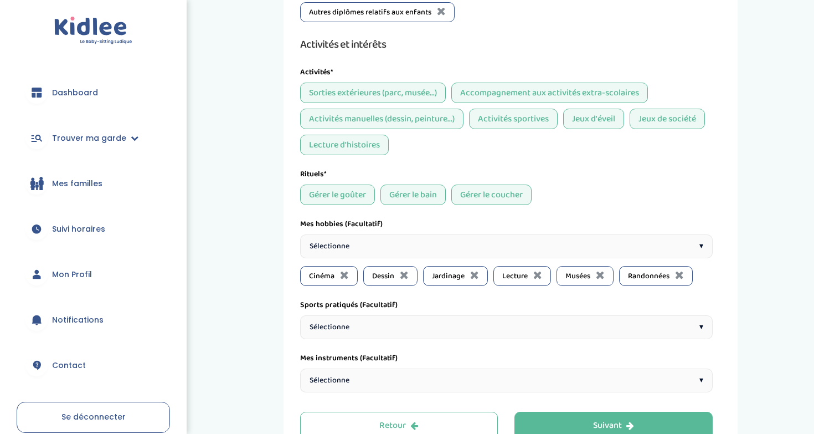
click at [377, 249] on div "Sélectionne ▾" at bounding box center [506, 246] width 413 height 24
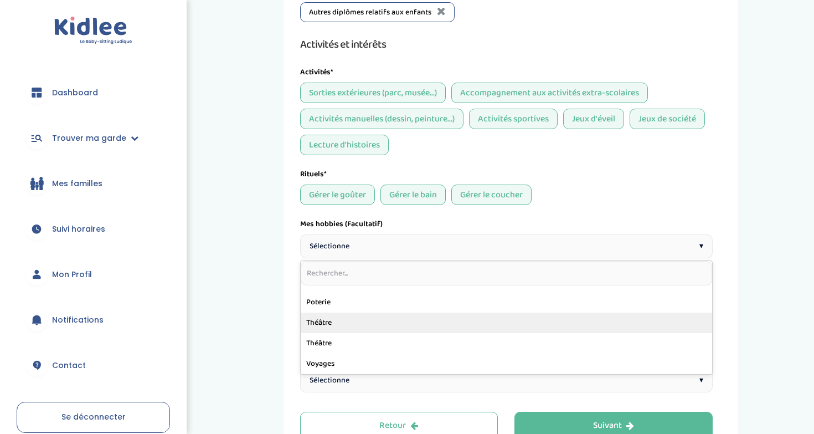
scroll to position [506, 0]
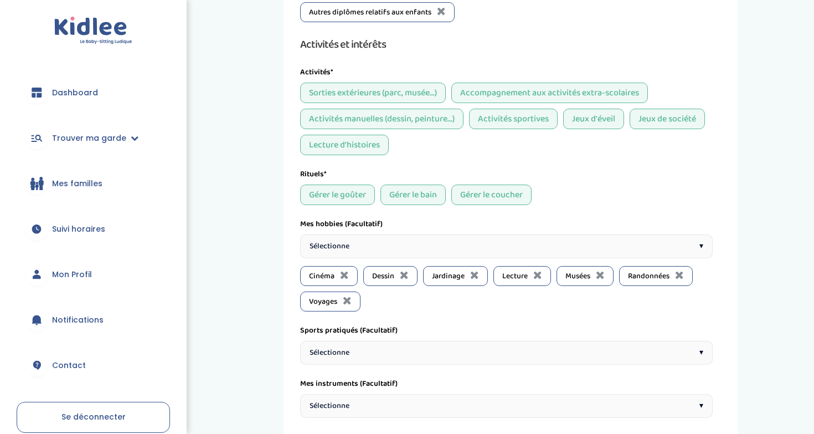
click at [380, 247] on div "Sélectionne ▾" at bounding box center [506, 246] width 413 height 24
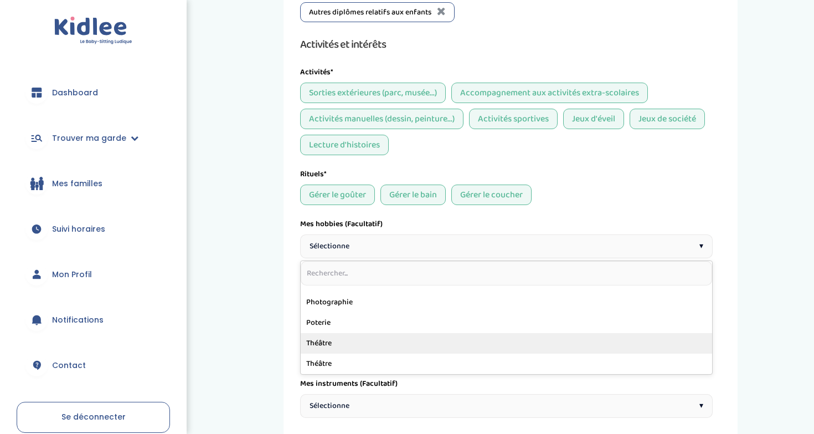
scroll to position [485, 0]
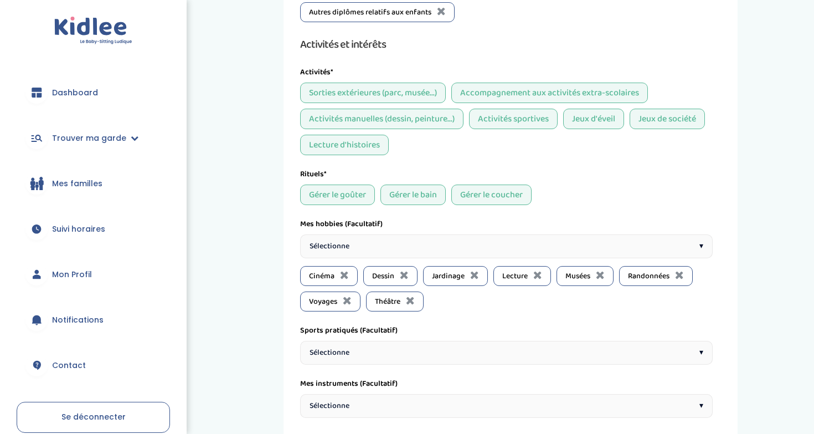
click at [393, 362] on div "Sélectionne ▾" at bounding box center [506, 353] width 413 height 24
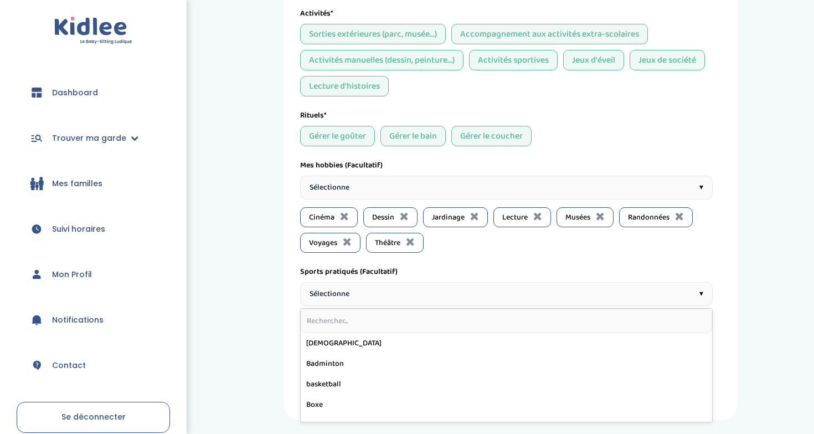
scroll to position [901, 0]
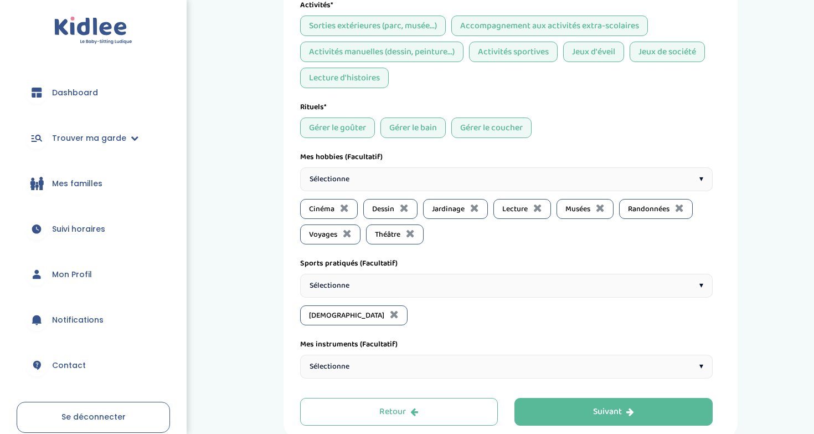
click at [404, 276] on div "Sélectionne ▾" at bounding box center [506, 286] width 413 height 24
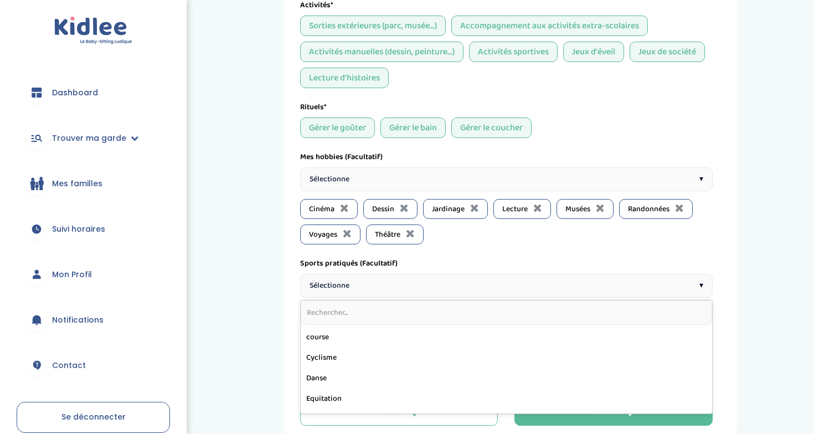
scroll to position [88, 0]
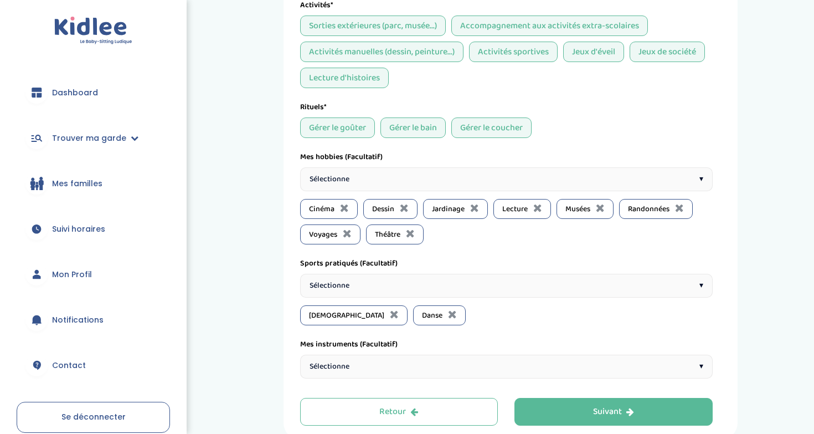
click at [422, 289] on div "Sélectionne ▾" at bounding box center [506, 286] width 413 height 24
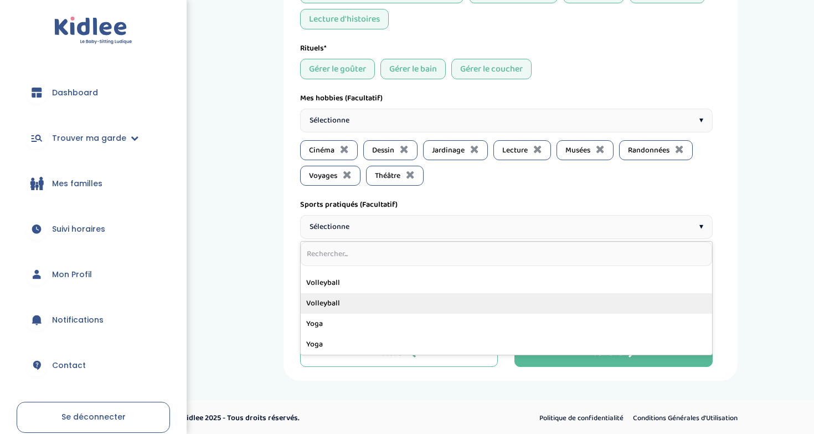
scroll to position [424, 0]
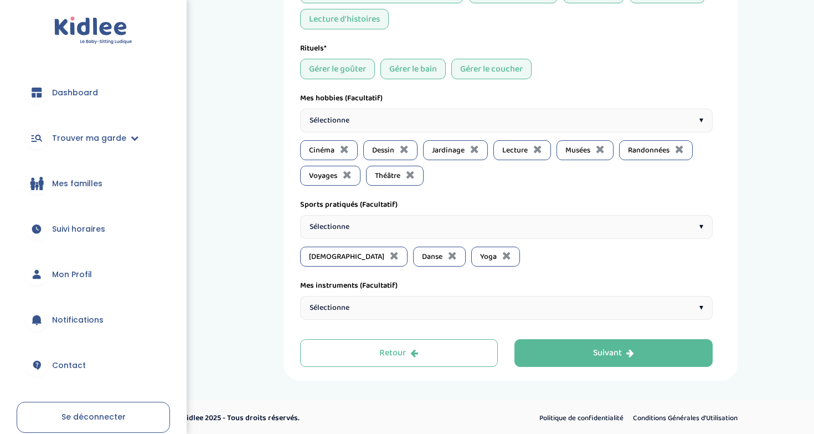
click at [345, 312] on span "Sélectionne" at bounding box center [330, 308] width 40 height 12
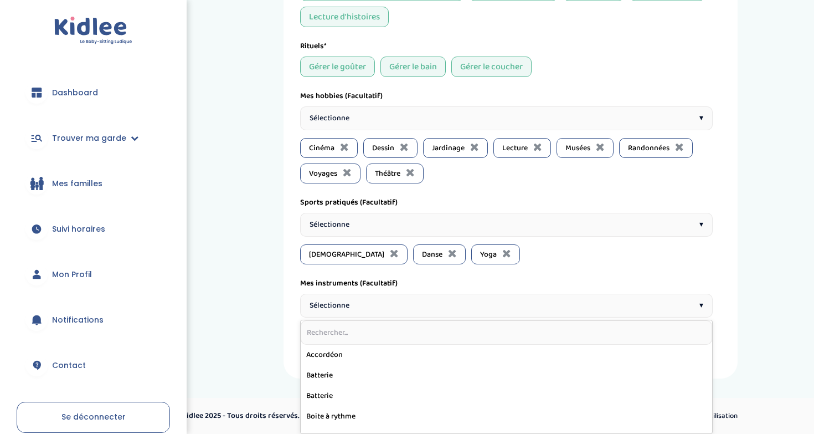
scroll to position [962, 0]
click at [379, 307] on div "Sélectionne ▾" at bounding box center [506, 306] width 413 height 24
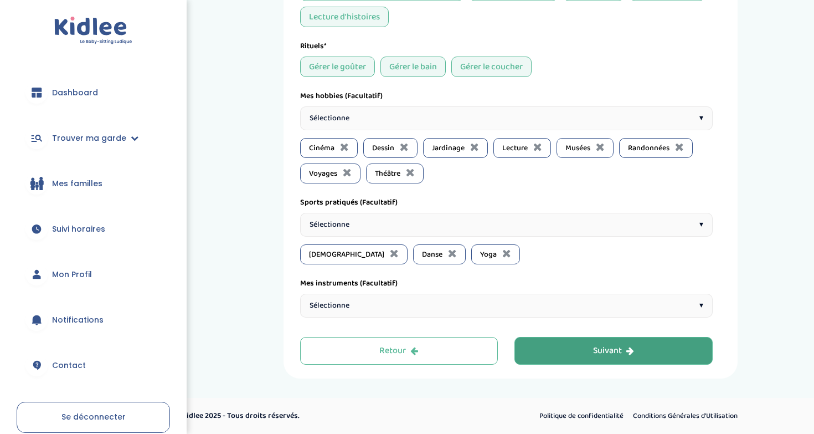
click at [572, 358] on button "Suivant" at bounding box center [613, 351] width 198 height 28
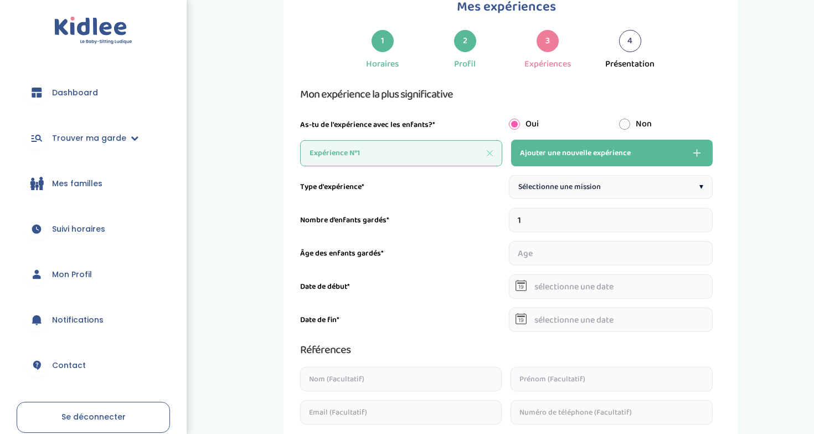
scroll to position [54, 0]
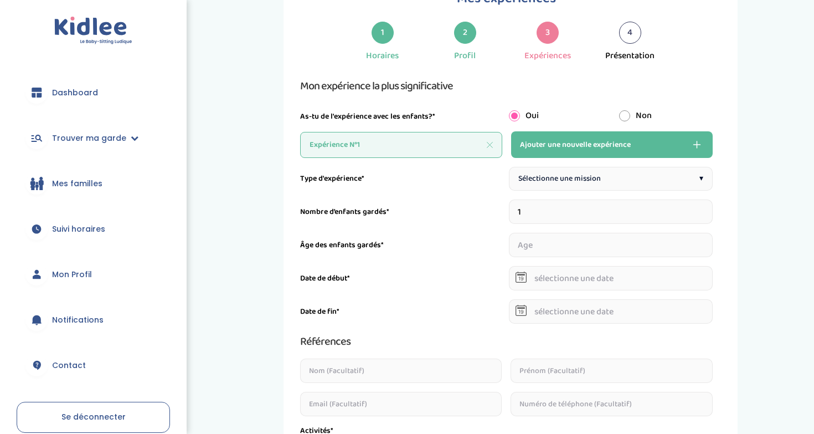
click at [543, 174] on span "Sélectionne une mission" at bounding box center [559, 179] width 83 height 12
click at [543, 173] on span "Sélectionne une mission" at bounding box center [559, 179] width 83 height 12
click at [545, 235] on input "number" at bounding box center [611, 245] width 204 height 24
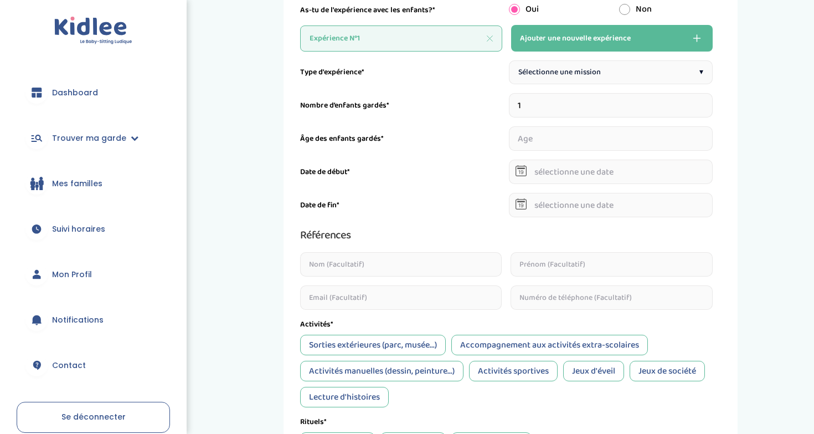
scroll to position [142, 0]
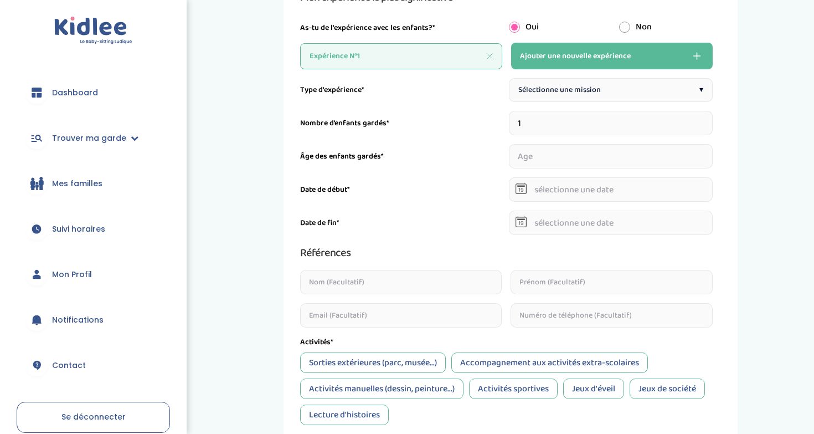
click at [590, 97] on div "Sélectionne une mission ▾" at bounding box center [611, 90] width 204 height 24
click at [544, 127] on input "1" at bounding box center [611, 123] width 204 height 24
click at [541, 158] on input "number" at bounding box center [611, 156] width 204 height 24
type input "8"
click at [518, 193] on icon at bounding box center [521, 188] width 11 height 11
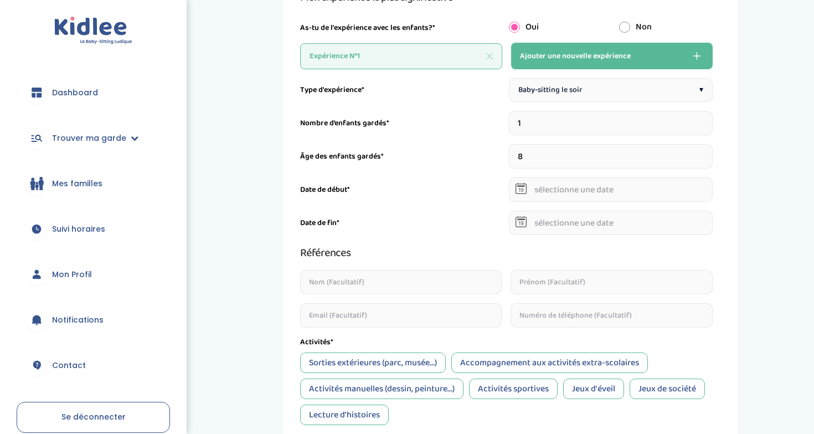
click at [518, 186] on icon at bounding box center [521, 186] width 8 height 2
click at [549, 191] on input "text" at bounding box center [611, 189] width 204 height 24
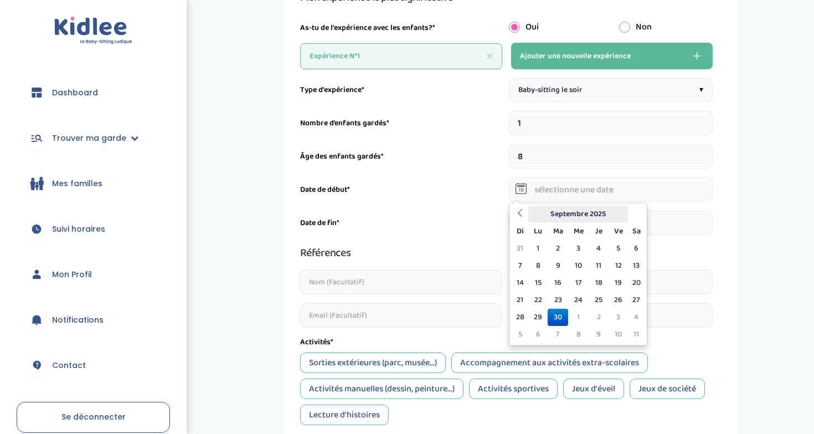
click at [574, 213] on th "Septembre 2025" at bounding box center [578, 213] width 100 height 17
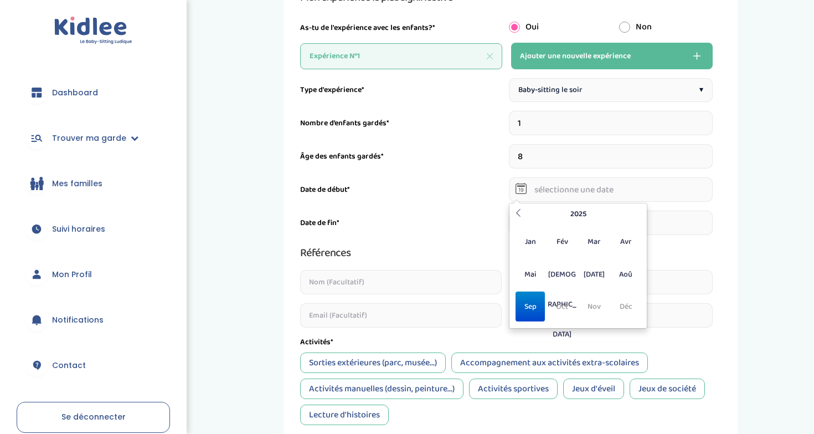
click at [597, 204] on div "Septembre 2025 Di Lu Ma Me Je Ve Sa 31 1 2 3 4 5 6 7 8 9 10 11 12 13 14 15 16 1…" at bounding box center [578, 266] width 138 height 126
click at [589, 214] on th "2025" at bounding box center [578, 213] width 106 height 17
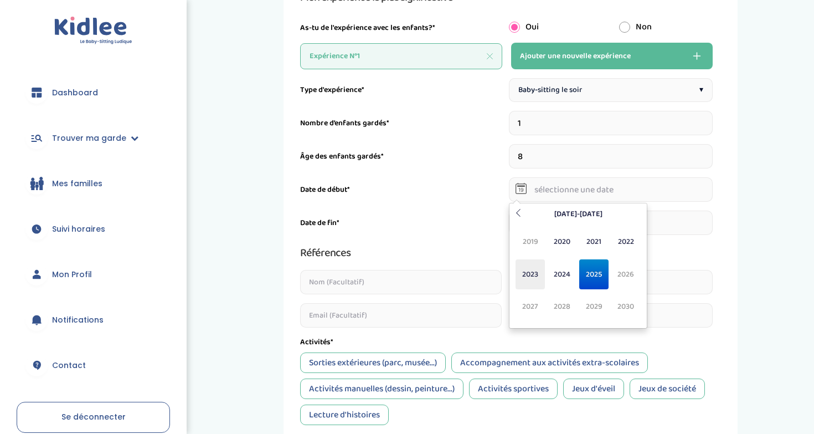
click at [524, 269] on span "2023" at bounding box center [530, 274] width 29 height 30
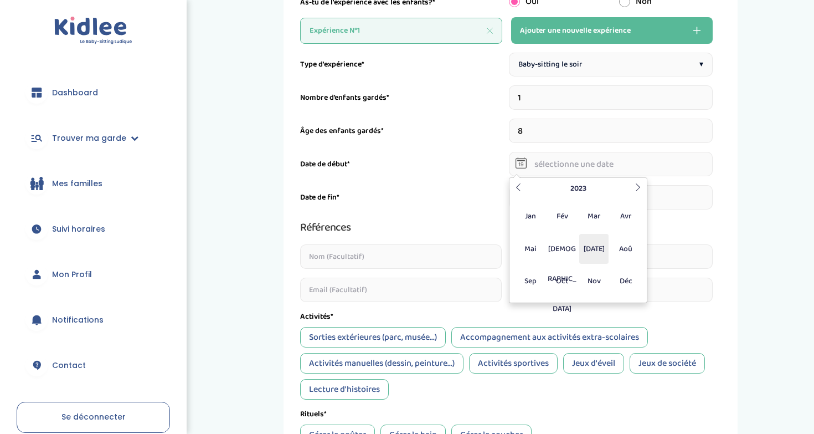
scroll to position [172, 0]
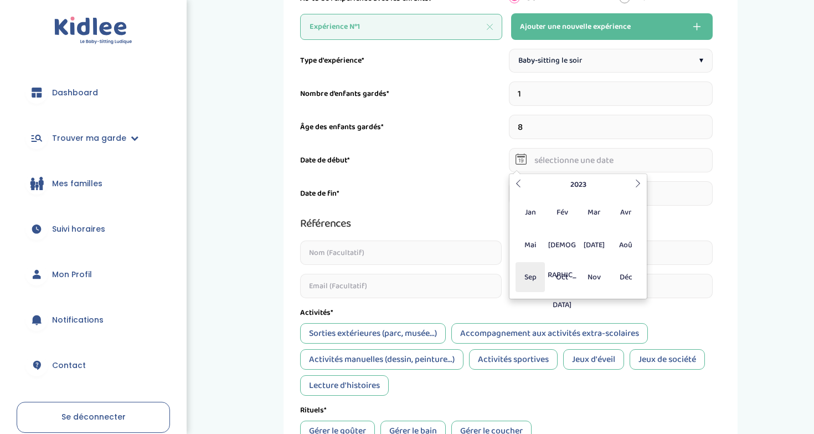
click at [533, 284] on span "Sep" at bounding box center [530, 277] width 29 height 30
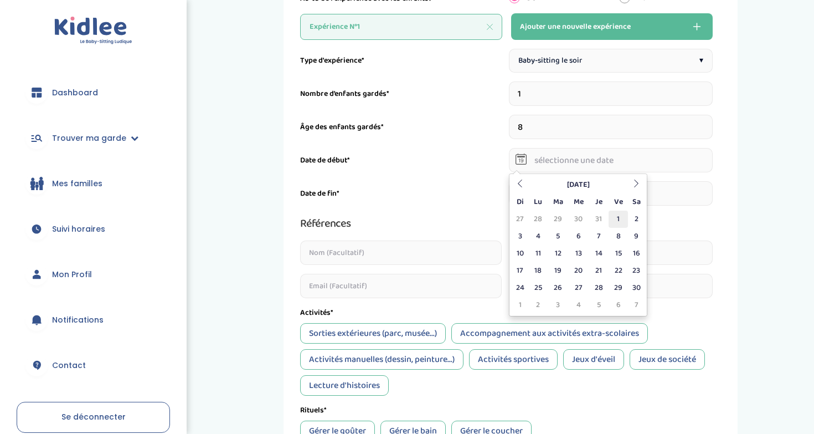
click at [617, 217] on td "1" at bounding box center [618, 218] width 19 height 17
type input "01-09-2023"
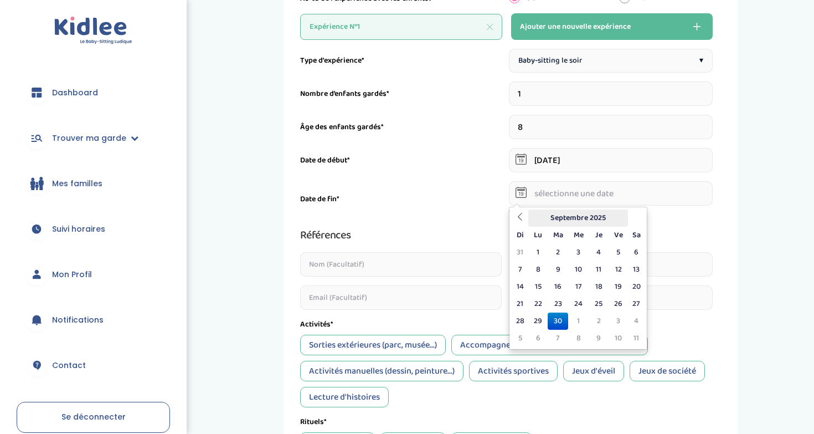
click at [585, 212] on th "Septembre 2025" at bounding box center [578, 217] width 100 height 17
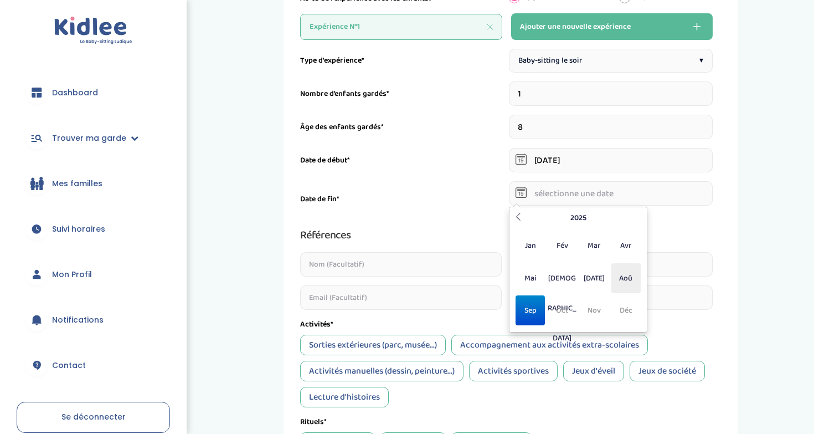
click at [626, 278] on span "Aoû" at bounding box center [625, 278] width 29 height 30
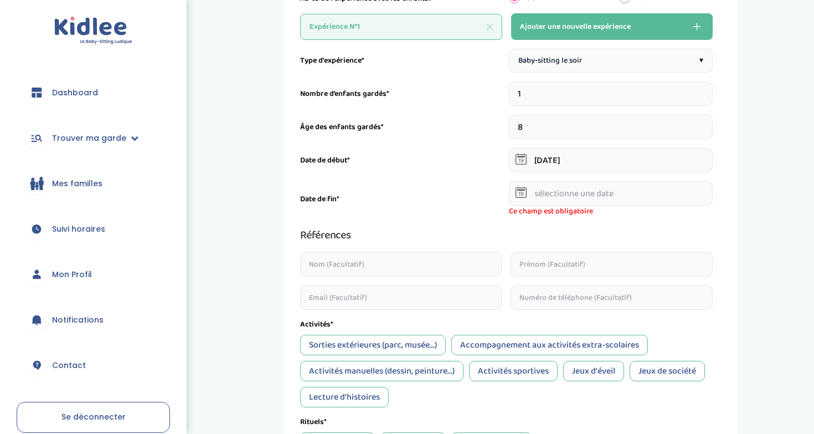
click at [506, 215] on div "Date de fin* Ce champ est obligatoire" at bounding box center [506, 199] width 413 height 36
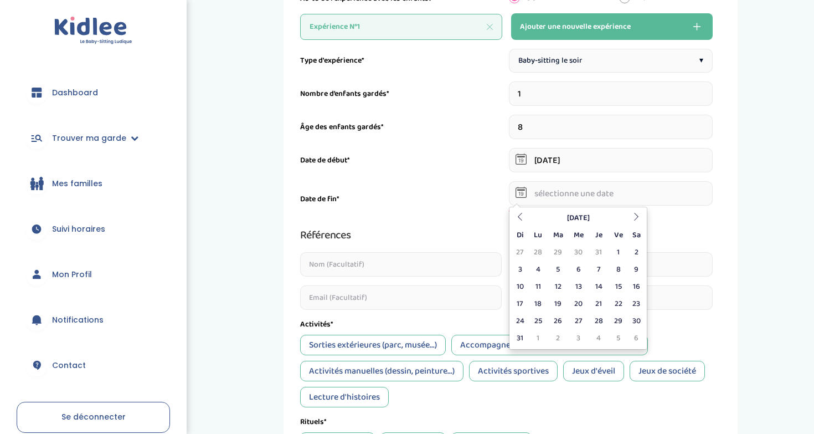
click at [559, 193] on input "text" at bounding box center [611, 193] width 204 height 24
click at [581, 215] on th "Août 2025" at bounding box center [578, 217] width 100 height 17
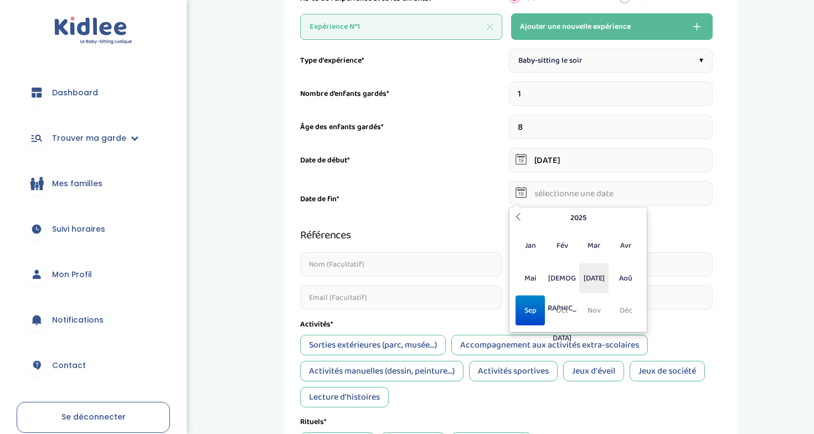
click at [590, 274] on span "Jul" at bounding box center [593, 278] width 29 height 30
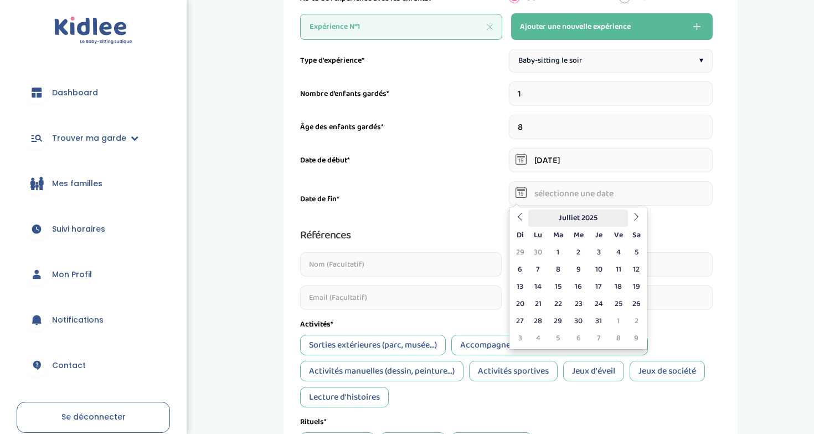
scroll to position [183, 0]
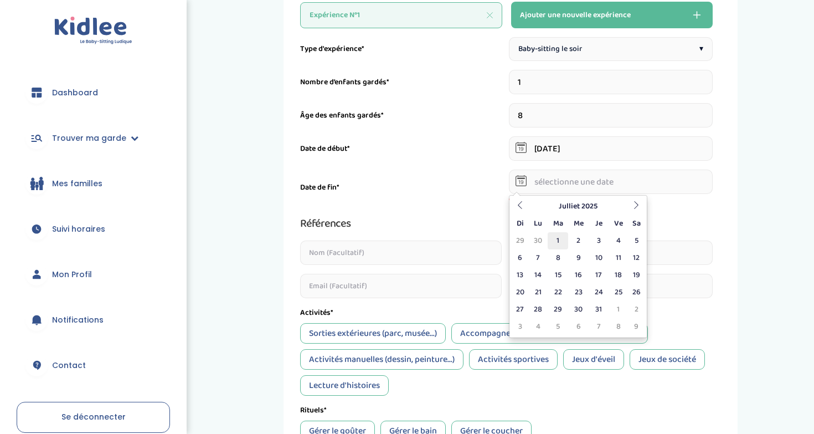
click at [562, 236] on td "1" at bounding box center [558, 240] width 20 height 17
type input "01-07-2025"
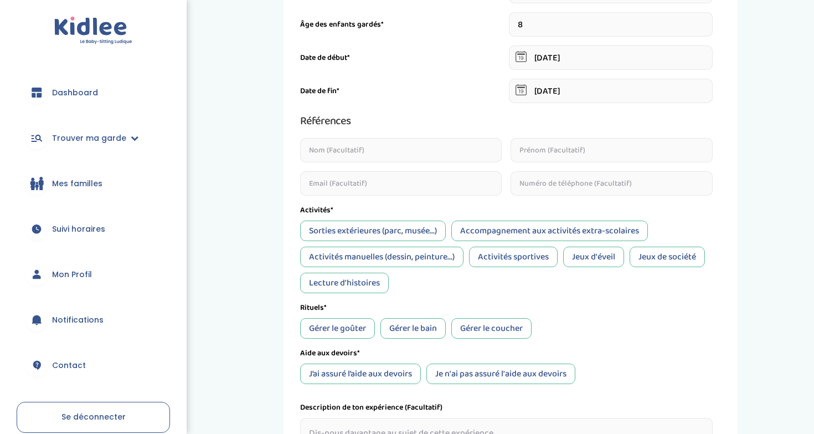
scroll to position [313, 0]
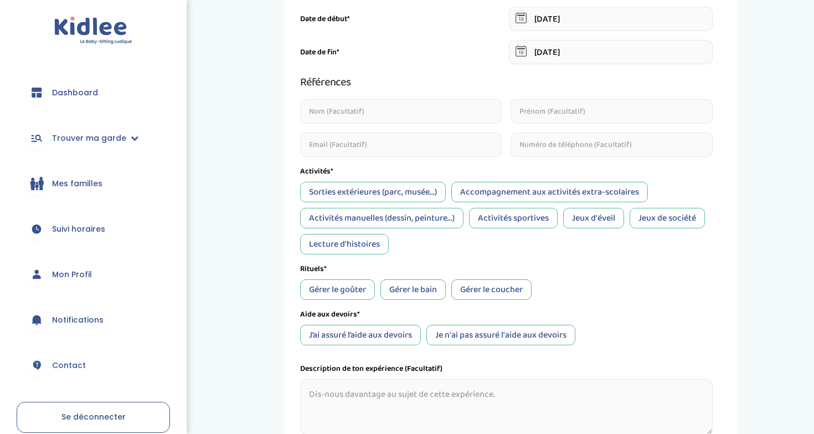
click at [445, 217] on div "Activités manuelles (dessin, peinture...)" at bounding box center [381, 218] width 163 height 20
click at [503, 218] on div "Activités sportives" at bounding box center [513, 218] width 89 height 20
click at [677, 215] on div "Jeux de société" at bounding box center [667, 218] width 75 height 20
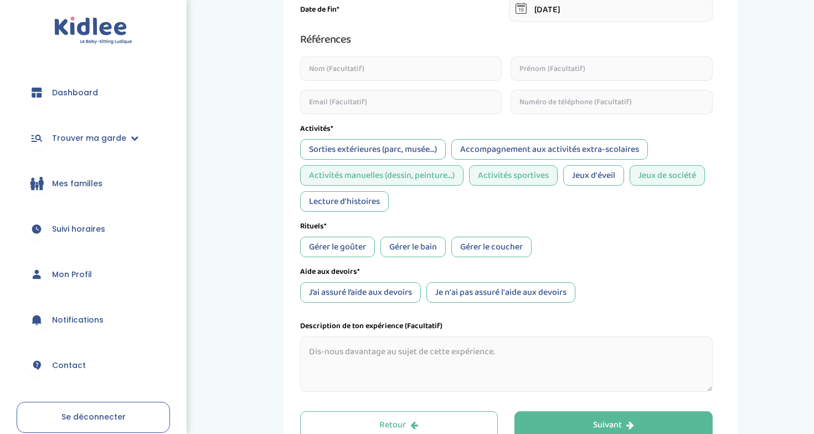
scroll to position [357, 0]
click at [388, 153] on div "Sorties extérieures (parc, musée...)" at bounding box center [373, 148] width 146 height 20
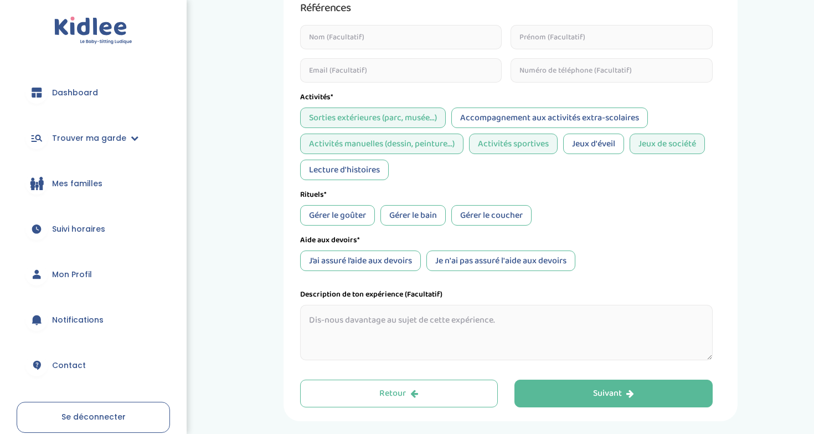
scroll to position [388, 0]
click at [544, 121] on div "Accompagnement aux activités extra-scolaires" at bounding box center [549, 116] width 197 height 20
click at [342, 210] on div "Gérer le goûter" at bounding box center [337, 214] width 75 height 20
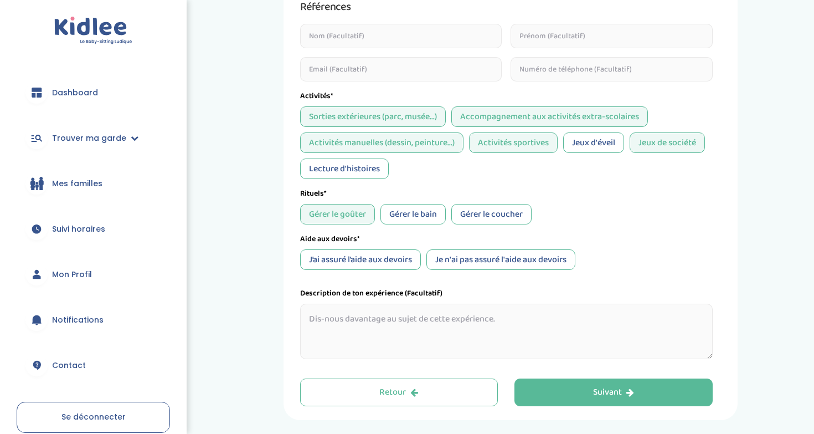
click at [413, 214] on div "Gérer le bain" at bounding box center [412, 214] width 65 height 20
click at [481, 214] on div "Gérer le coucher" at bounding box center [491, 214] width 80 height 20
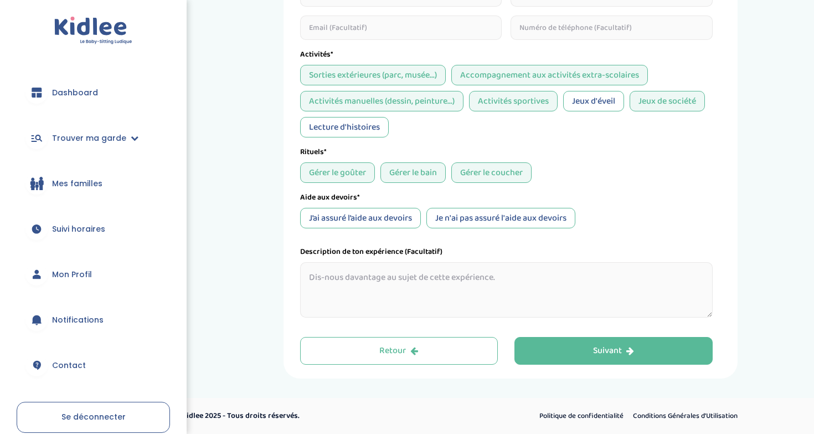
scroll to position [430, 0]
click at [370, 222] on div "J’ai assuré l’aide aux devoirs" at bounding box center [360, 218] width 121 height 20
click at [429, 278] on textarea at bounding box center [506, 289] width 413 height 55
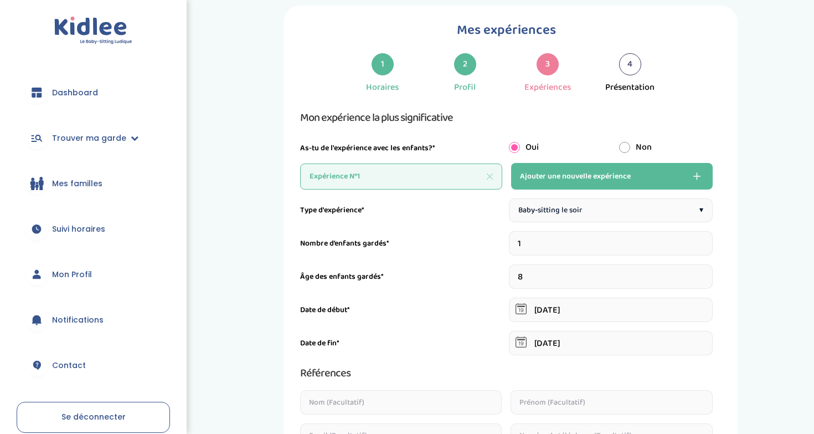
scroll to position [25, 0]
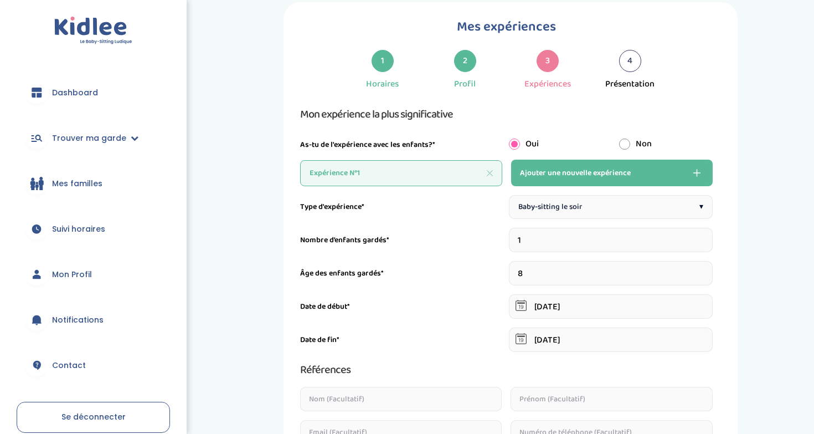
click at [569, 174] on span "Ajouter une nouvelle expérience" at bounding box center [575, 172] width 111 height 13
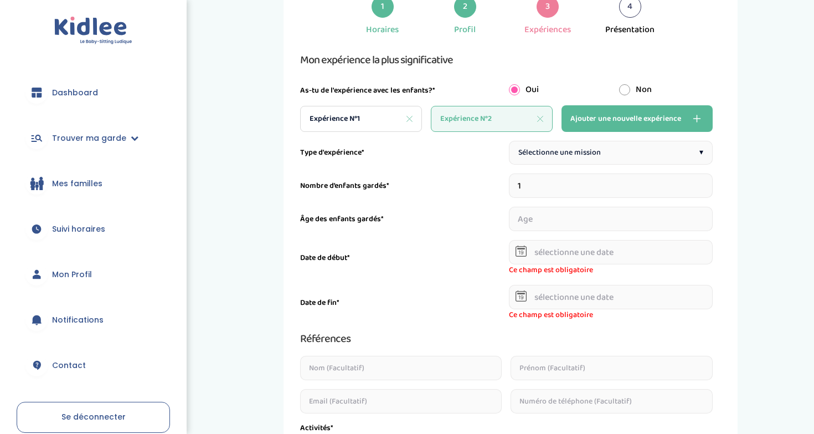
scroll to position [81, 0]
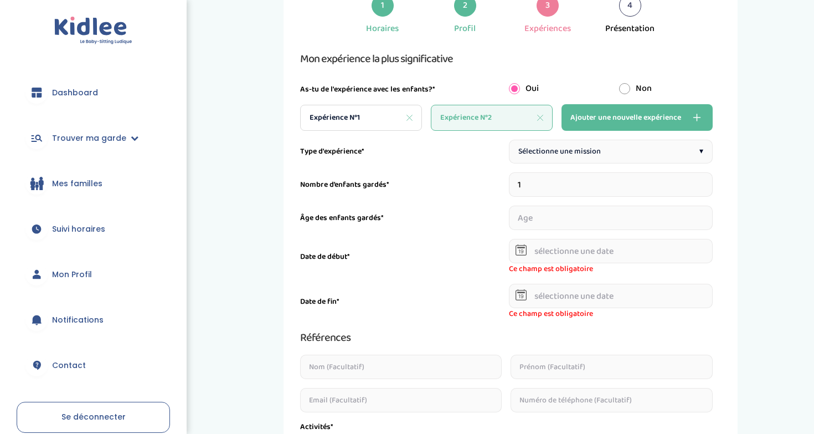
click at [569, 150] on span "Sélectionne une mission" at bounding box center [559, 152] width 83 height 12
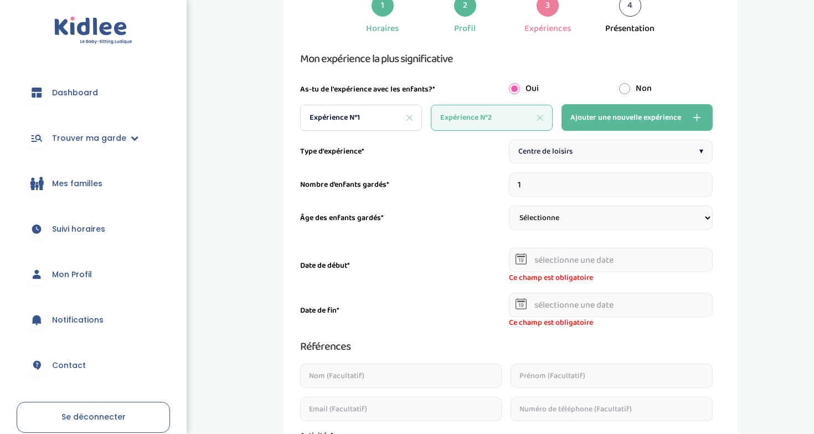
click at [549, 190] on input "1" at bounding box center [611, 184] width 204 height 24
type input "20"
select select "3-6"
select select
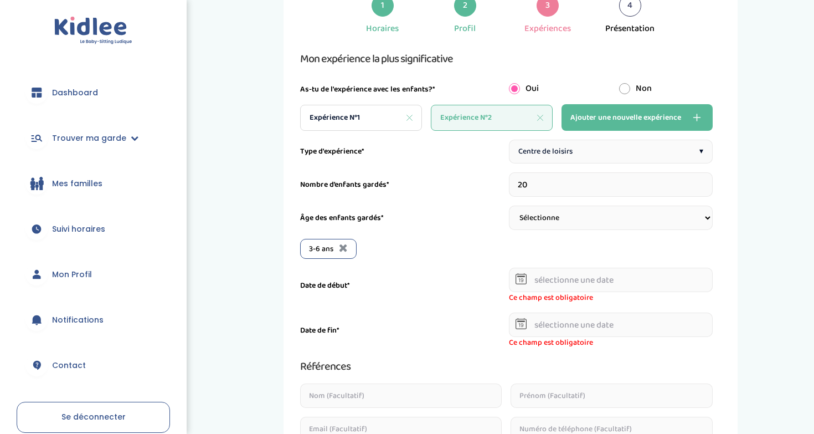
click at [515, 279] on input "text" at bounding box center [611, 279] width 204 height 24
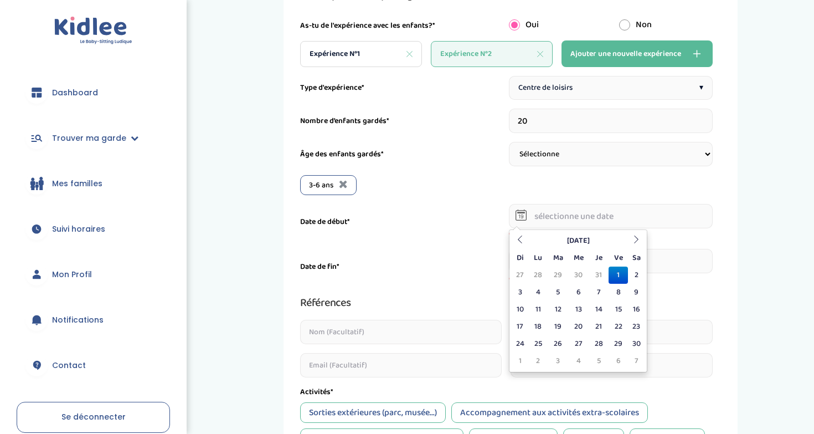
scroll to position [146, 0]
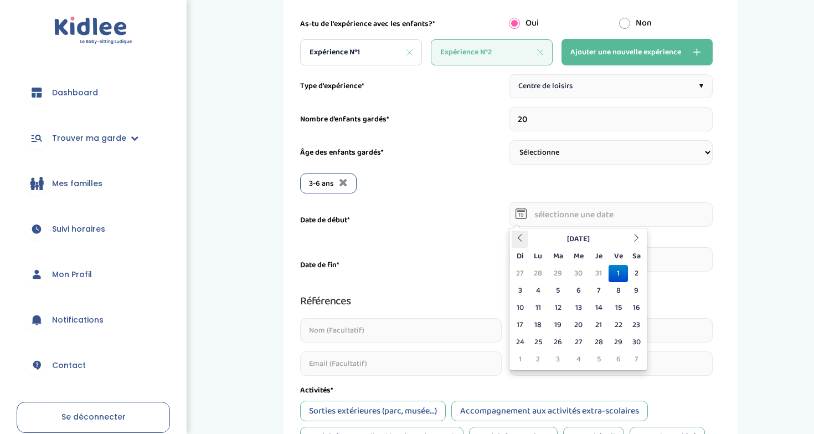
click at [521, 241] on th at bounding box center [520, 238] width 17 height 17
click at [519, 240] on icon at bounding box center [520, 238] width 8 height 8
click at [573, 241] on th "Julliet 2023" at bounding box center [578, 238] width 100 height 17
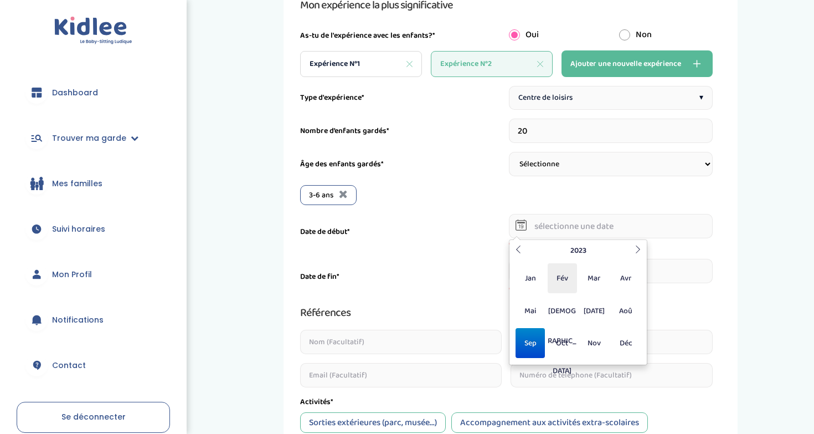
scroll to position [136, 0]
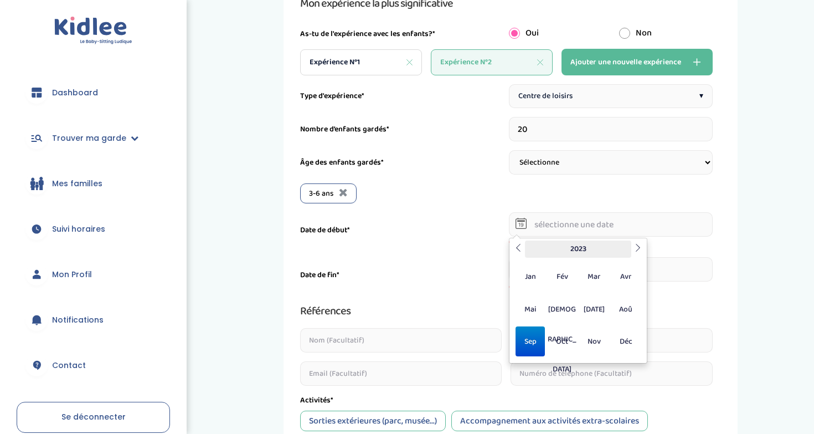
click at [583, 253] on th "2023" at bounding box center [578, 248] width 106 height 17
click at [571, 251] on th "2020-2029" at bounding box center [578, 248] width 106 height 17
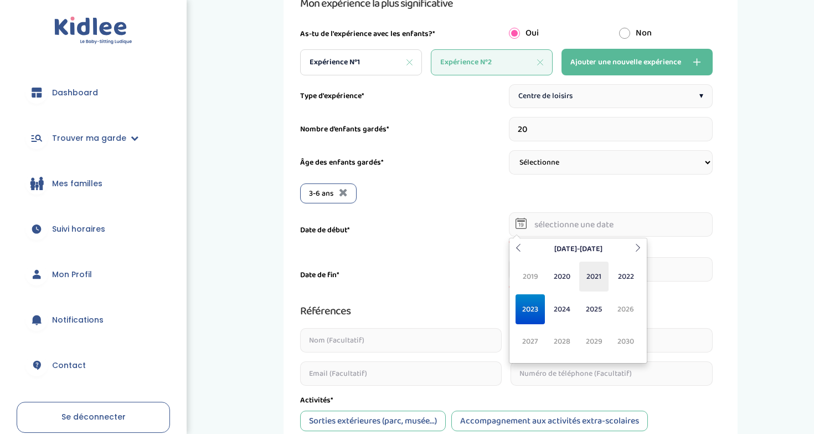
click at [600, 276] on span "2021" at bounding box center [593, 276] width 29 height 30
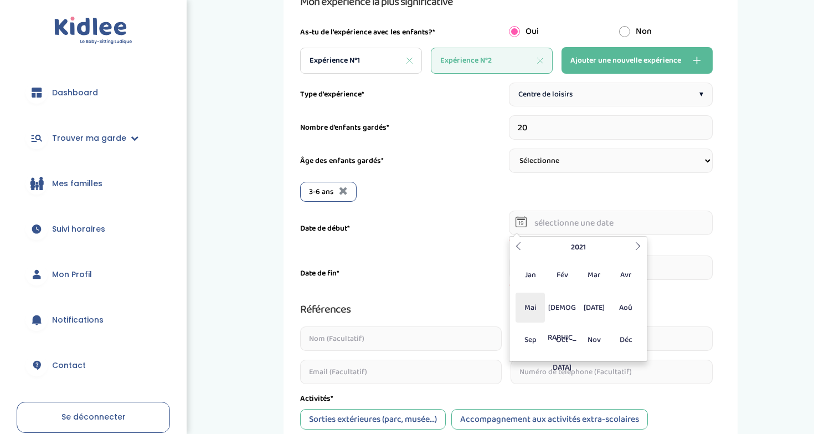
click at [541, 312] on span "Mai" at bounding box center [530, 307] width 29 height 30
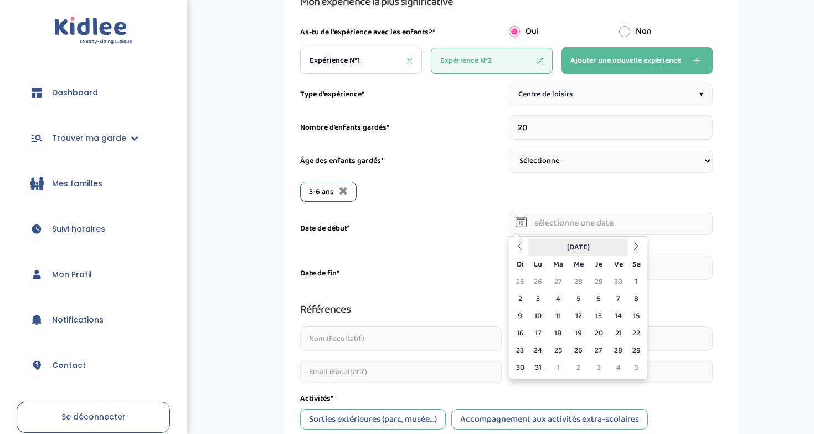
click at [580, 247] on th "Mai 2021" at bounding box center [578, 247] width 100 height 17
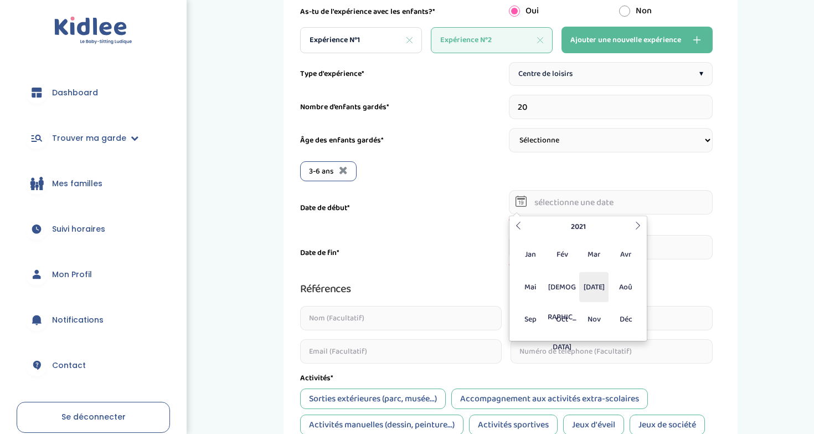
scroll to position [152, 0]
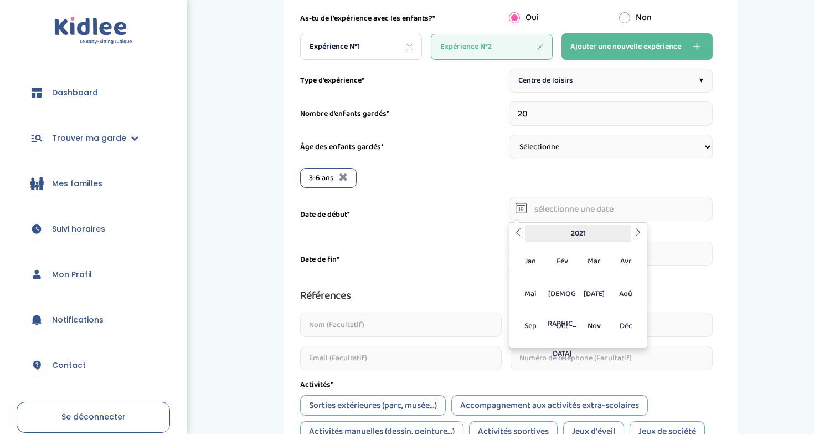
click at [586, 233] on th "2021" at bounding box center [578, 233] width 106 height 17
click at [606, 296] on span "2025" at bounding box center [593, 294] width 29 height 30
click at [530, 266] on span "Jan" at bounding box center [530, 261] width 29 height 30
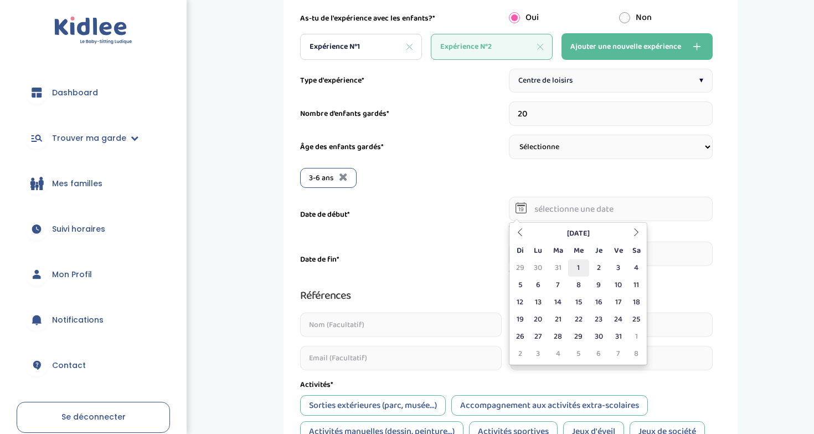
click at [575, 271] on td "1" at bounding box center [578, 267] width 20 height 17
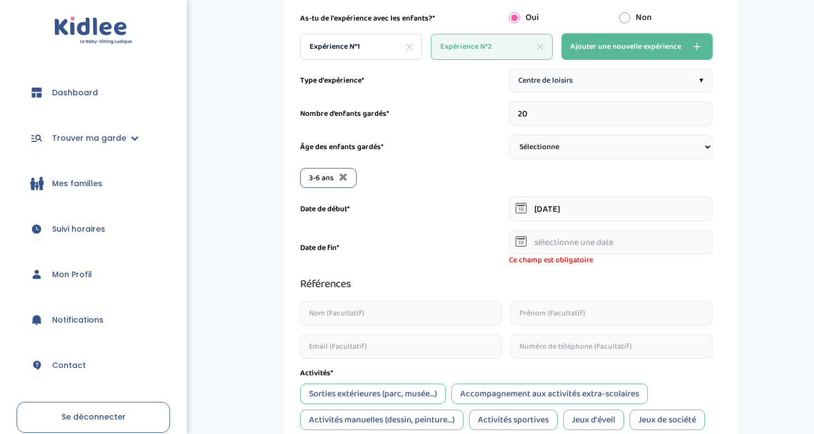
click at [552, 207] on input "01-01-2025" at bounding box center [611, 209] width 204 height 24
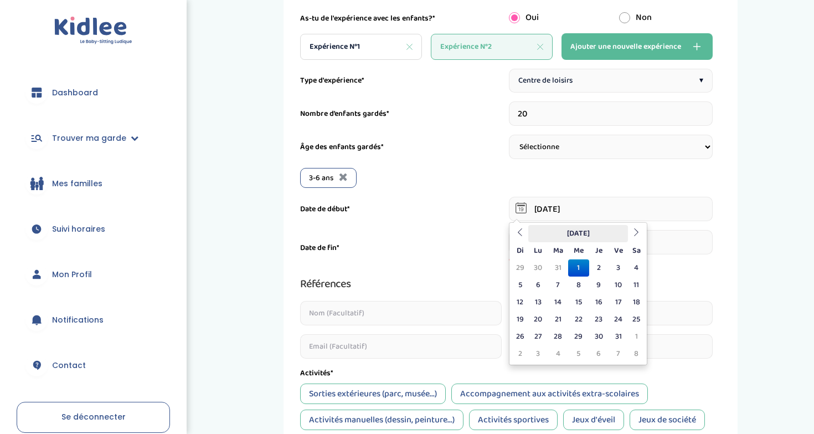
click at [569, 225] on th "Janvier 2025" at bounding box center [578, 233] width 100 height 17
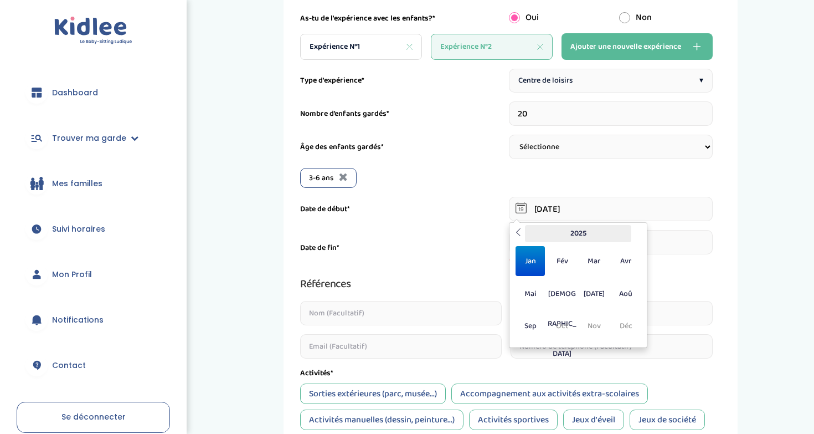
click at [579, 230] on th "2025" at bounding box center [578, 233] width 106 height 17
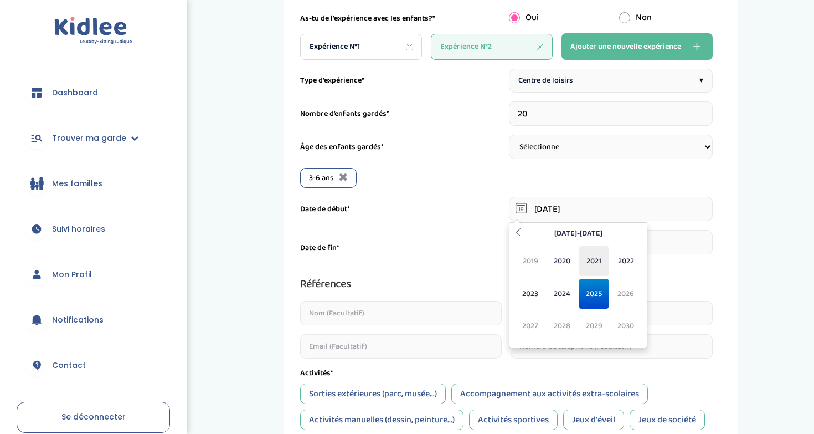
click at [598, 262] on span "2021" at bounding box center [593, 261] width 29 height 30
click at [527, 298] on span "Mai" at bounding box center [530, 294] width 29 height 30
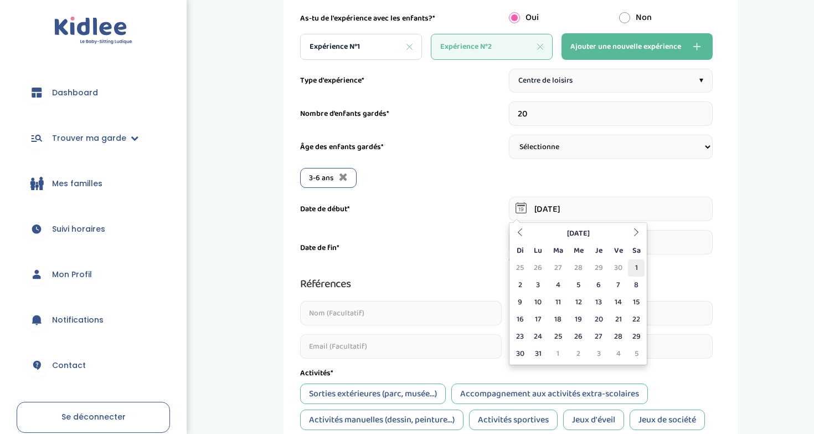
click at [637, 265] on td "1" at bounding box center [636, 267] width 17 height 17
type input "01-05-2021"
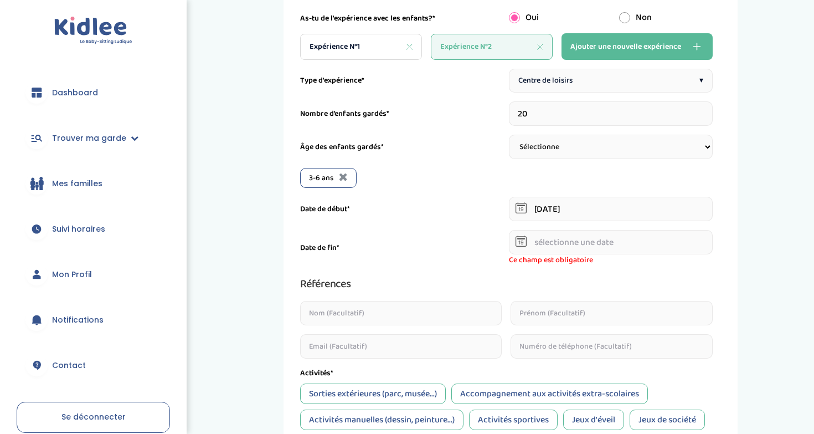
click at [521, 245] on icon at bounding box center [521, 240] width 11 height 11
click at [560, 242] on input "text" at bounding box center [611, 242] width 204 height 24
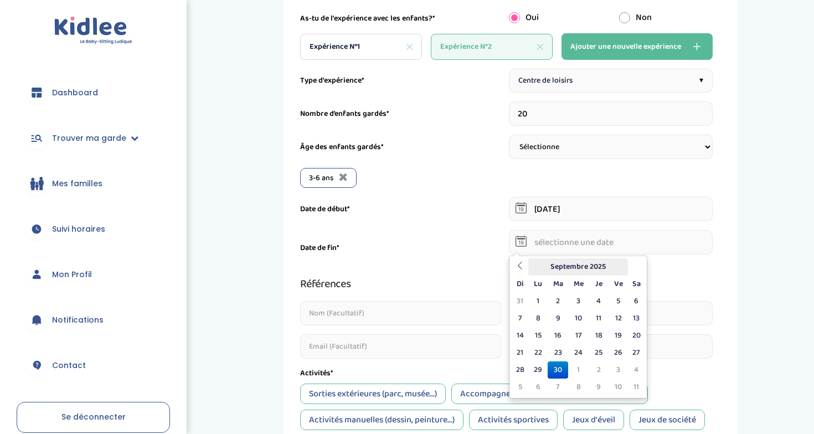
click at [605, 269] on th "Septembre 2025" at bounding box center [578, 266] width 100 height 17
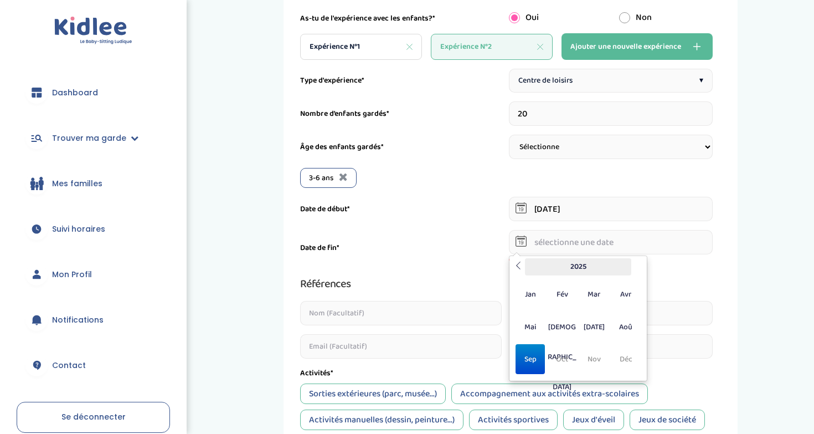
click at [583, 267] on th "2025" at bounding box center [578, 266] width 106 height 17
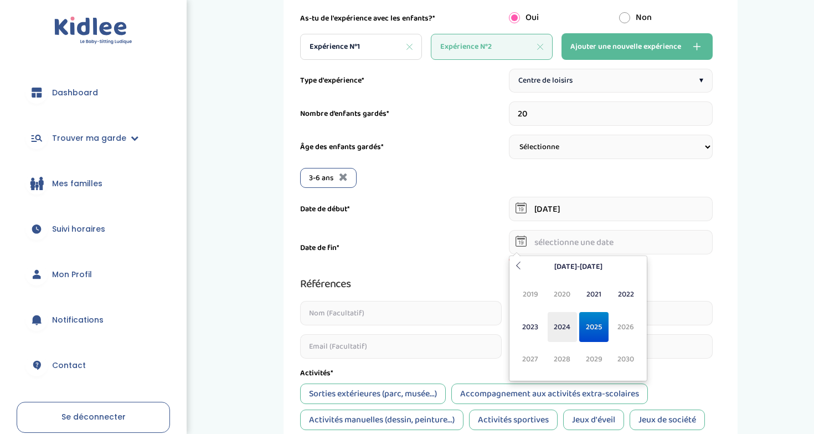
click at [562, 325] on span "2024" at bounding box center [562, 327] width 29 height 30
click at [555, 298] on span "Fév" at bounding box center [562, 294] width 29 height 30
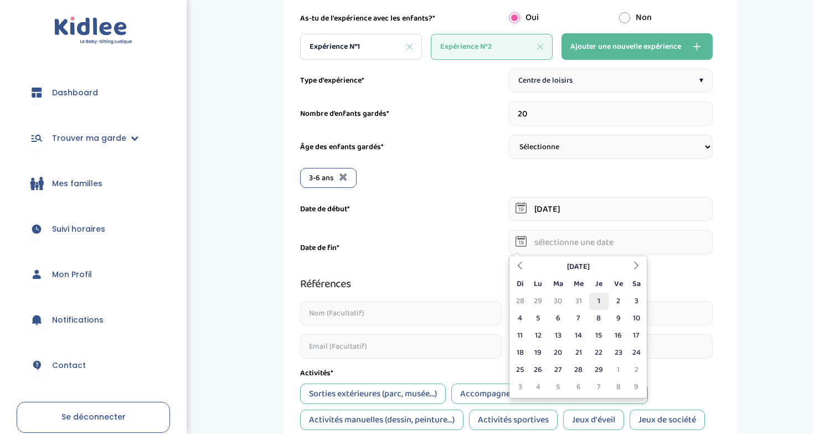
click at [600, 296] on td "1" at bounding box center [598, 300] width 19 height 17
type input "01-02-2024"
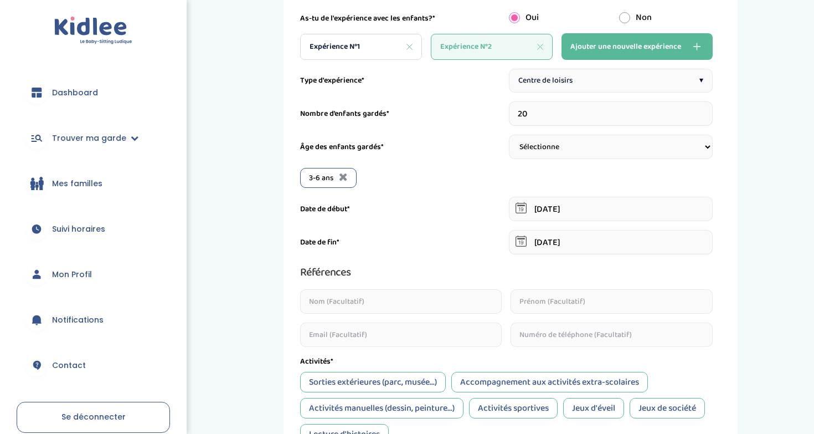
click at [445, 297] on input "text" at bounding box center [401, 301] width 202 height 24
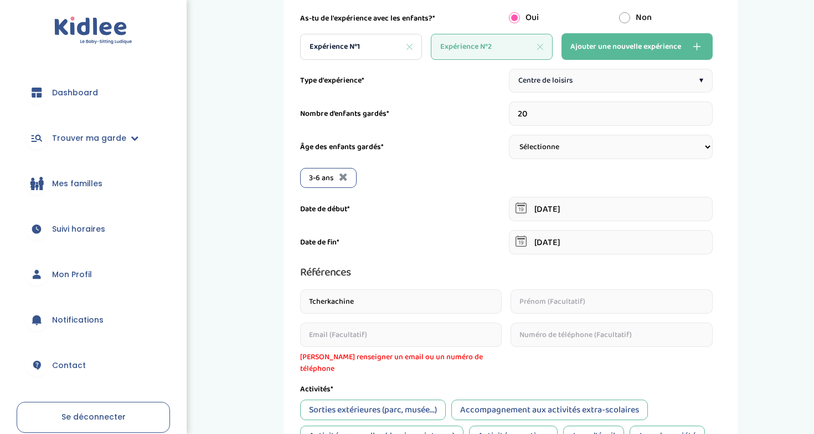
type input "Tcherkachine"
type input "Zoé"
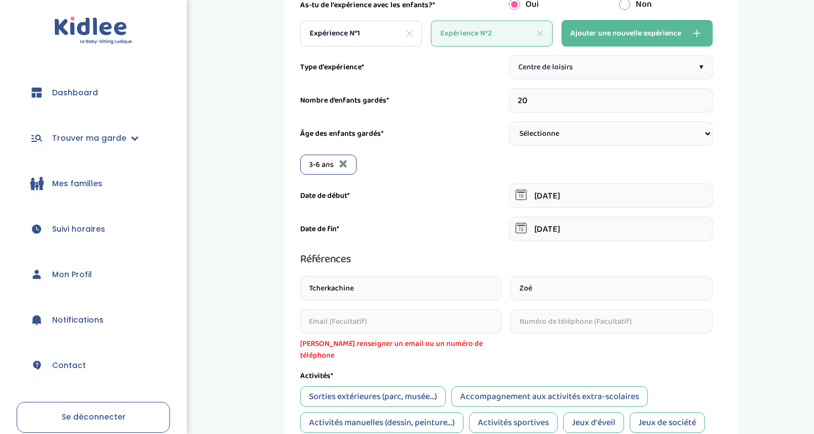
scroll to position [166, 0]
drag, startPoint x: 424, startPoint y: 292, endPoint x: 248, endPoint y: 289, distance: 176.1
click at [248, 289] on div "Mes expériences 1 Horaires 2 Profil 3 Expériences 4 Présentation Indique nous t…" at bounding box center [510, 280] width 591 height 837
click at [375, 280] on input "Tcherkachine" at bounding box center [401, 287] width 202 height 24
drag, startPoint x: 371, startPoint y: 286, endPoint x: 284, endPoint y: 283, distance: 87.0
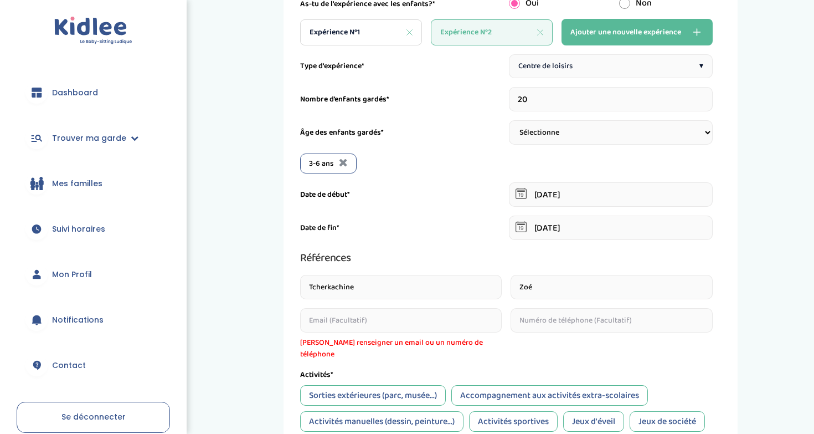
click at [284, 283] on div "Mes expériences 1 Horaires 2 Profil 3 Expériences 4 Présentation Indique nous t…" at bounding box center [511, 280] width 454 height 837
drag, startPoint x: 546, startPoint y: 285, endPoint x: 489, endPoint y: 281, distance: 57.1
click at [489, 281] on div "Zoé Veuillez renseigner un email ou un numéro de téléphone" at bounding box center [506, 317] width 413 height 85
type input "oé"
drag, startPoint x: 531, startPoint y: 294, endPoint x: 513, endPoint y: 291, distance: 18.5
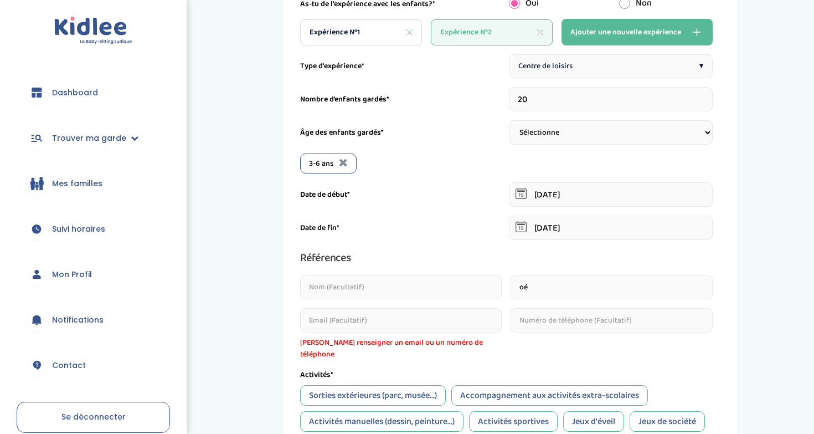
click at [513, 291] on input "oé" at bounding box center [612, 287] width 202 height 24
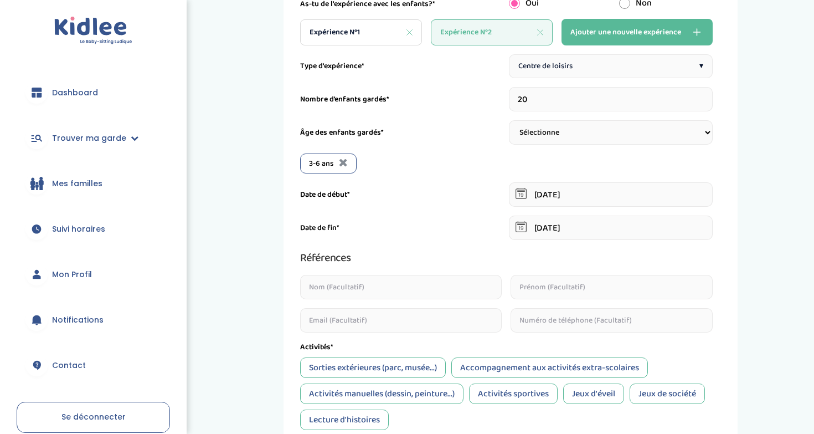
select select "6-9"
select select "+9"
select select
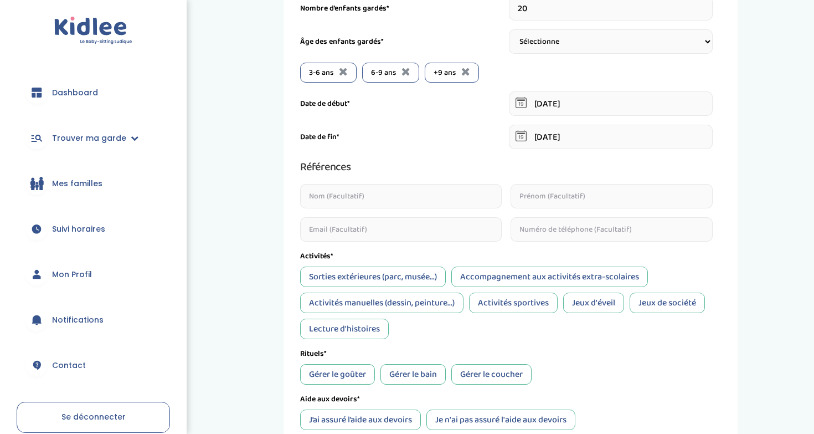
scroll to position [258, 0]
click at [536, 281] on div "Accompagnement aux activités extra-scolaires" at bounding box center [549, 276] width 197 height 20
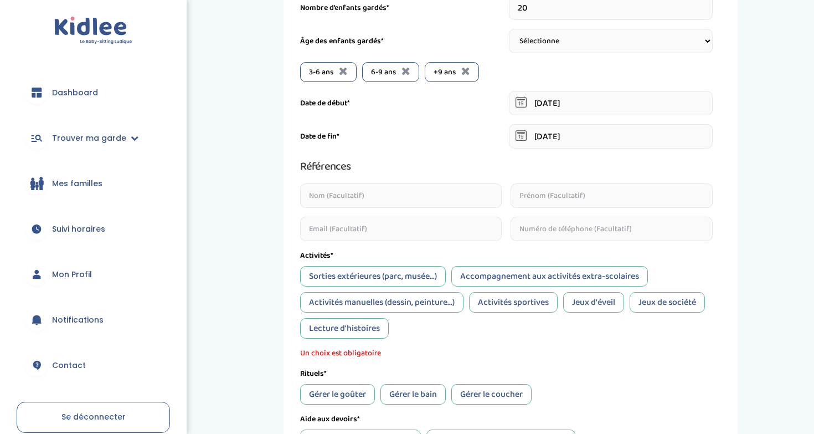
click at [520, 308] on div "Activités sportives" at bounding box center [513, 302] width 89 height 20
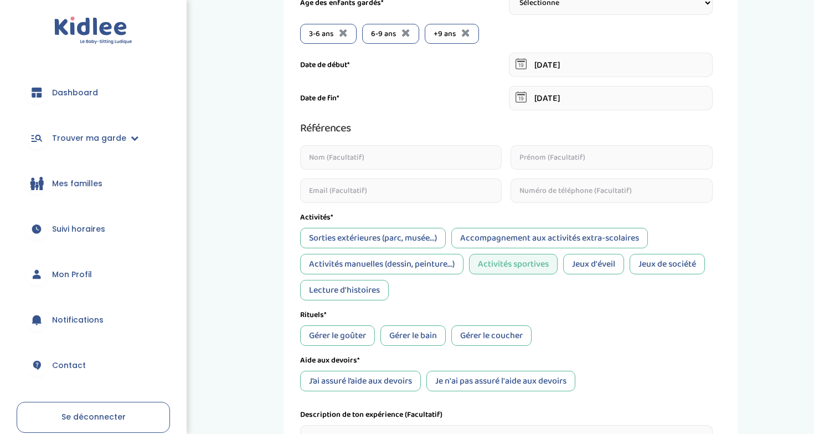
scroll to position [298, 0]
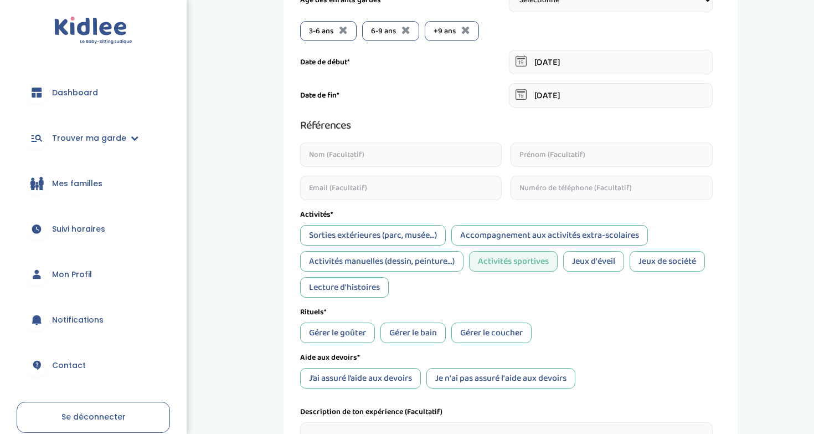
click at [576, 264] on div "Jeux d'éveil" at bounding box center [593, 261] width 61 height 20
click at [668, 254] on div "Jeux de société" at bounding box center [667, 261] width 75 height 20
click at [396, 261] on div "Activités manuelles (dessin, peinture...)" at bounding box center [381, 261] width 163 height 20
click at [369, 279] on div "Lecture d'histoires" at bounding box center [344, 287] width 89 height 20
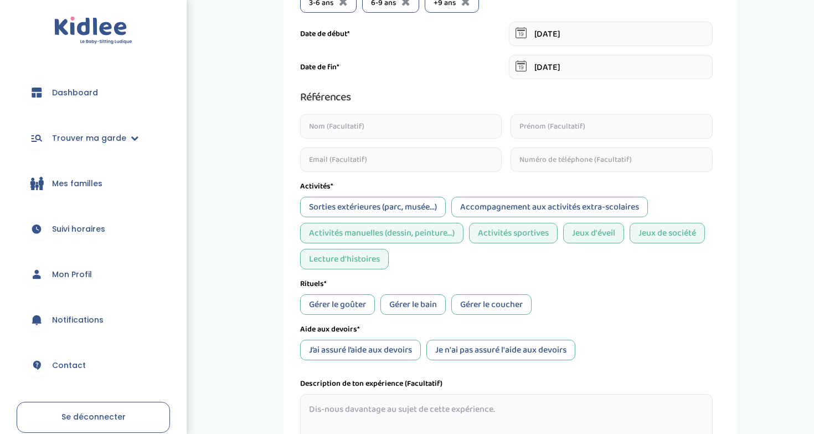
scroll to position [328, 0]
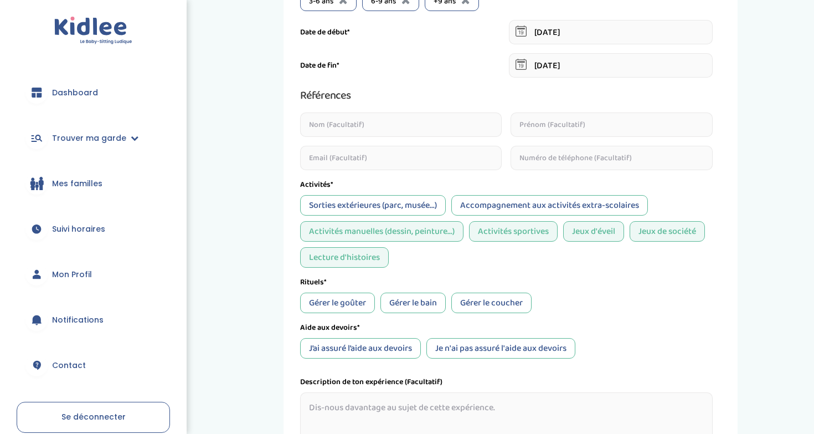
click at [380, 195] on div "Activités* Sorties extérieures (parc, musée...) Accompagnement aux activités ex…" at bounding box center [506, 223] width 413 height 89
click at [380, 201] on div "Sorties extérieures (parc, musée...)" at bounding box center [373, 205] width 146 height 20
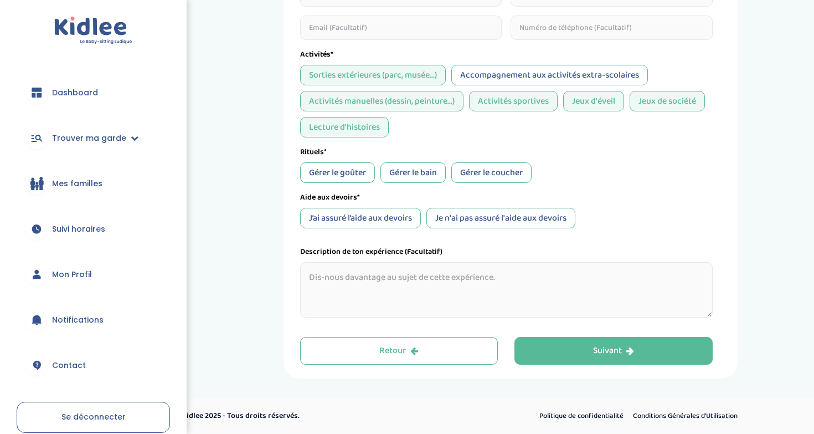
scroll to position [459, 0]
click at [450, 220] on div "Je n'ai pas assuré l'aide aux devoirs" at bounding box center [500, 218] width 149 height 20
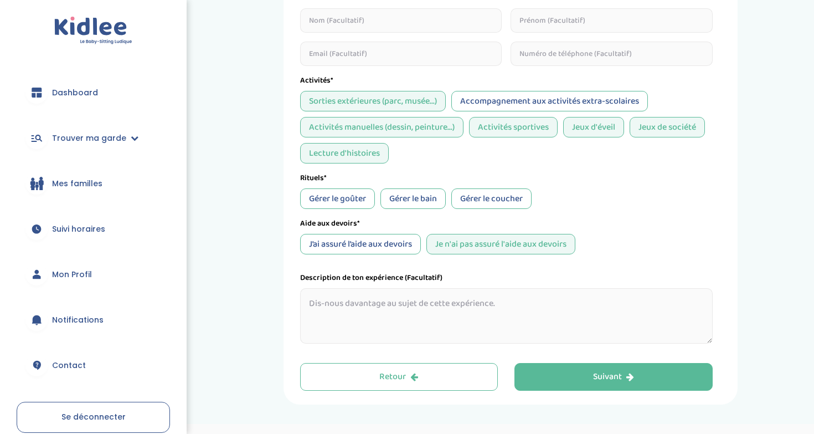
scroll to position [431, 0]
click at [357, 200] on div "Gérer le goûter" at bounding box center [337, 199] width 75 height 20
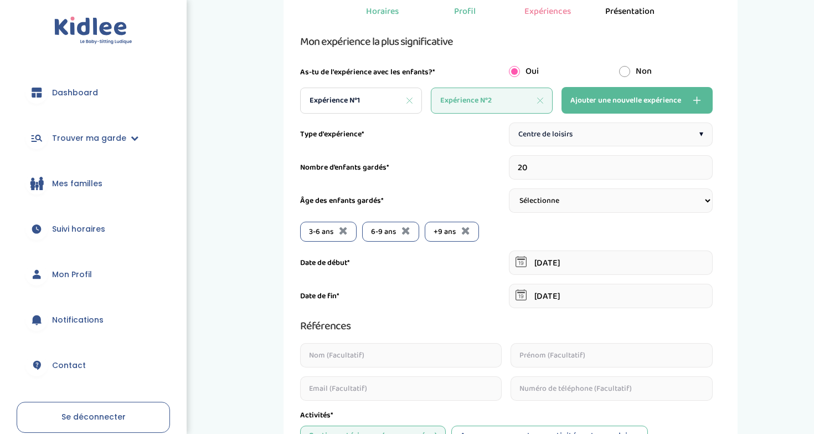
scroll to position [101, 0]
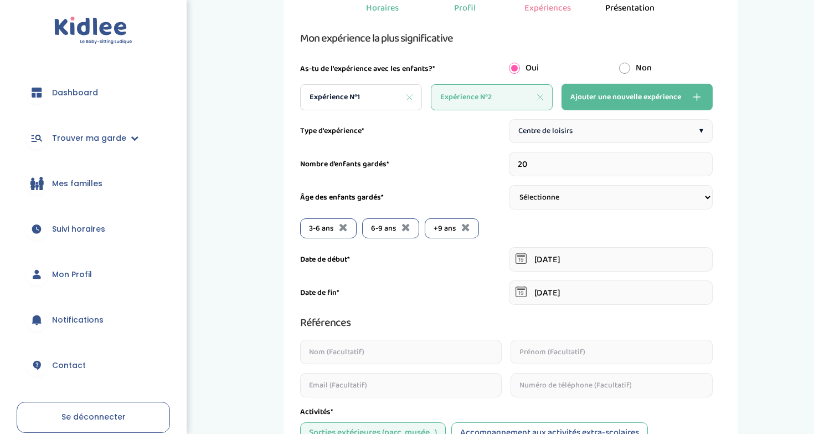
click at [630, 100] on span "Ajouter une nouvelle expérience" at bounding box center [625, 96] width 111 height 13
type input "1"
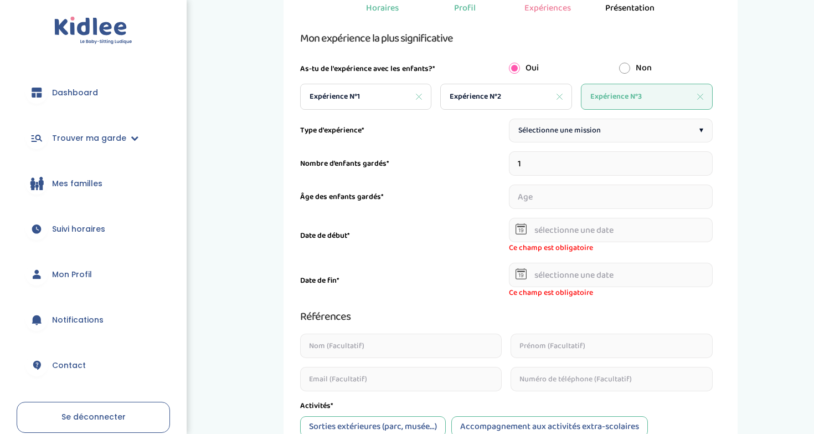
click at [511, 100] on div "Expérience N°2" at bounding box center [506, 97] width 132 height 26
type input "20"
type input "01-05-2021"
type input "01-02-2024"
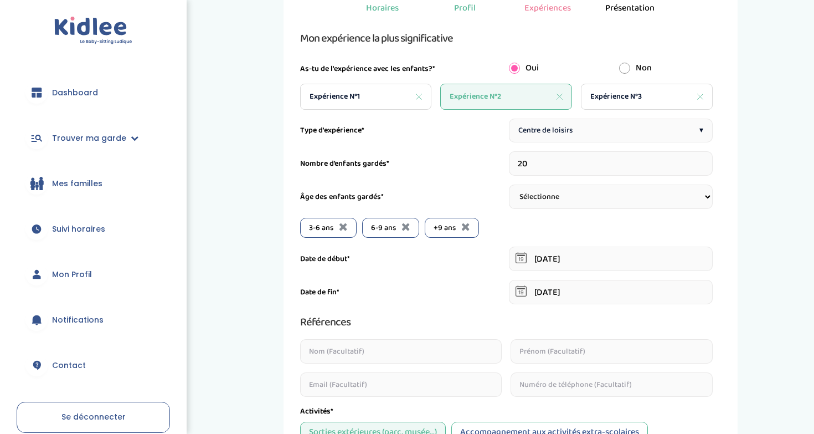
click at [369, 93] on div "Expérience N°1" at bounding box center [366, 97] width 132 height 26
type input "1"
type input "01-09-2023"
type input "01-07-2025"
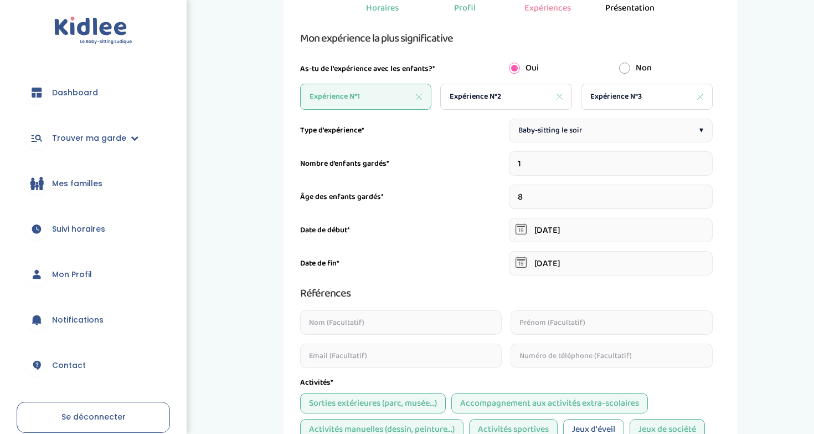
click at [492, 90] on div "Expérience N°2" at bounding box center [506, 97] width 132 height 26
type input "20"
type input "01-05-2021"
type input "01-02-2024"
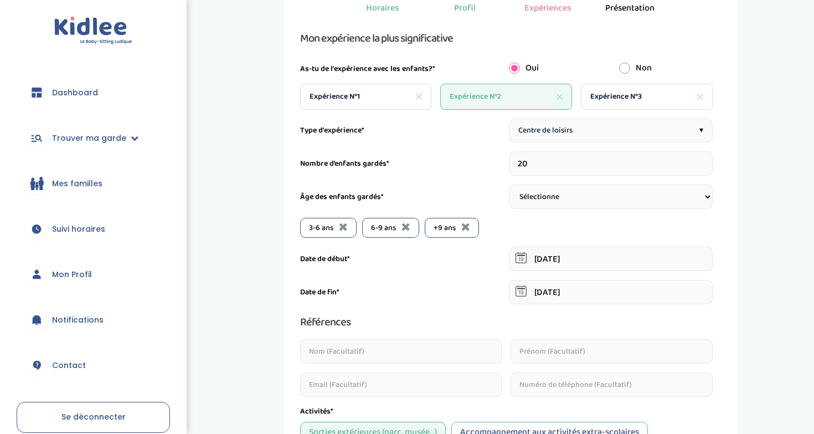
click at [637, 98] on span "Expérience N°3" at bounding box center [616, 97] width 52 height 12
type input "1"
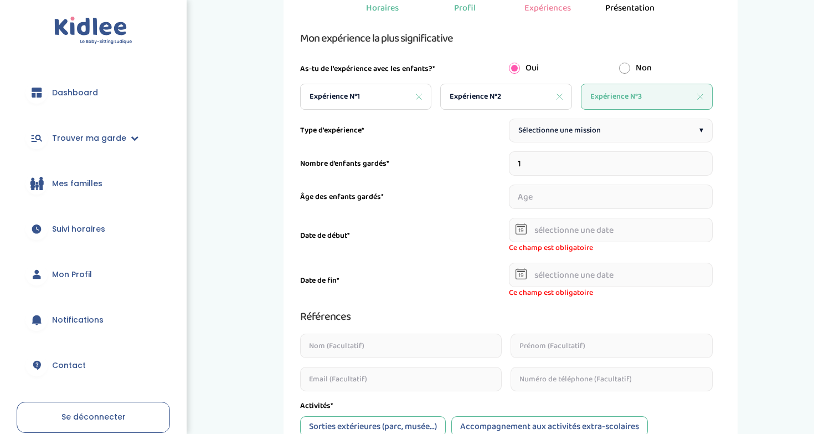
click at [624, 122] on div "Sélectionne une mission ▾" at bounding box center [611, 131] width 204 height 24
click at [566, 195] on input "number" at bounding box center [611, 196] width 204 height 24
type input "3"
click at [521, 229] on icon at bounding box center [521, 230] width 5 height 4
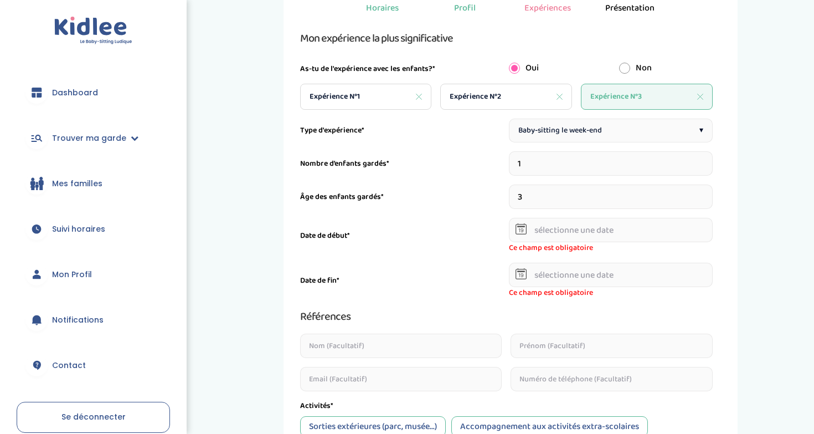
click at [517, 231] on icon at bounding box center [521, 228] width 11 height 11
click at [559, 194] on input "3" at bounding box center [611, 196] width 204 height 24
click at [550, 166] on input "1" at bounding box center [611, 163] width 204 height 24
type input "2"
click at [567, 201] on input "number" at bounding box center [557, 196] width 97 height 24
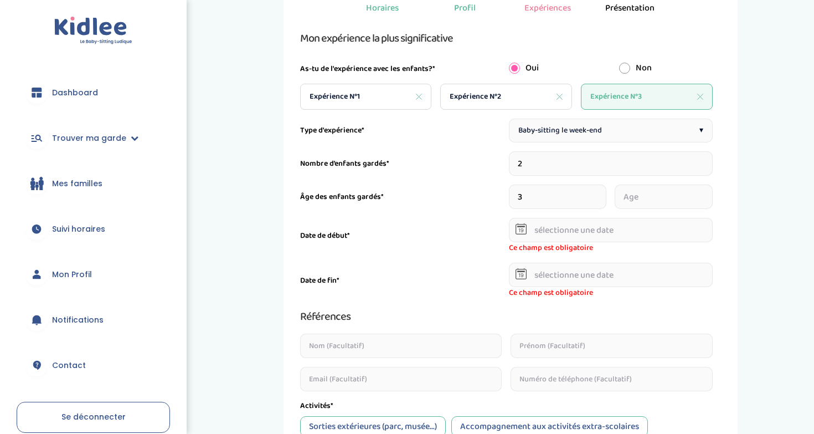
type input "3"
click at [666, 198] on input "number" at bounding box center [663, 196] width 97 height 24
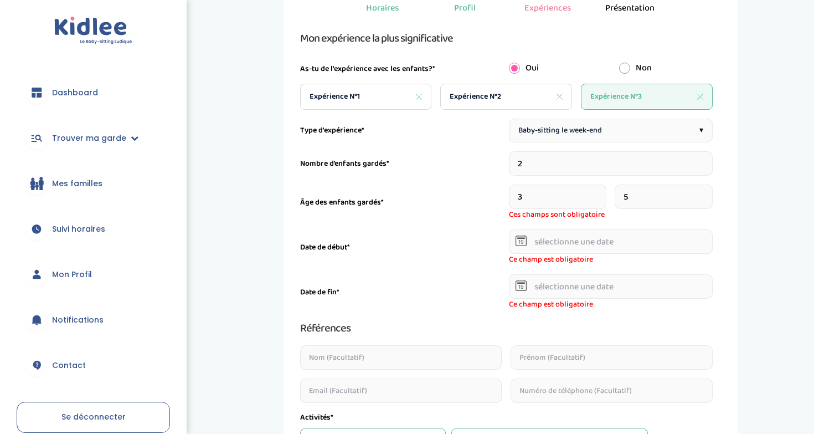
scroll to position [121, 0]
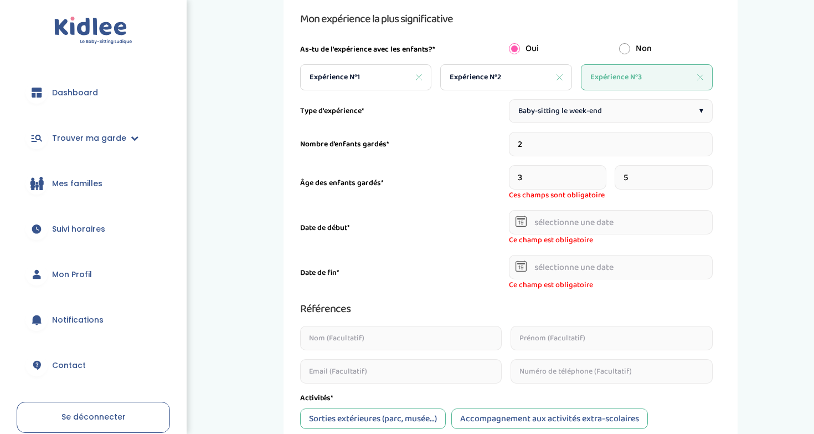
type input "5"
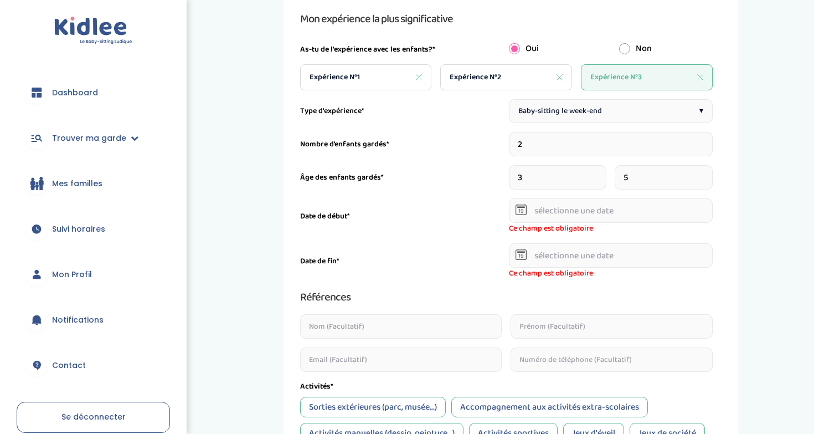
click at [517, 220] on div at bounding box center [521, 209] width 11 height 24
click at [540, 214] on input "text" at bounding box center [611, 210] width 204 height 24
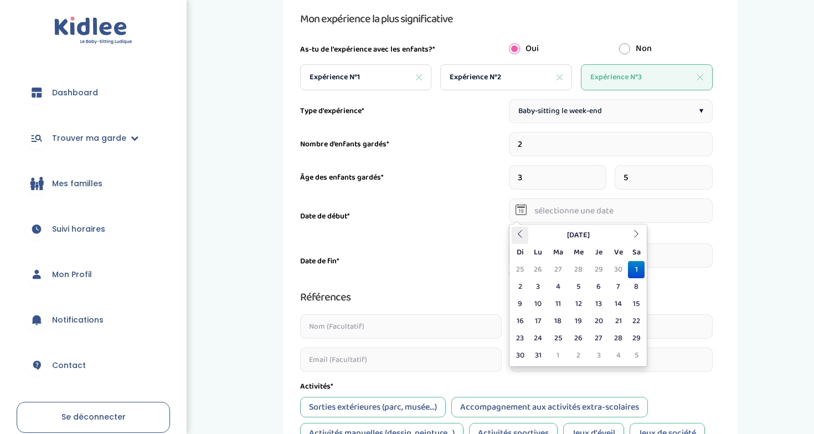
click at [521, 238] on th at bounding box center [520, 234] width 17 height 17
click at [569, 230] on th "Avril 2021" at bounding box center [578, 234] width 100 height 17
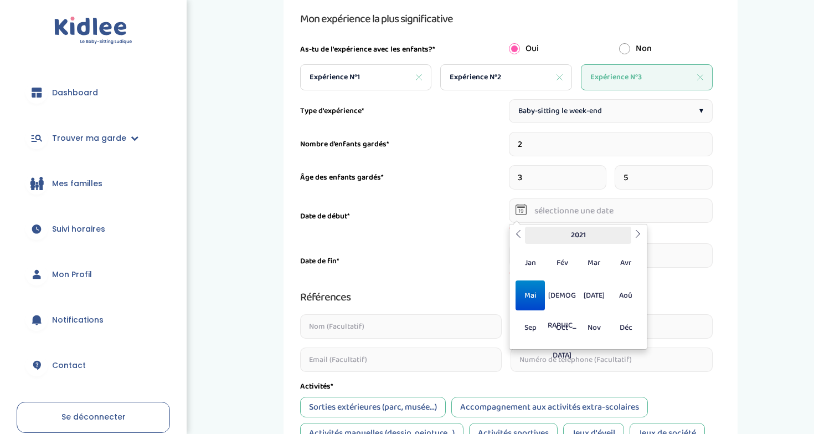
click at [578, 235] on th "2021" at bounding box center [578, 234] width 106 height 17
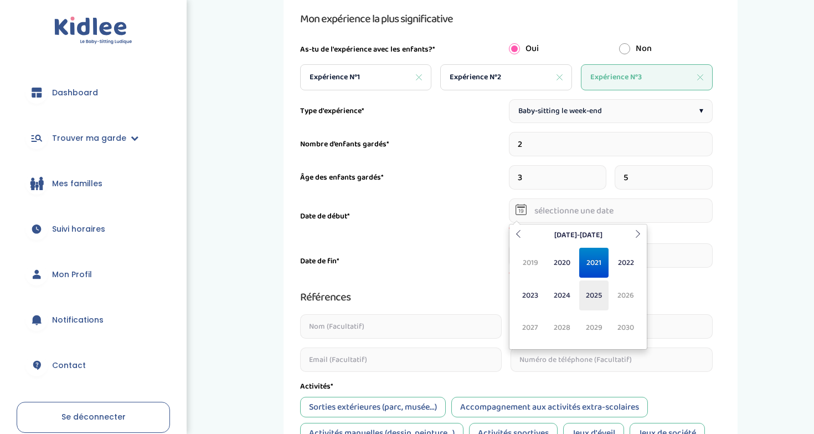
click at [583, 294] on span "2025" at bounding box center [593, 295] width 29 height 30
click at [533, 301] on span "Mai" at bounding box center [530, 295] width 29 height 30
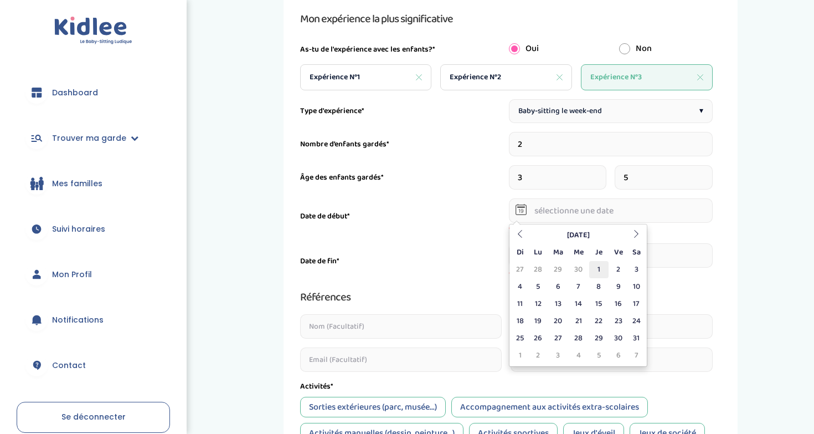
click at [601, 269] on td "1" at bounding box center [598, 269] width 19 height 17
type input "01-05-2025"
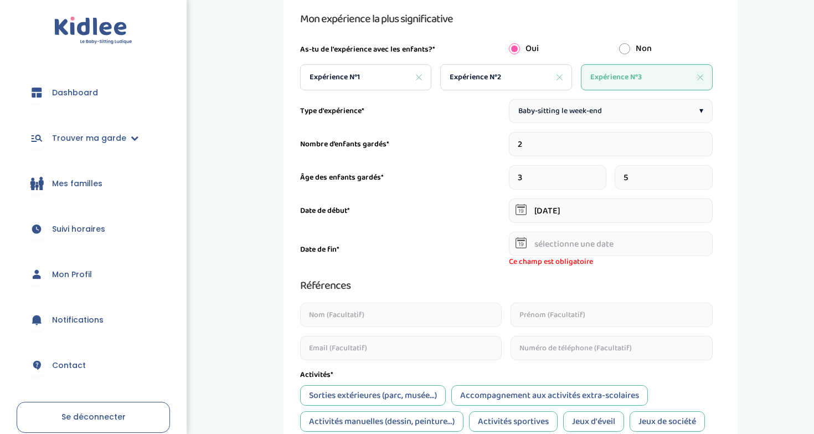
click at [584, 246] on input "text" at bounding box center [611, 243] width 204 height 24
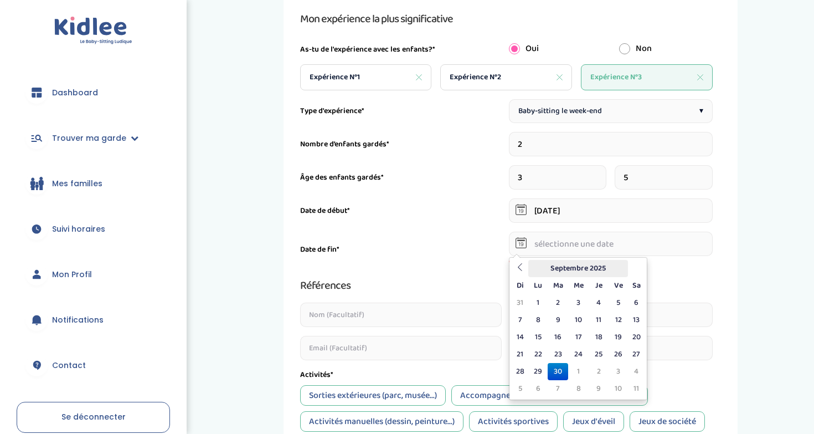
click at [584, 269] on th "Septembre 2025" at bounding box center [578, 268] width 100 height 17
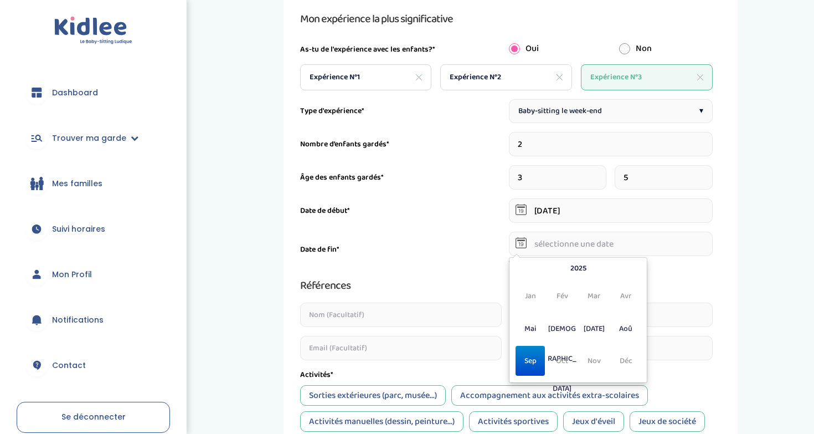
click at [533, 364] on span "Sep" at bounding box center [530, 361] width 29 height 30
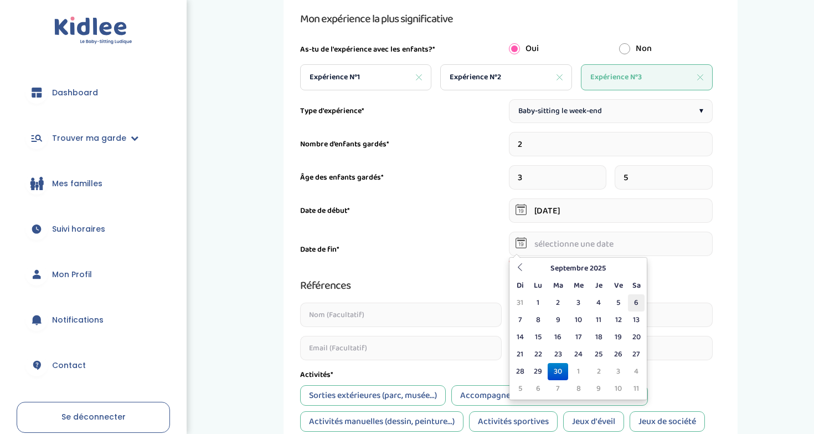
click at [635, 299] on td "6" at bounding box center [636, 302] width 17 height 17
type input "06-09-2025"
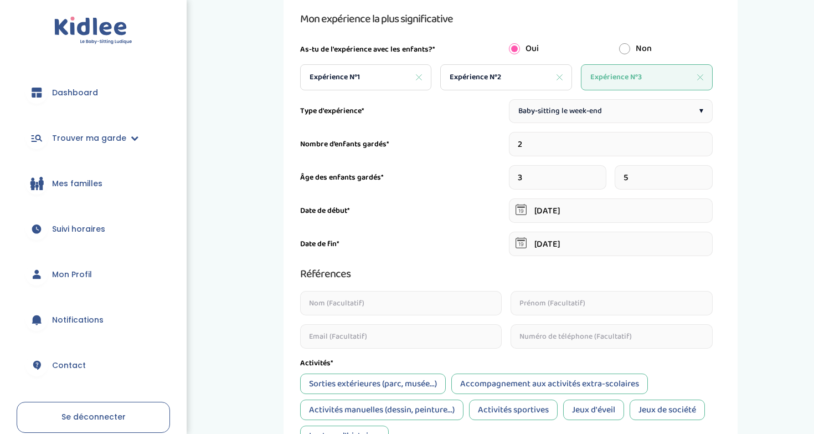
click at [435, 309] on input "text" at bounding box center [401, 303] width 202 height 24
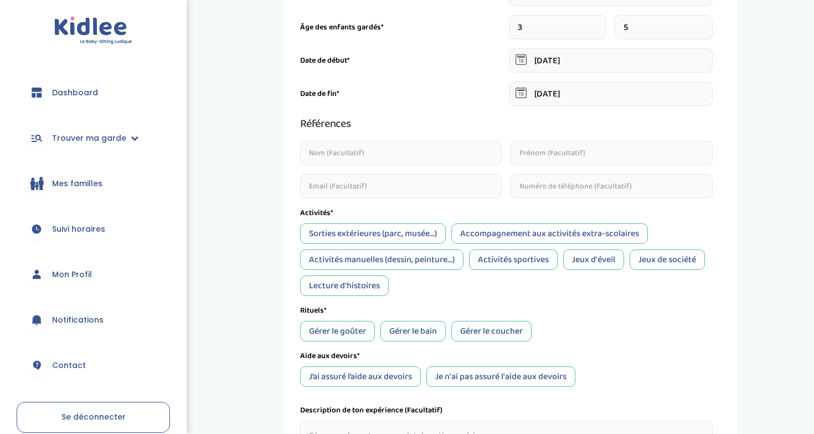
scroll to position [271, 0]
click at [356, 228] on div "Sorties extérieures (parc, musée...)" at bounding box center [373, 233] width 146 height 20
click at [553, 228] on div "Accompagnement aux activités extra-scolaires" at bounding box center [549, 233] width 197 height 20
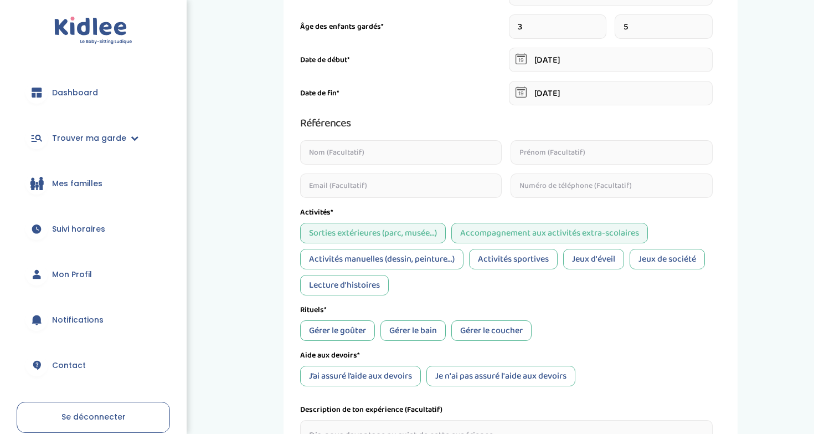
click at [400, 257] on div "Activités manuelles (dessin, peinture...)" at bounding box center [381, 259] width 163 height 20
drag, startPoint x: 500, startPoint y: 251, endPoint x: 512, endPoint y: 251, distance: 11.6
click at [500, 251] on div "Activités sportives" at bounding box center [513, 259] width 89 height 20
click at [592, 251] on div "Jeux d'éveil" at bounding box center [593, 259] width 61 height 20
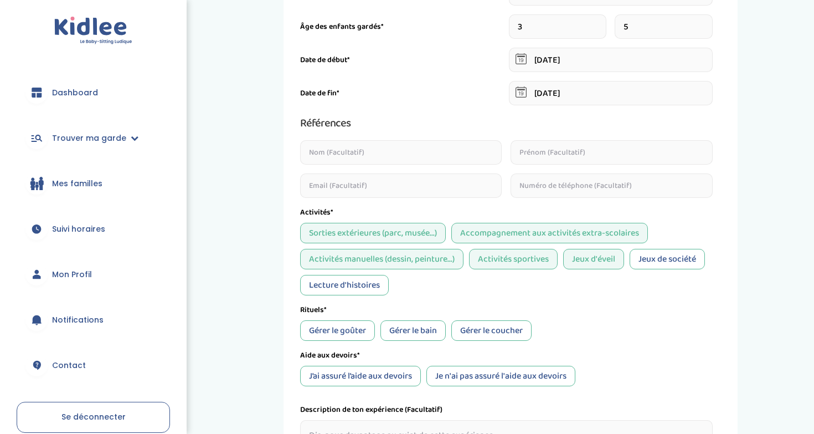
click at [666, 259] on div "Jeux de société" at bounding box center [667, 259] width 75 height 20
click at [359, 285] on div "Lecture d'histoires" at bounding box center [344, 285] width 89 height 20
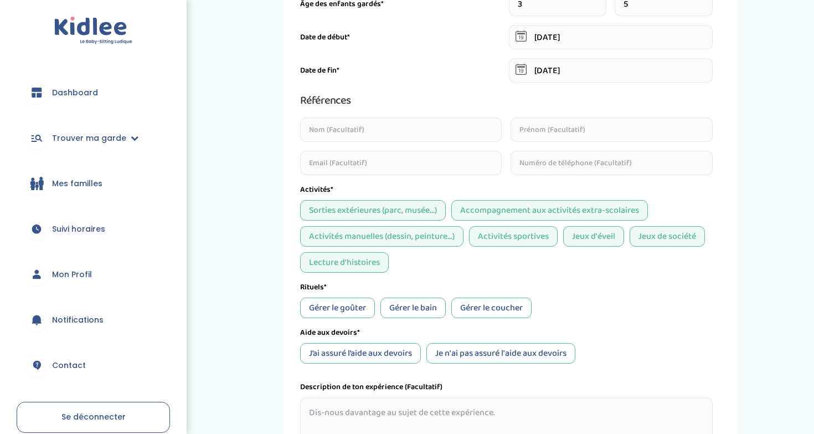
scroll to position [296, 0]
drag, startPoint x: 321, startPoint y: 308, endPoint x: 342, endPoint y: 308, distance: 20.5
click at [321, 308] on div "Gérer le goûter" at bounding box center [337, 306] width 75 height 20
click at [417, 308] on div "Gérer le bain" at bounding box center [412, 306] width 65 height 20
click at [481, 308] on div "Gérer le coucher" at bounding box center [491, 306] width 80 height 20
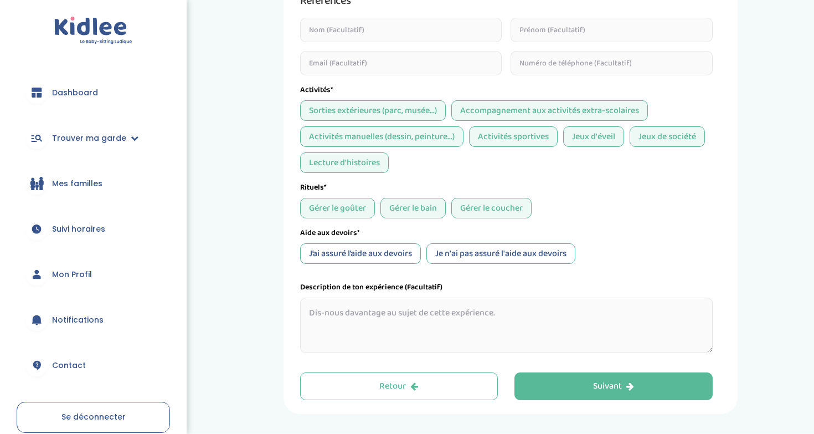
scroll to position [407, 0]
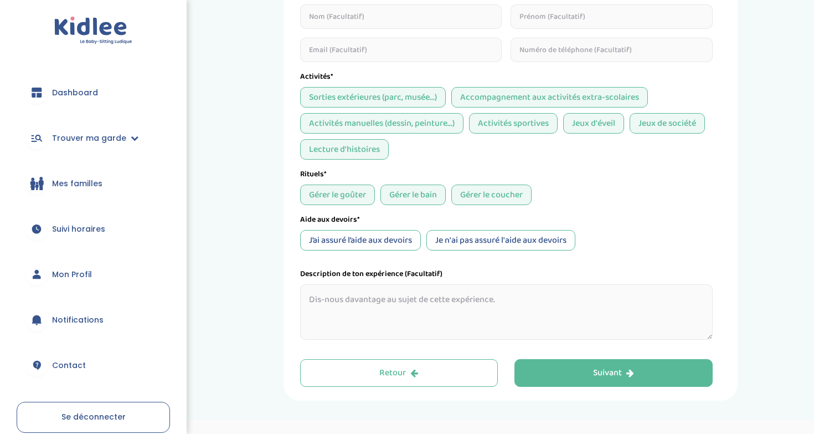
click at [373, 245] on div "J’ai assuré l’aide aux devoirs" at bounding box center [360, 240] width 121 height 20
click at [493, 244] on div "Je n'ai pas assuré l'aide aux devoirs" at bounding box center [500, 240] width 149 height 20
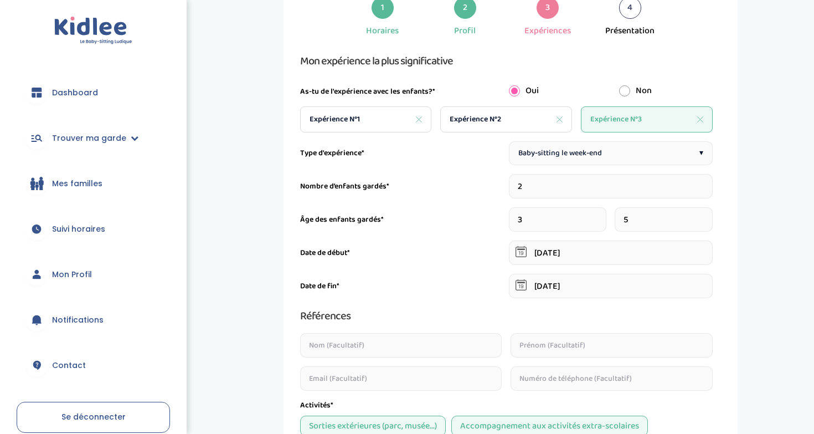
scroll to position [86, 0]
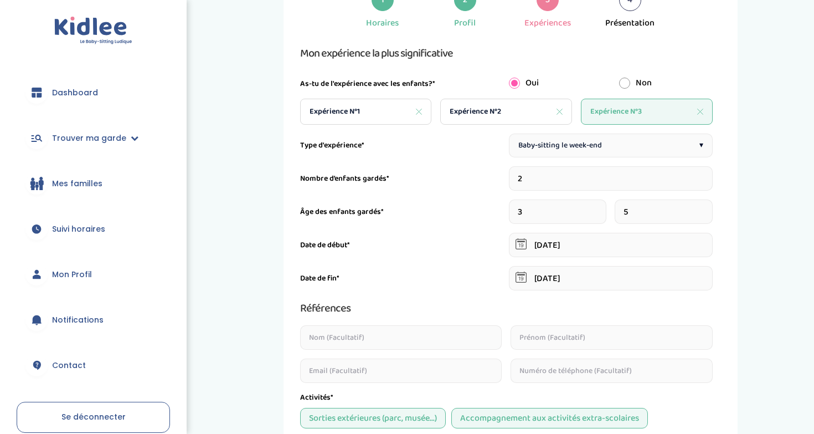
click at [494, 110] on span "Expérience N°2" at bounding box center [476, 112] width 52 height 12
type input "20"
type input "01-05-2021"
type input "01-02-2024"
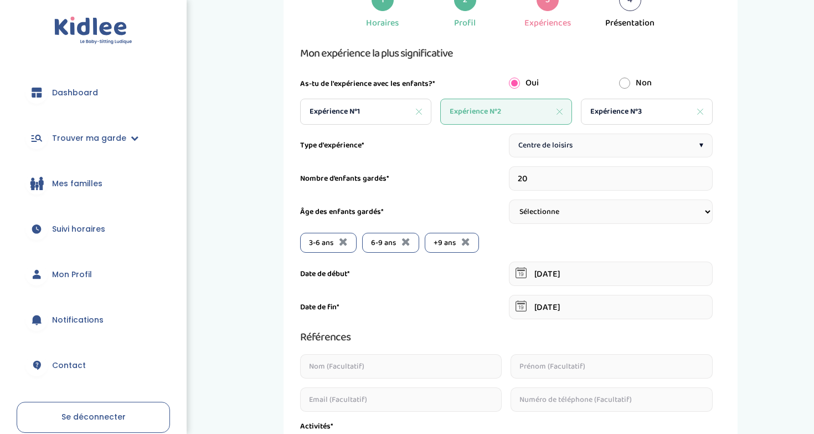
click at [382, 111] on div "Expérience N°1" at bounding box center [366, 112] width 132 height 26
type input "1"
type input "01-09-2023"
type input "01-07-2025"
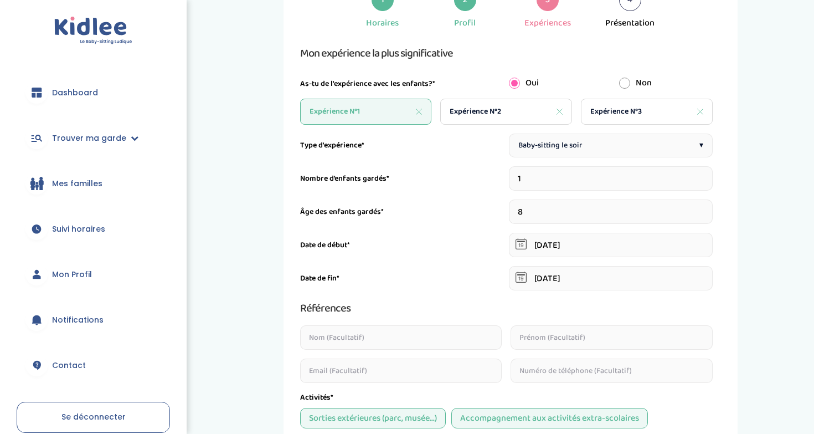
drag, startPoint x: 493, startPoint y: 111, endPoint x: 519, endPoint y: 111, distance: 26.6
click at [493, 111] on span "Expérience N°2" at bounding box center [476, 112] width 52 height 12
type input "20"
type input "01-05-2021"
type input "01-02-2024"
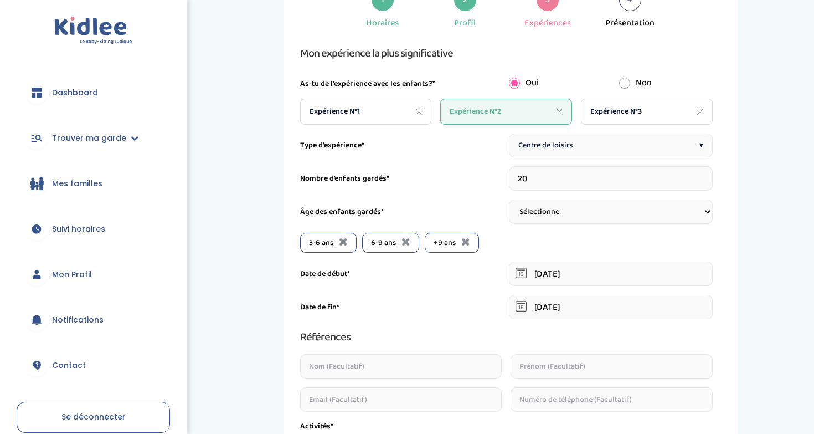
click at [621, 111] on span "Expérience N°3" at bounding box center [616, 112] width 52 height 12
type input "2"
type input "01-05-2025"
type input "06-09-2025"
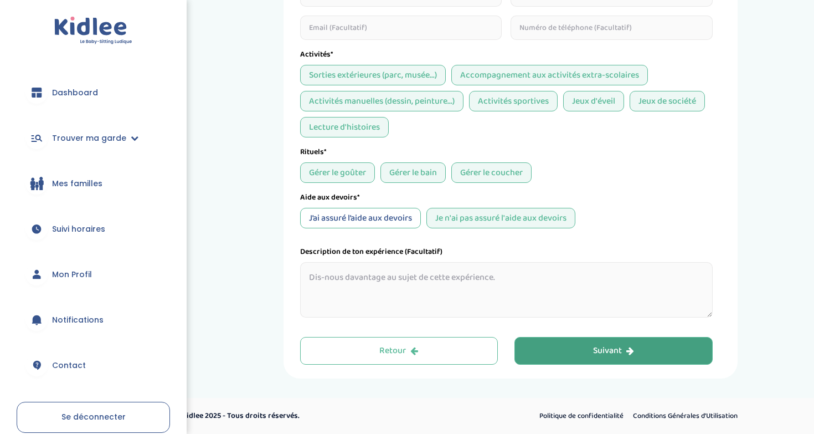
click at [563, 347] on button "Suivant" at bounding box center [613, 351] width 198 height 28
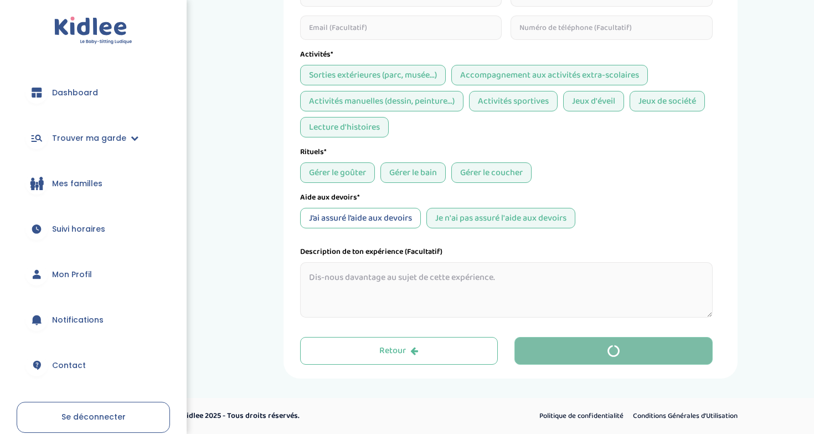
scroll to position [19, 0]
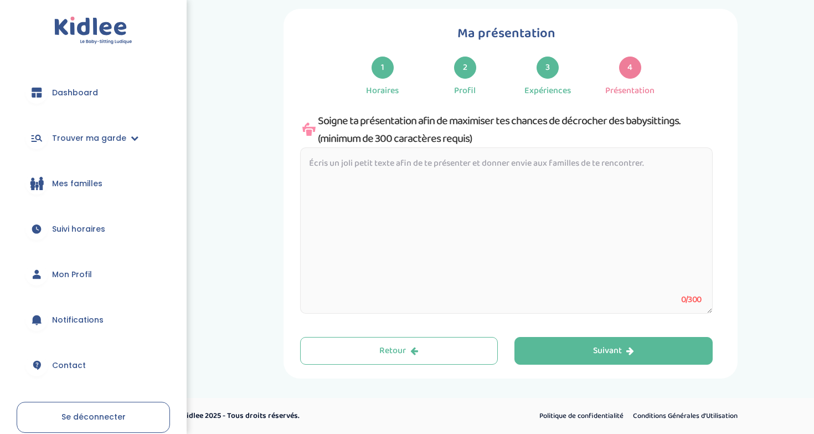
click at [374, 181] on textarea at bounding box center [506, 230] width 413 height 166
paste textarea "Je m’appelle Zoé Tcherkachine, je suis Psychomotricienne diplômé depuis juillet…"
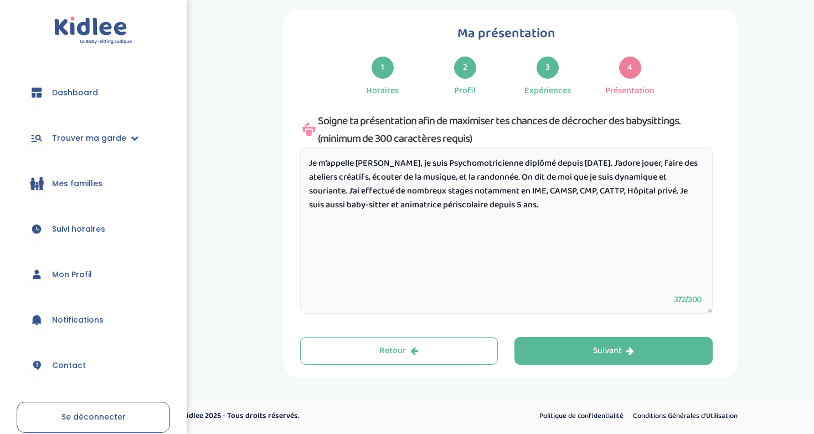
click at [568, 181] on textarea "Je m’appelle Zoé Tcherkachine, je suis Psychomotricienne diplômé depuis juillet…" at bounding box center [506, 230] width 413 height 166
click at [359, 194] on textarea "Je m’appelle Zoé Tcherkachine, je suis Psychomotricienne diplômé depuis juillet…" at bounding box center [506, 230] width 413 height 166
click at [463, 192] on textarea "Je m’appelle Zoé Tcherkachine, je suis Psychomotricienne diplômé depuis juillet…" at bounding box center [506, 230] width 413 height 166
drag, startPoint x: 460, startPoint y: 192, endPoint x: 561, endPoint y: 206, distance: 102.3
click at [561, 206] on textarea "Je m’appelle Zoé Tcherkachine, je suis Psychomotricienne diplômé depuis juillet…" at bounding box center [506, 230] width 413 height 166
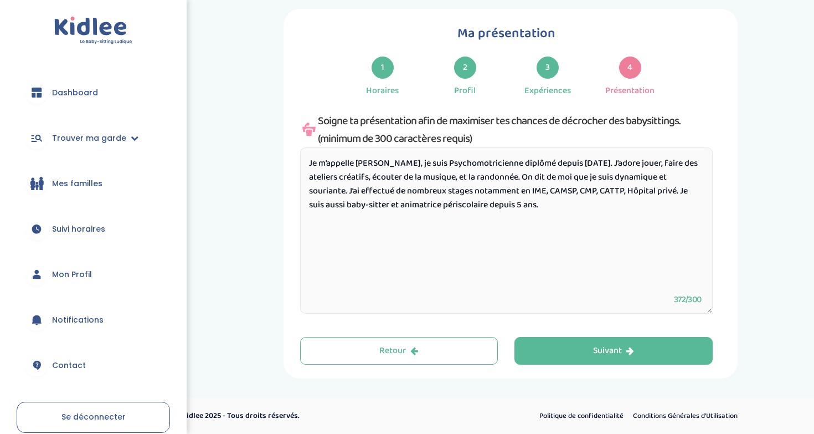
drag, startPoint x: 359, startPoint y: 192, endPoint x: 559, endPoint y: 208, distance: 200.6
click at [559, 208] on textarea "Je m’appelle Zoé Tcherkachine, je suis Psychomotricienne diplômé depuis juillet…" at bounding box center [506, 230] width 413 height 166
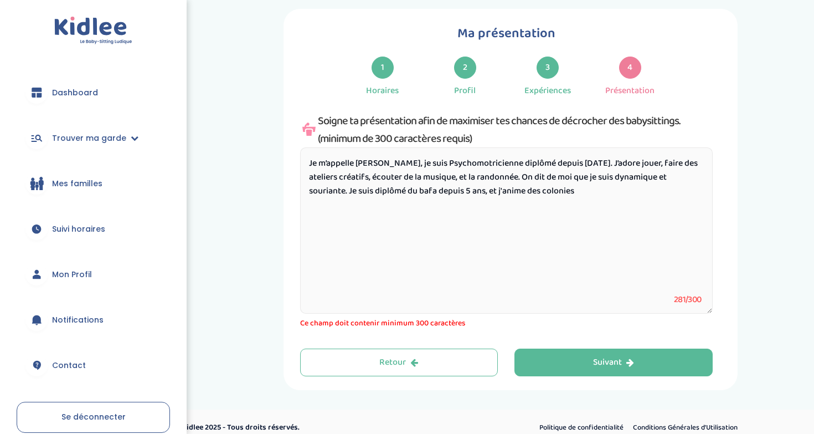
drag, startPoint x: 596, startPoint y: 201, endPoint x: 622, endPoint y: 190, distance: 27.8
click at [622, 190] on textarea "Je m’appelle Zoé Tcherkachine, je suis Psychomotricienne diplômé depuis juillet…" at bounding box center [506, 230] width 413 height 166
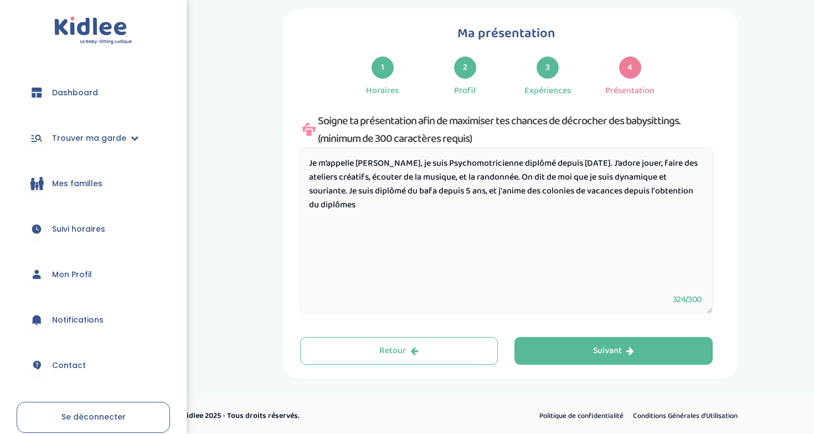
click at [595, 202] on textarea "Je m’appelle Zoé Tcherkachine, je suis Psychomotricienne diplômé depuis juillet…" at bounding box center [506, 230] width 413 height 166
click at [598, 190] on textarea "Je m’appelle Zoé Tcherkachine, je suis Psychomotricienne diplômé depuis juillet…" at bounding box center [506, 230] width 413 height 166
click at [641, 190] on textarea "Je m’appelle Zoé Tcherkachine, je suis Psychomotricienne diplômé depuis juillet…" at bounding box center [506, 230] width 413 height 166
click at [640, 189] on textarea "Je m’appelle Zoé Tcherkachine, je suis Psychomotricienne diplômé depuis juillet…" at bounding box center [506, 230] width 413 height 166
click at [612, 208] on textarea "Je m’appelle Zoé Tcherkachine, je suis Psychomotricienne diplômé depuis juillet…" at bounding box center [506, 230] width 413 height 166
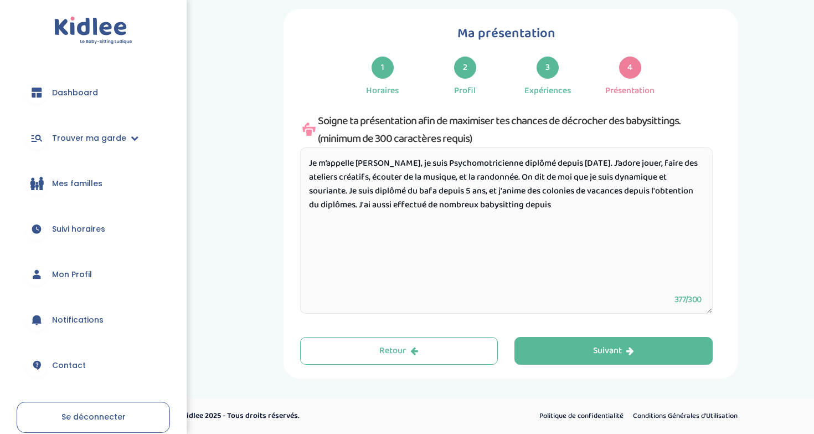
click at [482, 191] on textarea "Je m’appelle Zoé Tcherkachine, je suis Psychomotricienne diplômé depuis juillet…" at bounding box center [506, 230] width 413 height 166
click at [610, 207] on textarea "Je m’appelle Zoé Tcherkachine, je suis Psychomotricienne diplômé depuis juillet…" at bounding box center [506, 230] width 413 height 166
click at [343, 218] on textarea "Je m’appelle Zoé Tcherkachine, je suis Psychomotricienne diplômé depuis juillet…" at bounding box center [506, 230] width 413 height 166
click at [388, 216] on textarea "Je m’appelle Zoé Tcherkachine, je suis Psychomotricienne diplômé depuis juillet…" at bounding box center [506, 230] width 413 height 166
drag, startPoint x: 347, startPoint y: 177, endPoint x: 497, endPoint y: 178, distance: 150.6
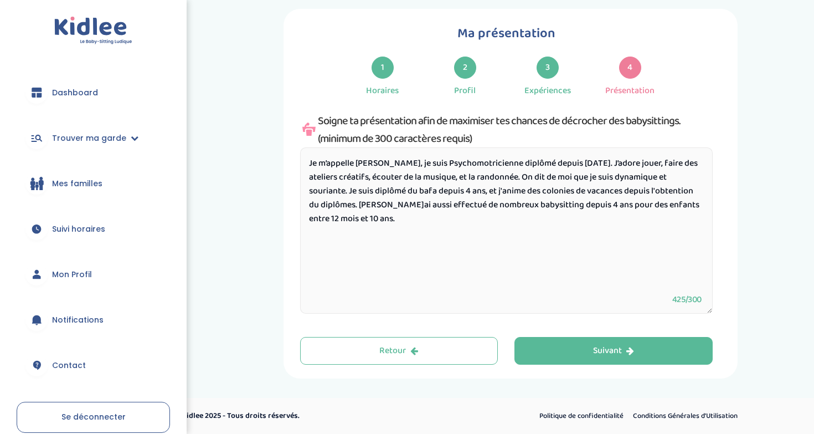
click at [497, 178] on textarea "Je m’appelle Zoé Tcherkachine, je suis Psychomotricienne diplômé depuis juillet…" at bounding box center [506, 230] width 413 height 166
click at [415, 218] on textarea "Je m’appelle Zoé Tcherkachine, je suis Psychomotricienne diplômé depuis juillet…" at bounding box center [506, 230] width 413 height 166
click at [426, 164] on textarea "Je m’appelle Zoé Tcherkachine, je suis Psychomotricienne diplômé depuis juillet…" at bounding box center [506, 230] width 413 height 166
click at [424, 167] on textarea "Je m’appelle Zoé Tcherkachine, je suis Psychomotricienne diplômé depuis juillet…" at bounding box center [506, 230] width 413 height 166
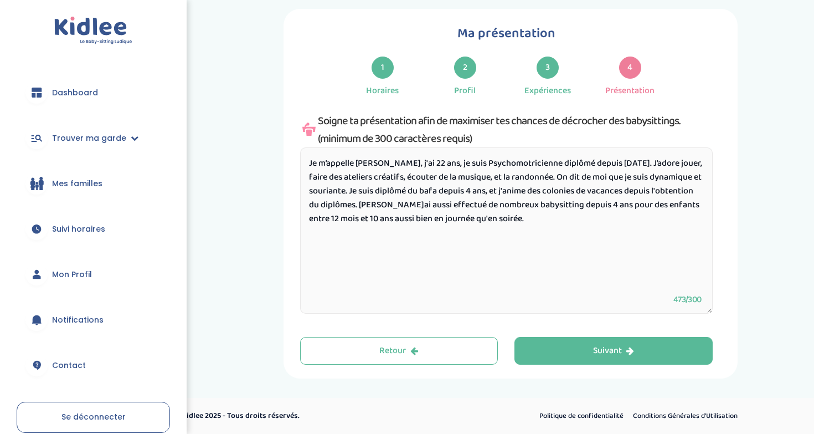
click at [537, 167] on textarea "Je m’appelle Zoé Tcherkachine, j'ai 22 ans, je suis Psychomotricienne diplômé d…" at bounding box center [506, 230] width 413 height 166
click at [606, 187] on textarea "Je m’appelle Zoé Tcherkachine, j'ai 22 ans, je suis Psychomotricienne diplômé d…" at bounding box center [506, 230] width 413 height 166
drag, startPoint x: 335, startPoint y: 178, endPoint x: 512, endPoint y: 178, distance: 176.7
click at [512, 178] on textarea "Je m’appelle Zoé Tcherkachine, j'ai 22 ans, je suis Psychomotricienne diplômé d…" at bounding box center [506, 230] width 413 height 166
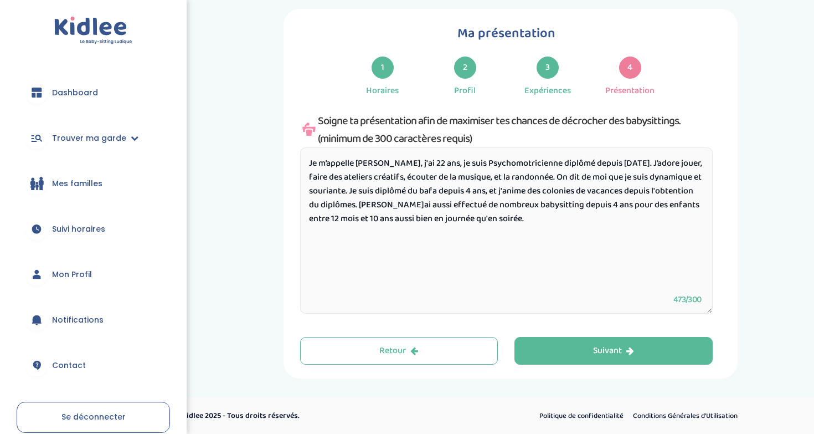
click at [417, 194] on textarea "Je m’appelle Zoé Tcherkachine, j'ai 22 ans, je suis Psychomotricienne diplômé d…" at bounding box center [506, 230] width 413 height 166
click at [529, 194] on textarea "Je m’appelle Zoé Tcherkachine, j'ai 22 ans, je suis Psychomotricienne diplômé d…" at bounding box center [506, 230] width 413 height 166
drag, startPoint x: 339, startPoint y: 202, endPoint x: 478, endPoint y: 201, distance: 138.4
click at [478, 201] on textarea "Je m’appelle Zoé Tcherkachine, j'ai 22 ans, je suis Psychomotricienne diplômé d…" at bounding box center [506, 230] width 413 height 166
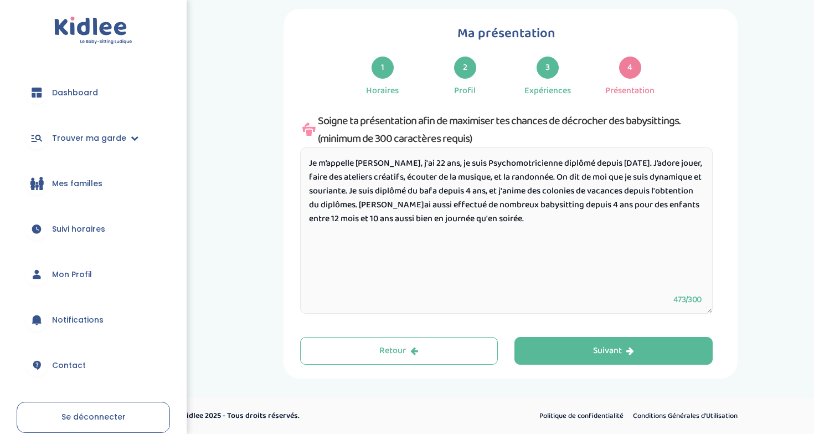
click at [501, 205] on textarea "Je m’appelle Zoé Tcherkachine, j'ai 22 ans, je suis Psychomotricienne diplômé d…" at bounding box center [506, 230] width 413 height 166
click at [582, 224] on textarea "Je m’appelle Zoé Tcherkachine, j'ai 22 ans, je suis Psychomotricienne diplômé d…" at bounding box center [506, 230] width 413 height 166
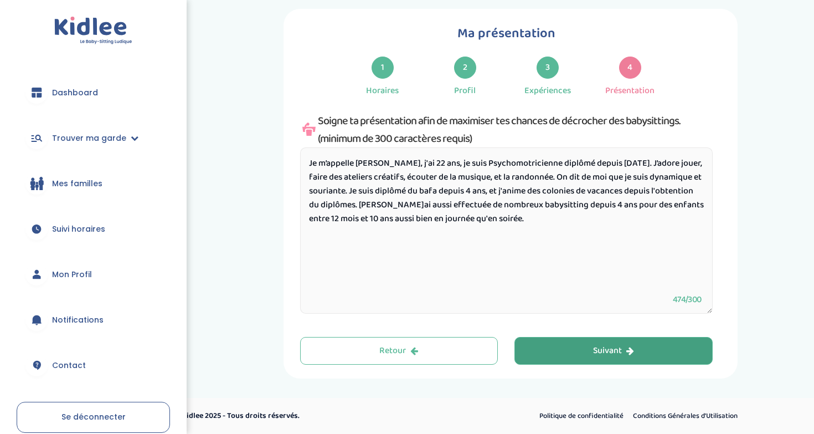
type textarea "Je m’appelle Zoé Tcherkachine, j'ai 22 ans, je suis Psychomotricienne diplômé d…"
click at [588, 358] on button "Suivant" at bounding box center [613, 351] width 198 height 28
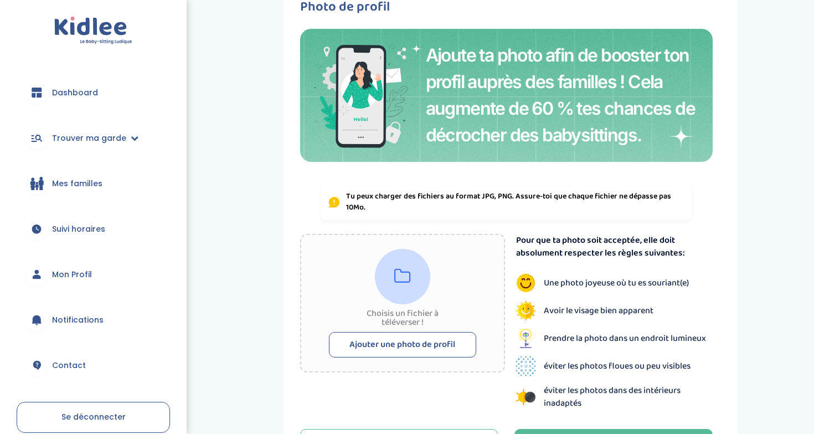
scroll to position [100, 0]
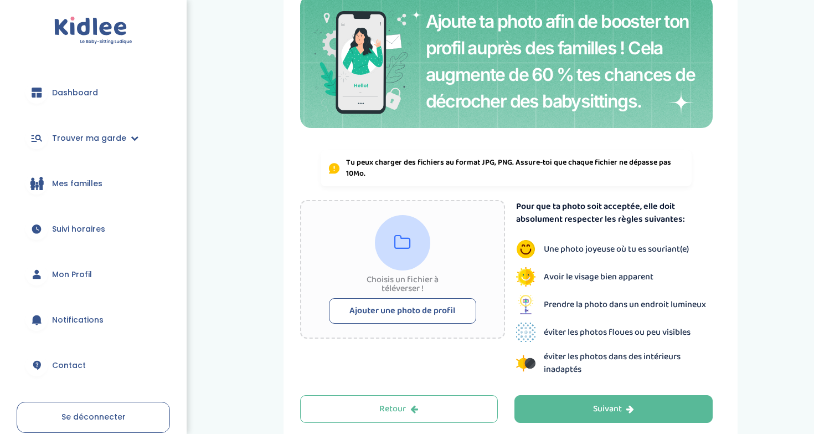
click at [432, 313] on button "Ajouter une photo de profil" at bounding box center [402, 310] width 147 height 25
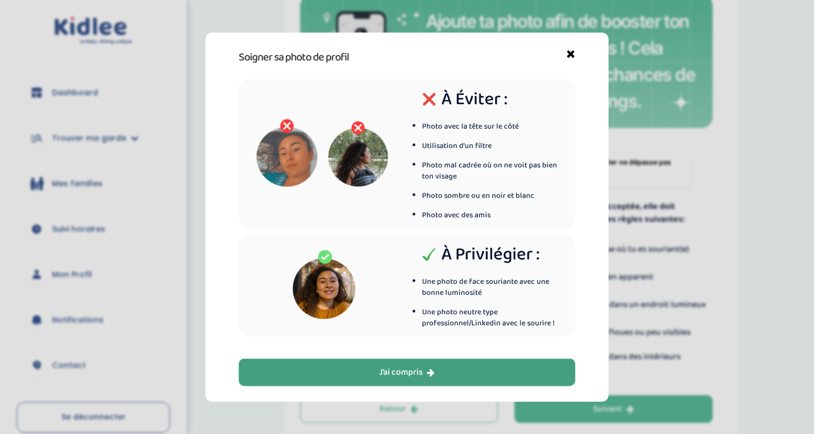
click at [451, 372] on button "J’ai compris" at bounding box center [407, 372] width 337 height 28
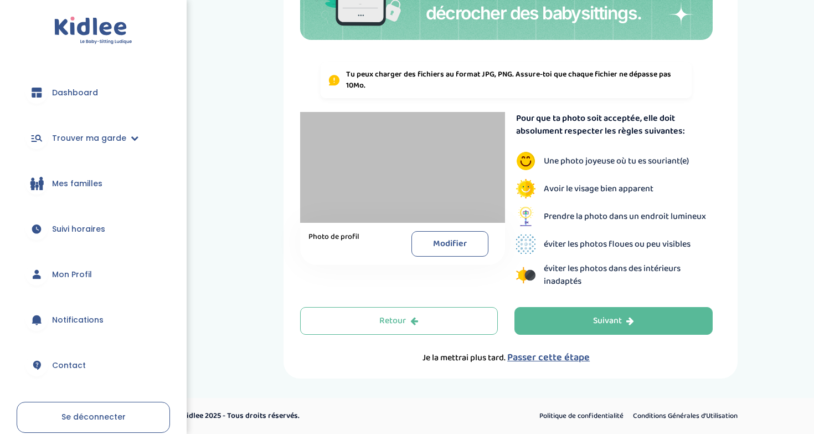
scroll to position [188, 0]
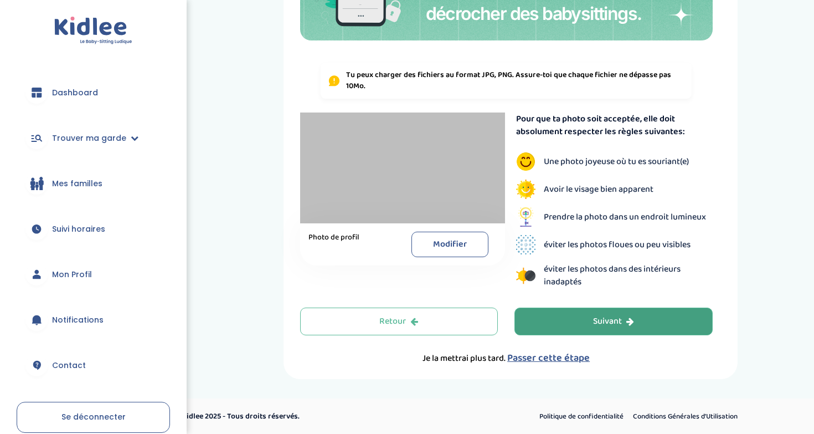
click at [581, 321] on button "Suivant" at bounding box center [613, 321] width 198 height 28
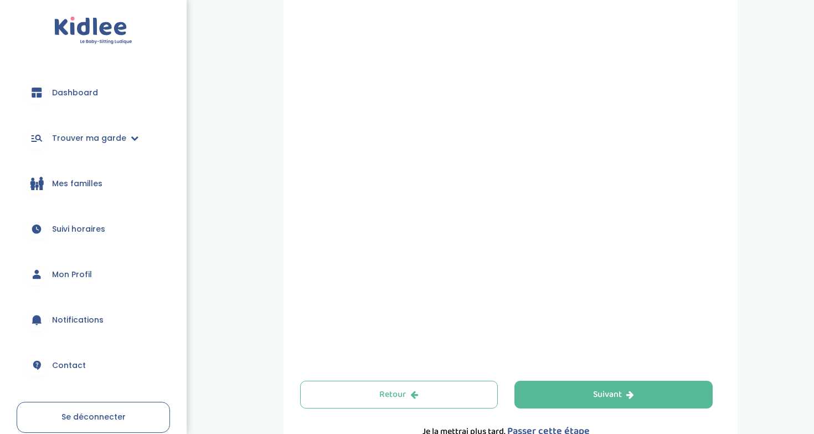
scroll to position [307, 0]
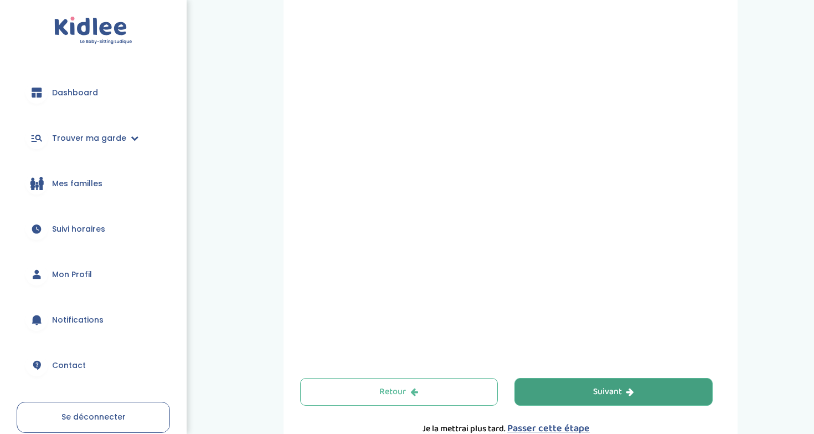
click at [552, 389] on button "Suivant" at bounding box center [613, 392] width 198 height 28
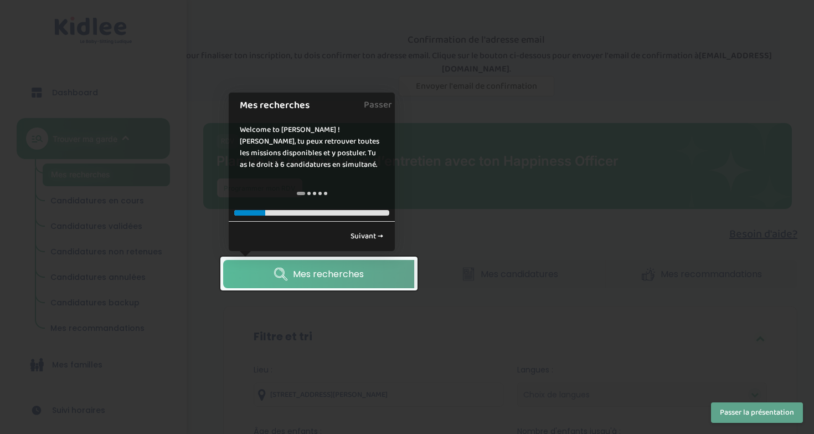
scroll to position [28, 0]
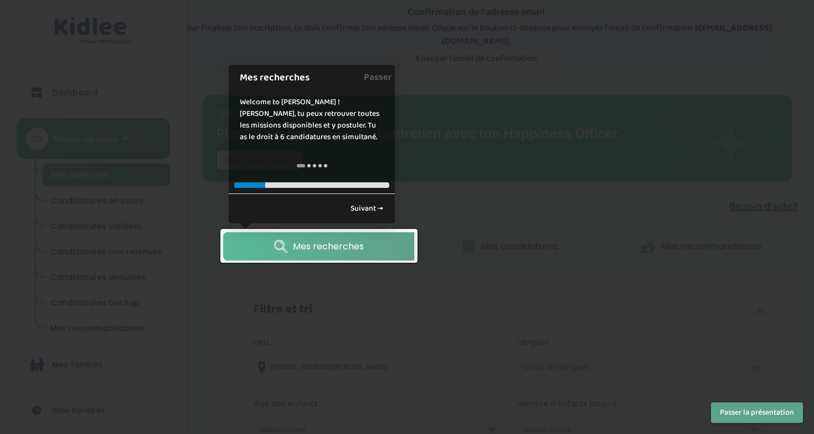
click at [321, 251] on span "Mes recherches" at bounding box center [328, 246] width 71 height 14
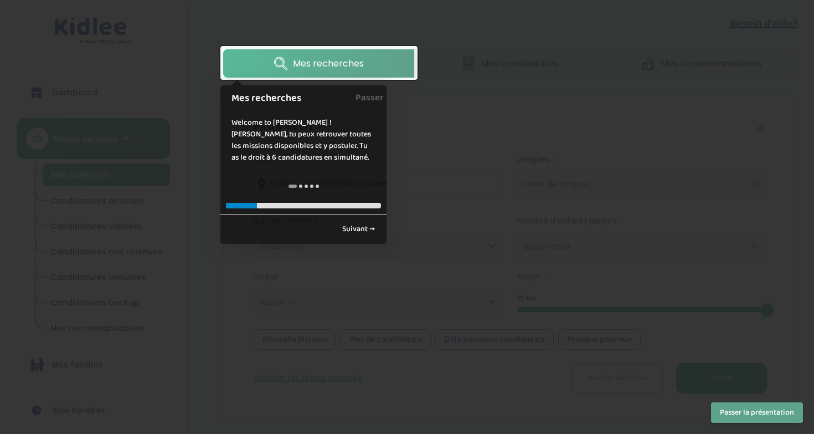
scroll to position [217, 0]
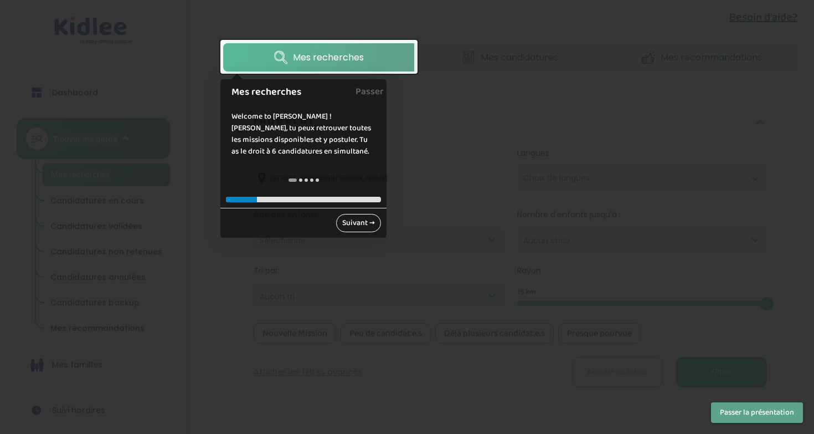
click at [356, 226] on link "Suivant →" at bounding box center [358, 223] width 45 height 18
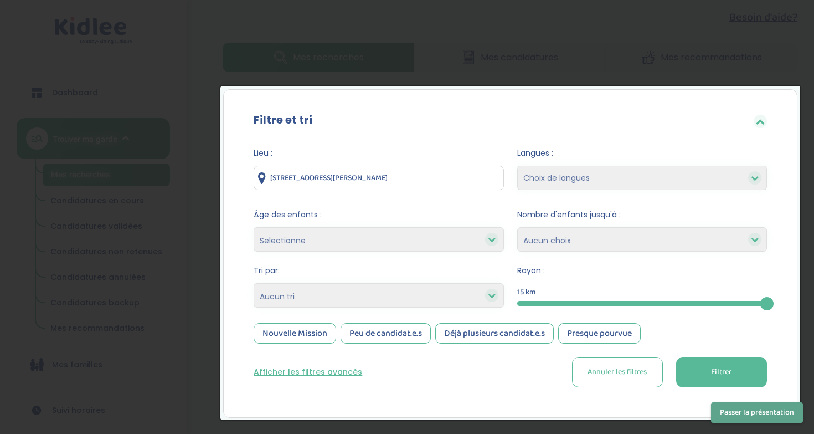
scroll to position [269, 0]
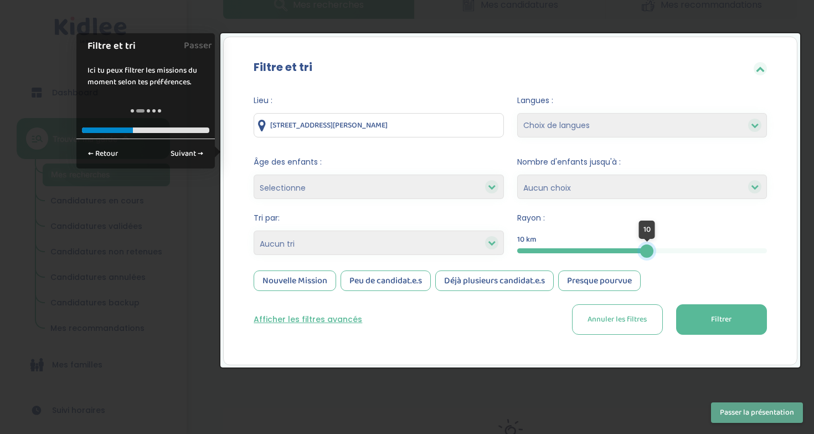
drag, startPoint x: 765, startPoint y: 249, endPoint x: 647, endPoint y: 255, distance: 118.1
click at [647, 255] on div at bounding box center [646, 250] width 13 height 13
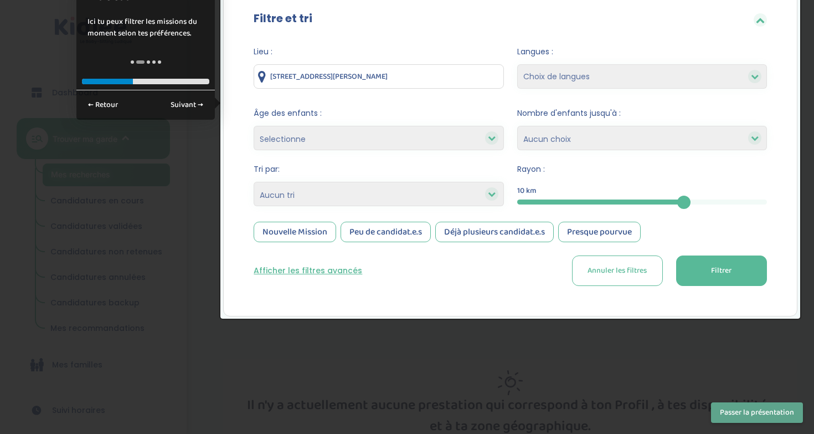
scroll to position [320, 0]
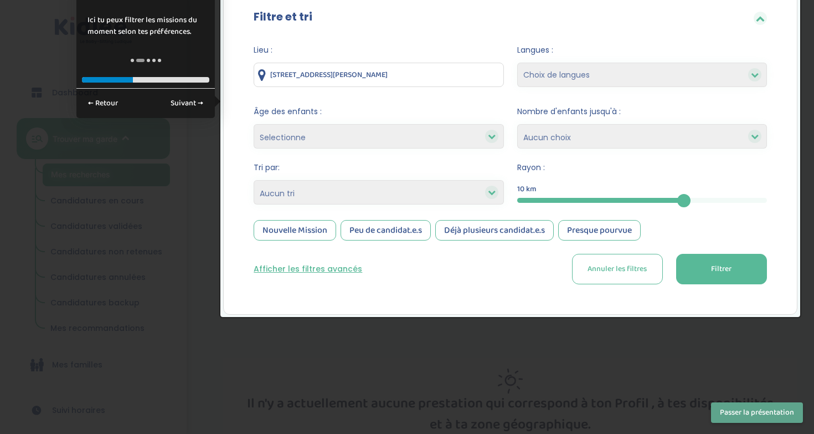
click at [751, 278] on button "Filtrer" at bounding box center [721, 269] width 91 height 30
click at [639, 379] on div at bounding box center [407, 217] width 814 height 434
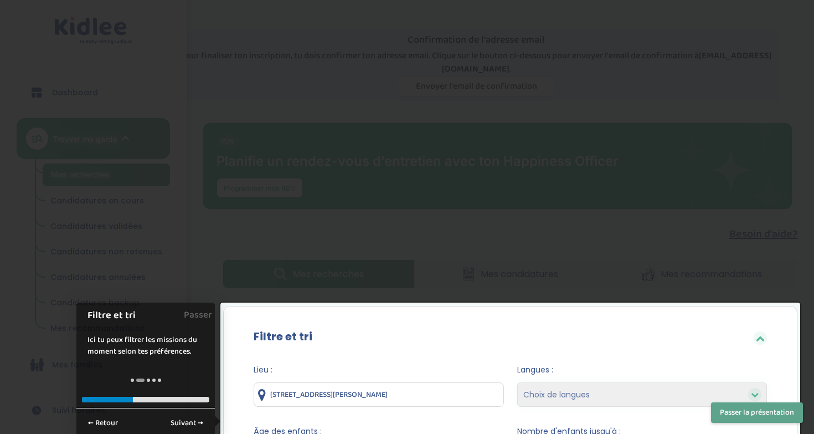
scroll to position [0, 0]
click at [760, 336] on icon at bounding box center [760, 337] width 9 height 9
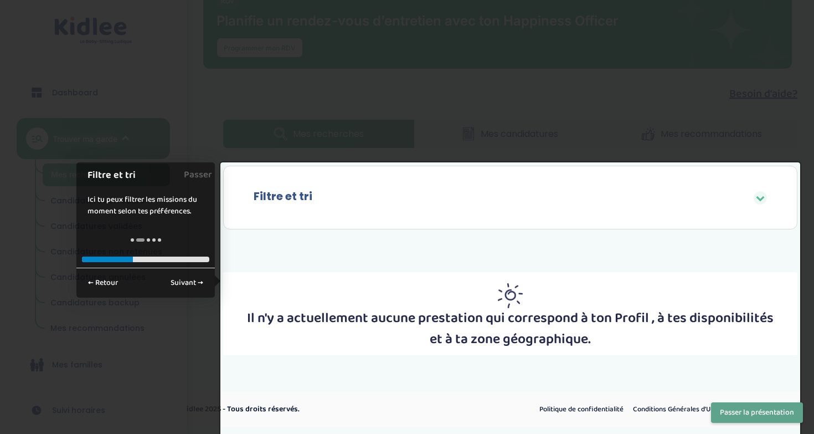
scroll to position [70, 0]
click at [763, 194] on icon at bounding box center [760, 198] width 9 height 9
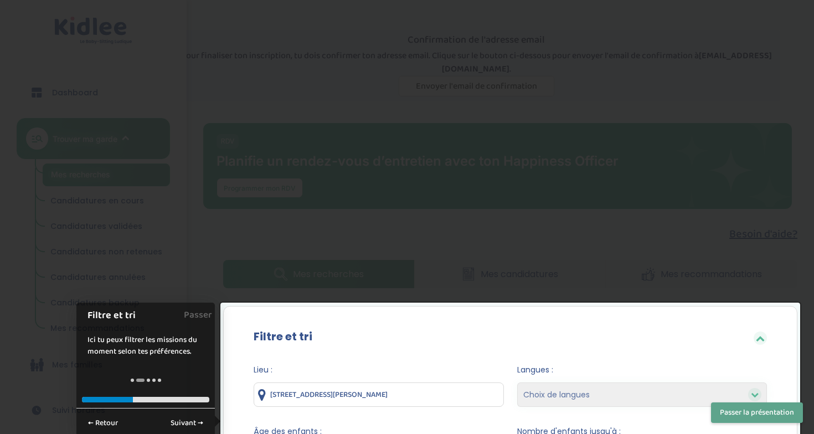
scroll to position [267, 0]
drag, startPoint x: 683, startPoint y: 248, endPoint x: 775, endPoint y: 249, distance: 91.4
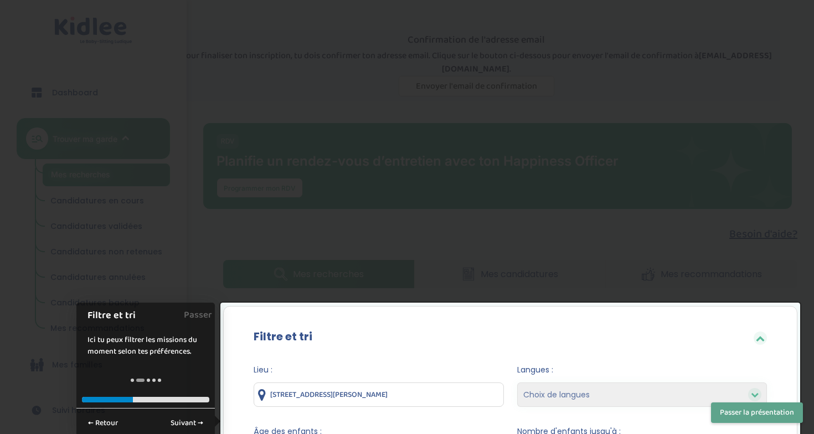
click at [729, 418] on button "Passer la présentation" at bounding box center [757, 412] width 92 height 20
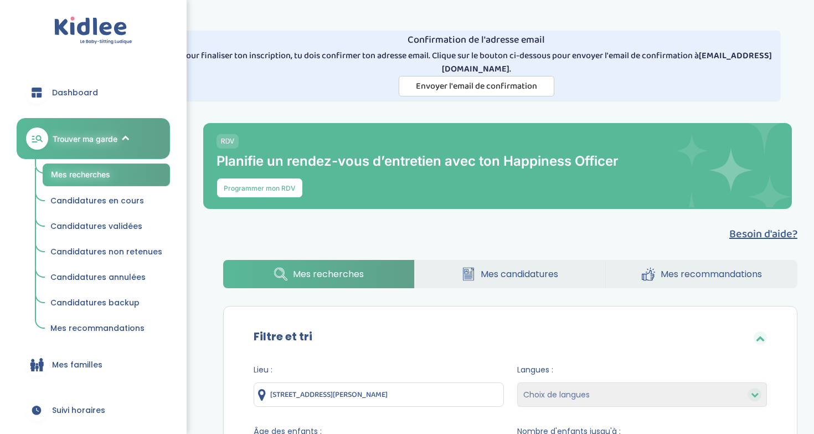
scroll to position [0, 0]
click at [446, 90] on span "Envoyer l'email de confirmation" at bounding box center [476, 86] width 121 height 14
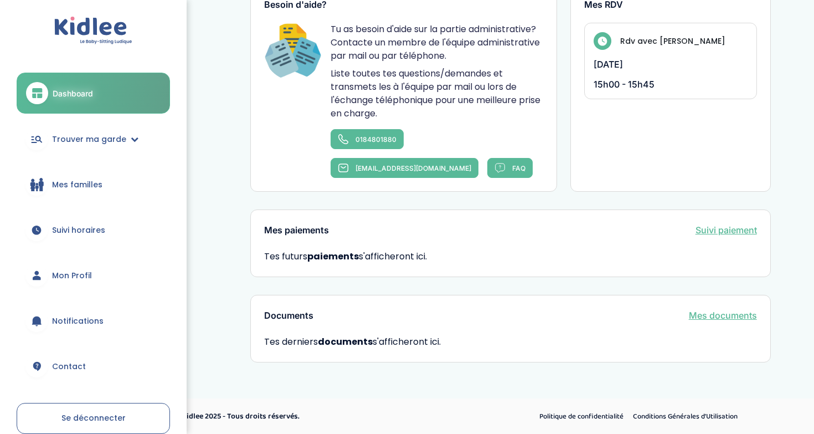
scroll to position [652, 0]
click at [73, 181] on span "Mes familles" at bounding box center [77, 185] width 50 height 12
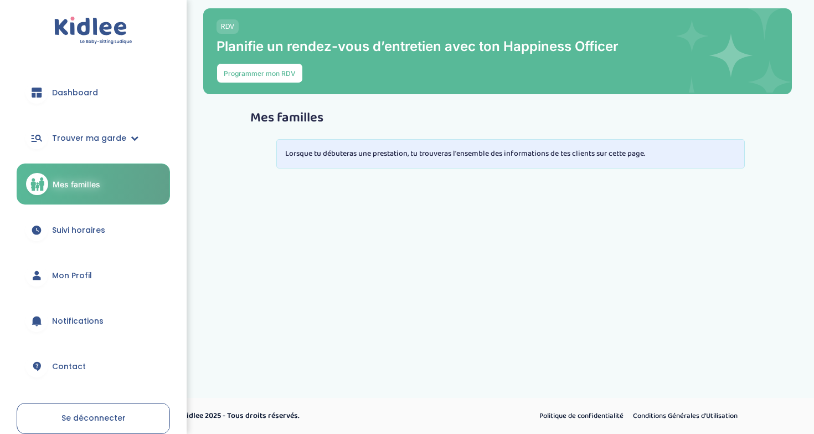
click at [75, 229] on span "Suivi horaires" at bounding box center [78, 230] width 53 height 12
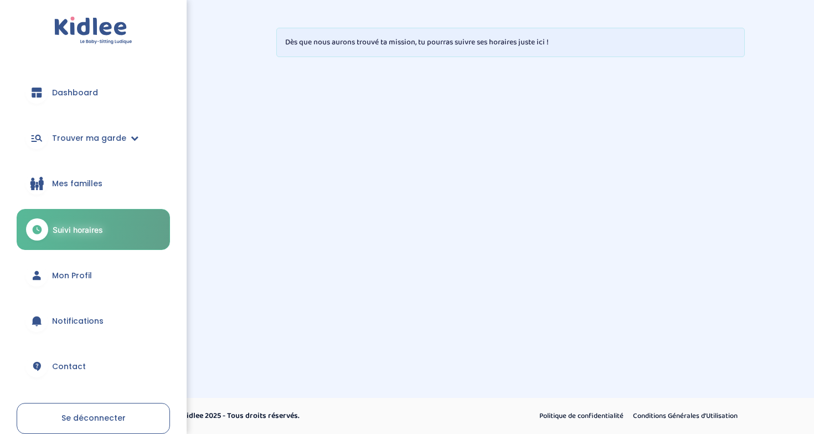
click at [69, 276] on span "Mon Profil" at bounding box center [72, 276] width 40 height 12
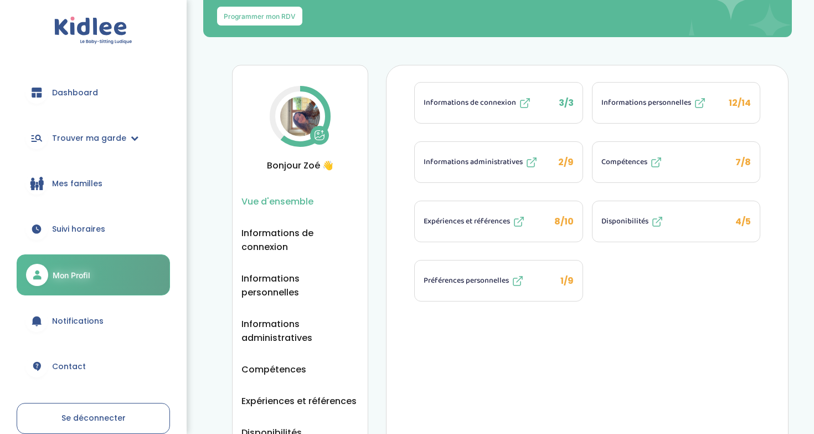
scroll to position [59, 0]
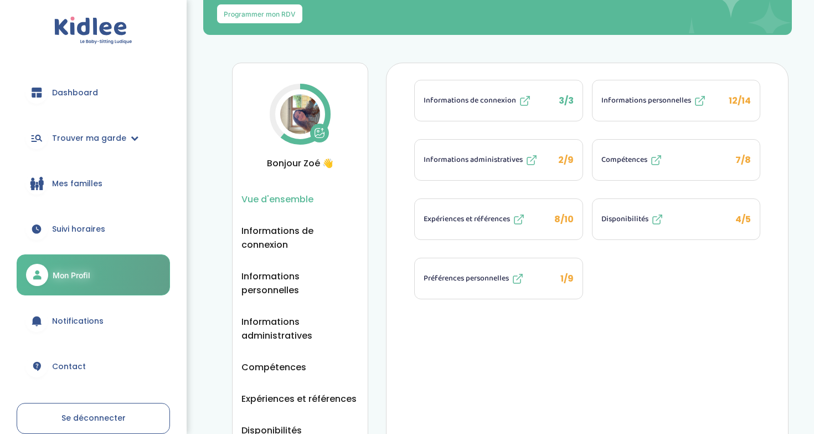
click at [528, 156] on icon at bounding box center [531, 159] width 13 height 13
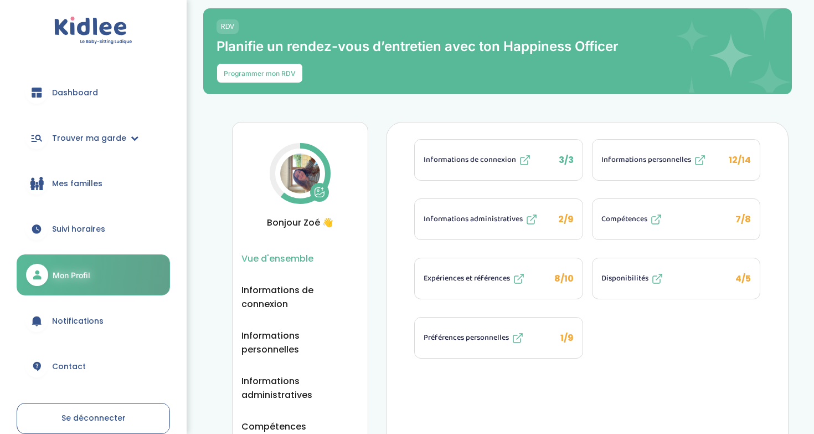
scroll to position [0, 0]
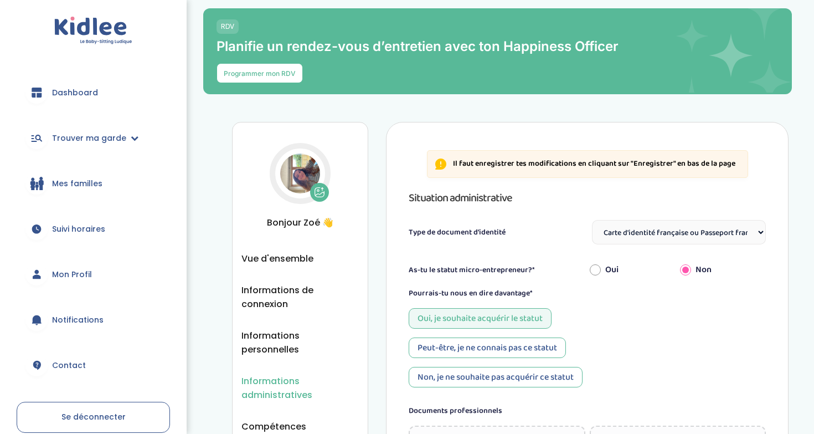
select select "Carte d'identité française ou Passeport français daté de moins de 5 ans"
